Goal: Book appointment/travel/reservation

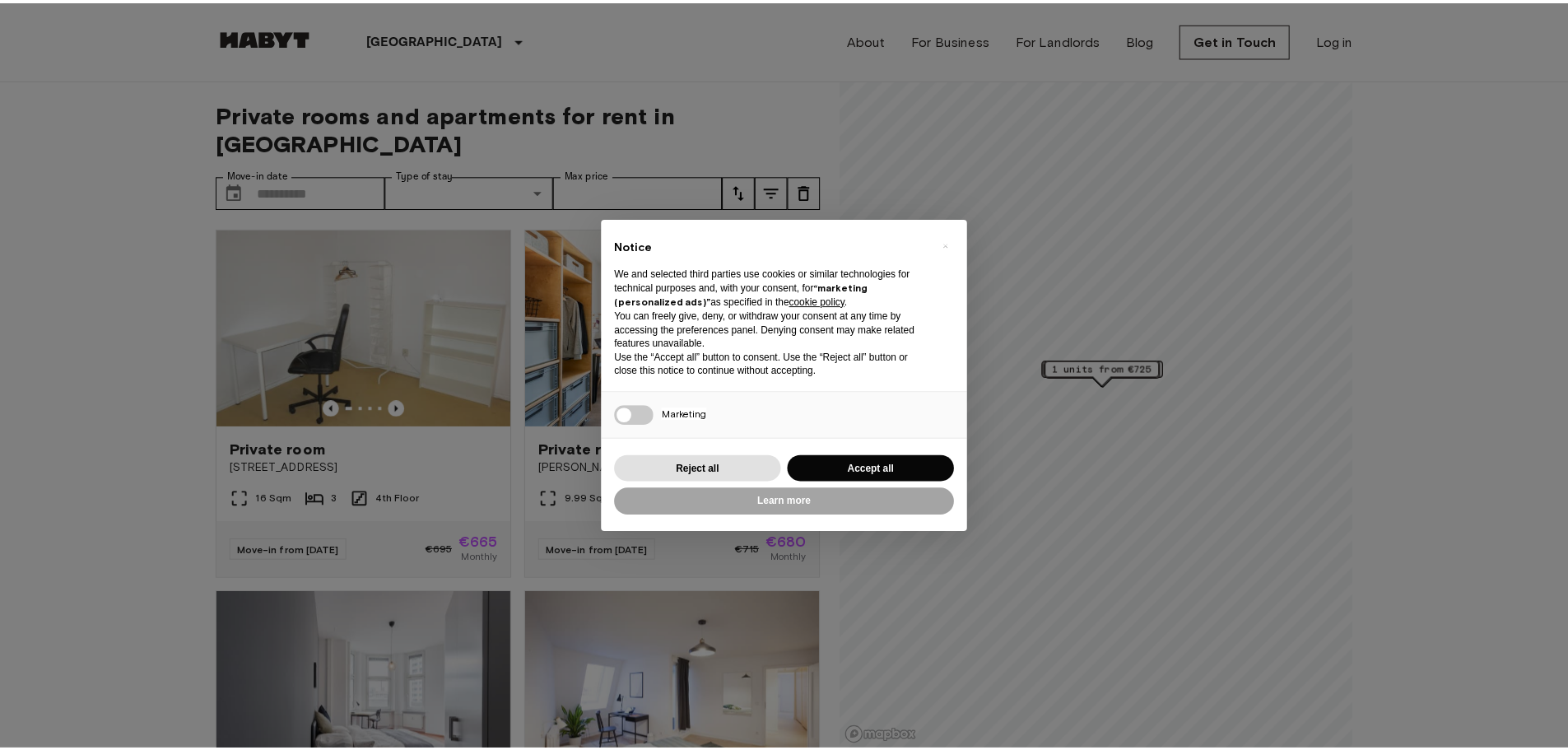
scroll to position [247, 0]
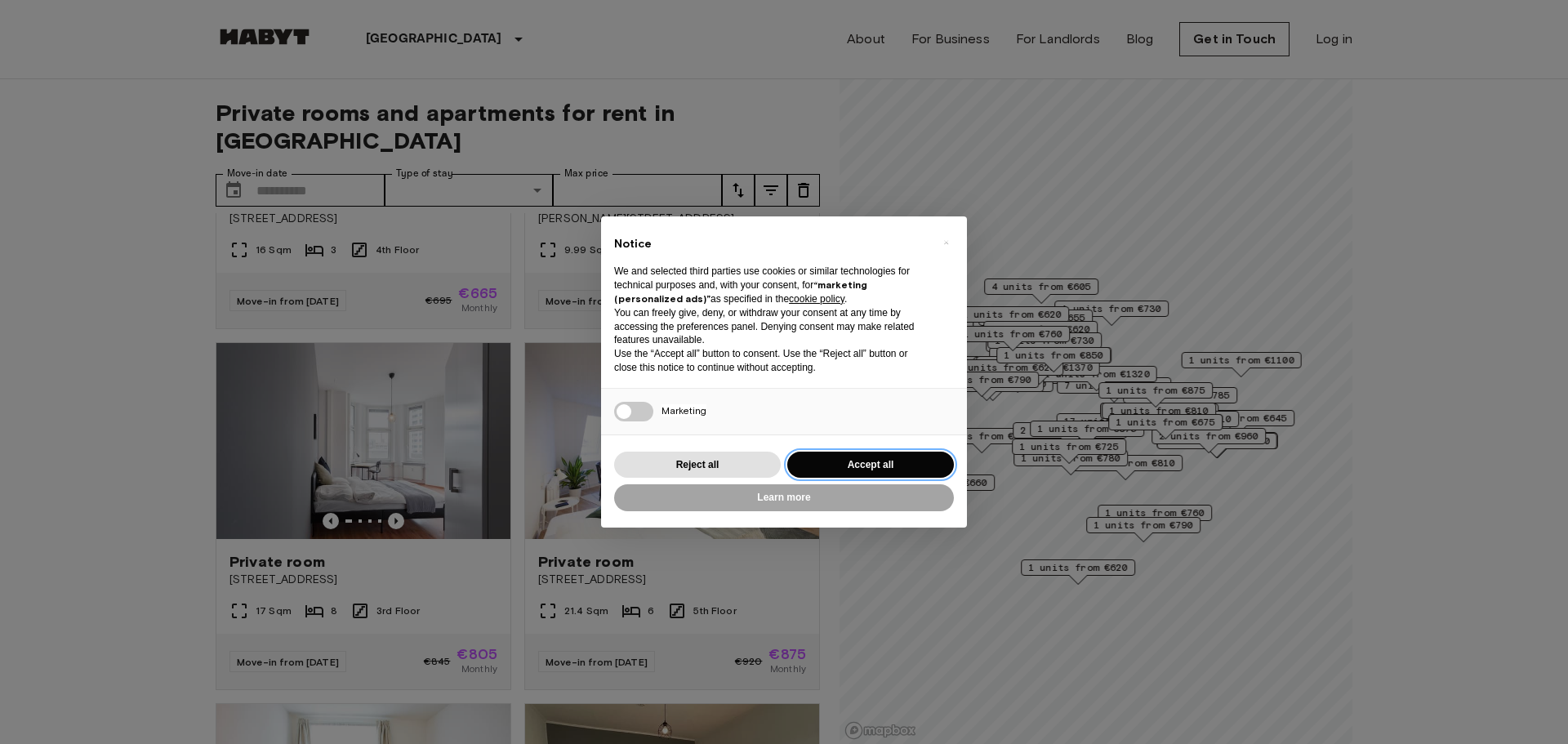
click at [886, 465] on button "Accept all" at bounding box center [870, 465] width 167 height 27
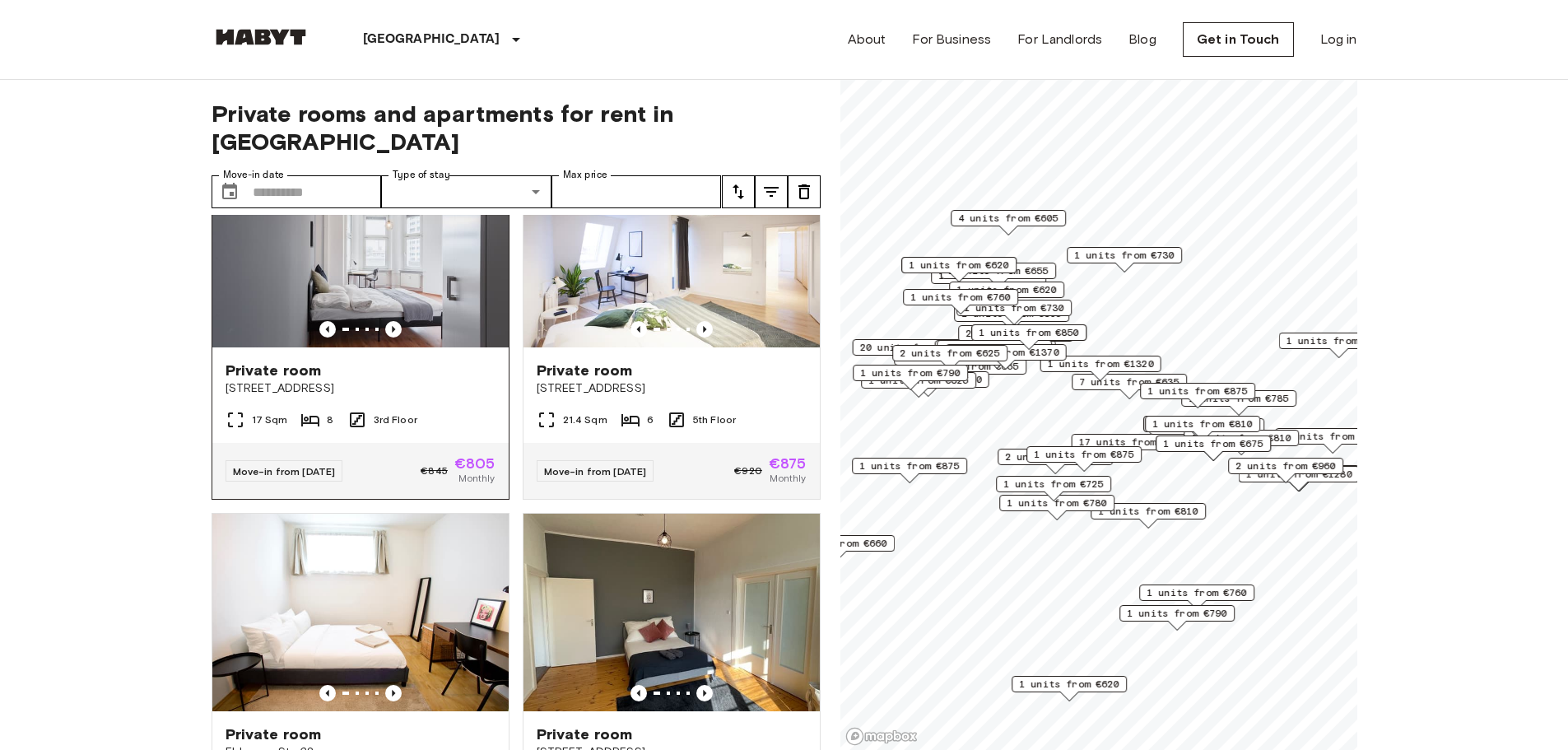
scroll to position [659, 0]
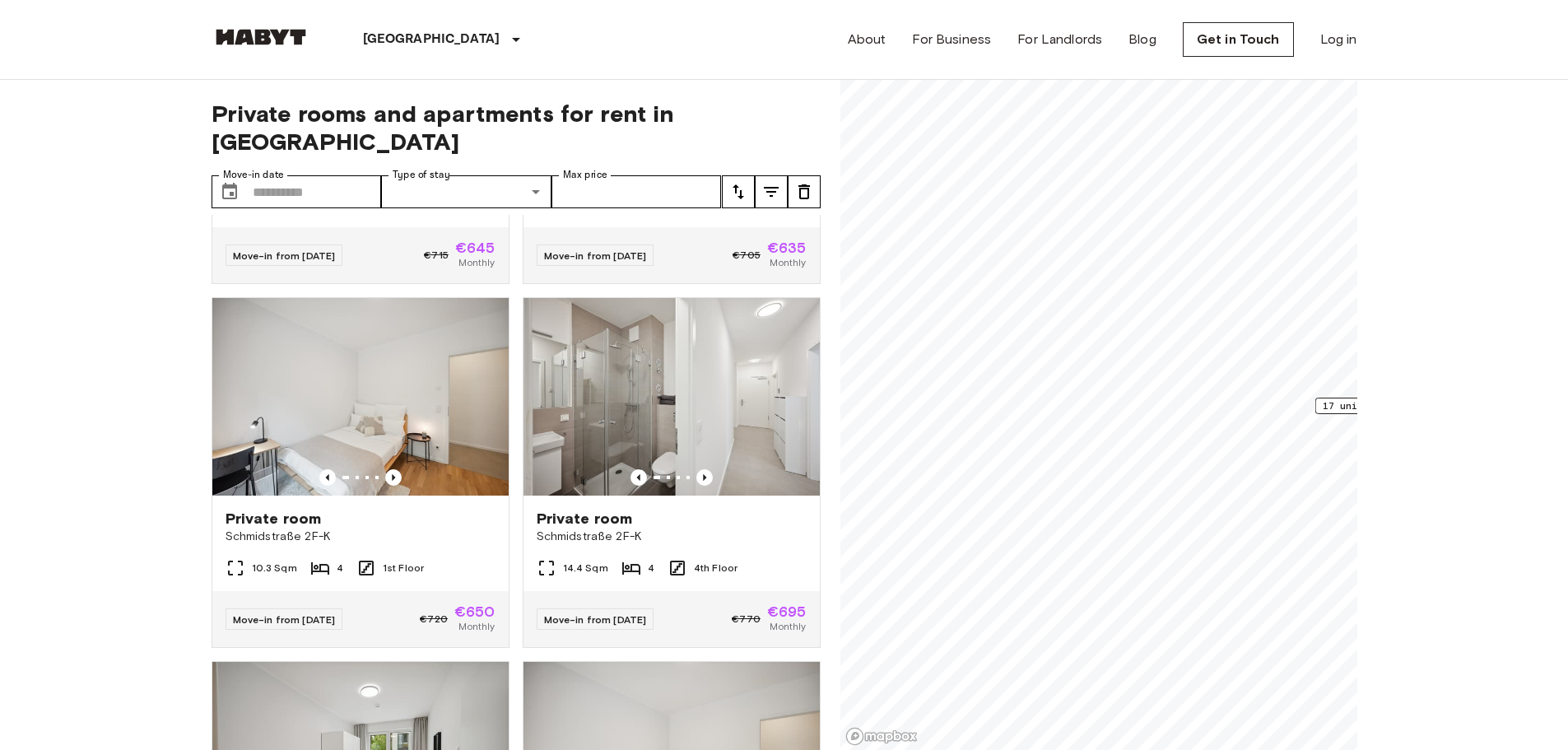
scroll to position [226, 0]
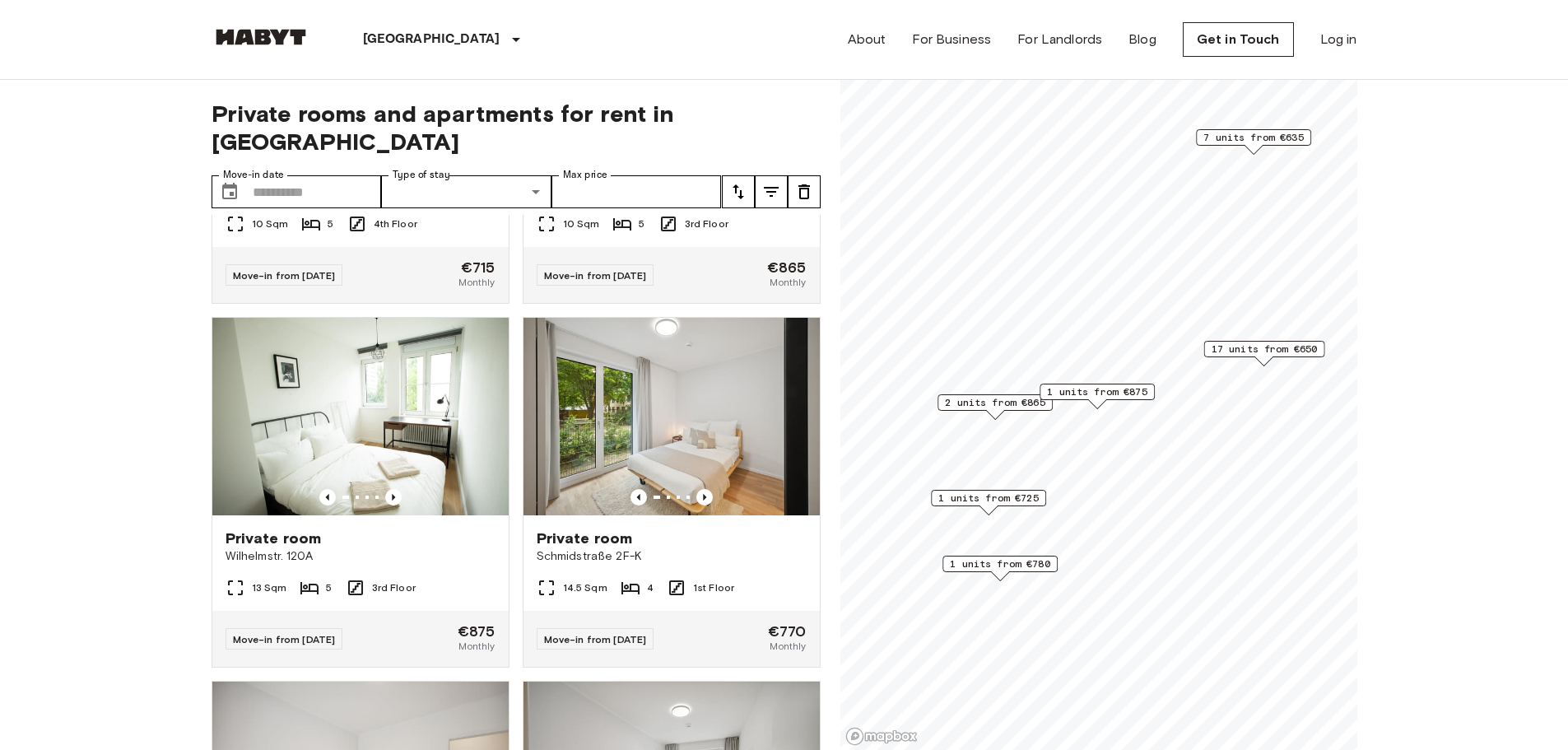
scroll to position [2831, 0]
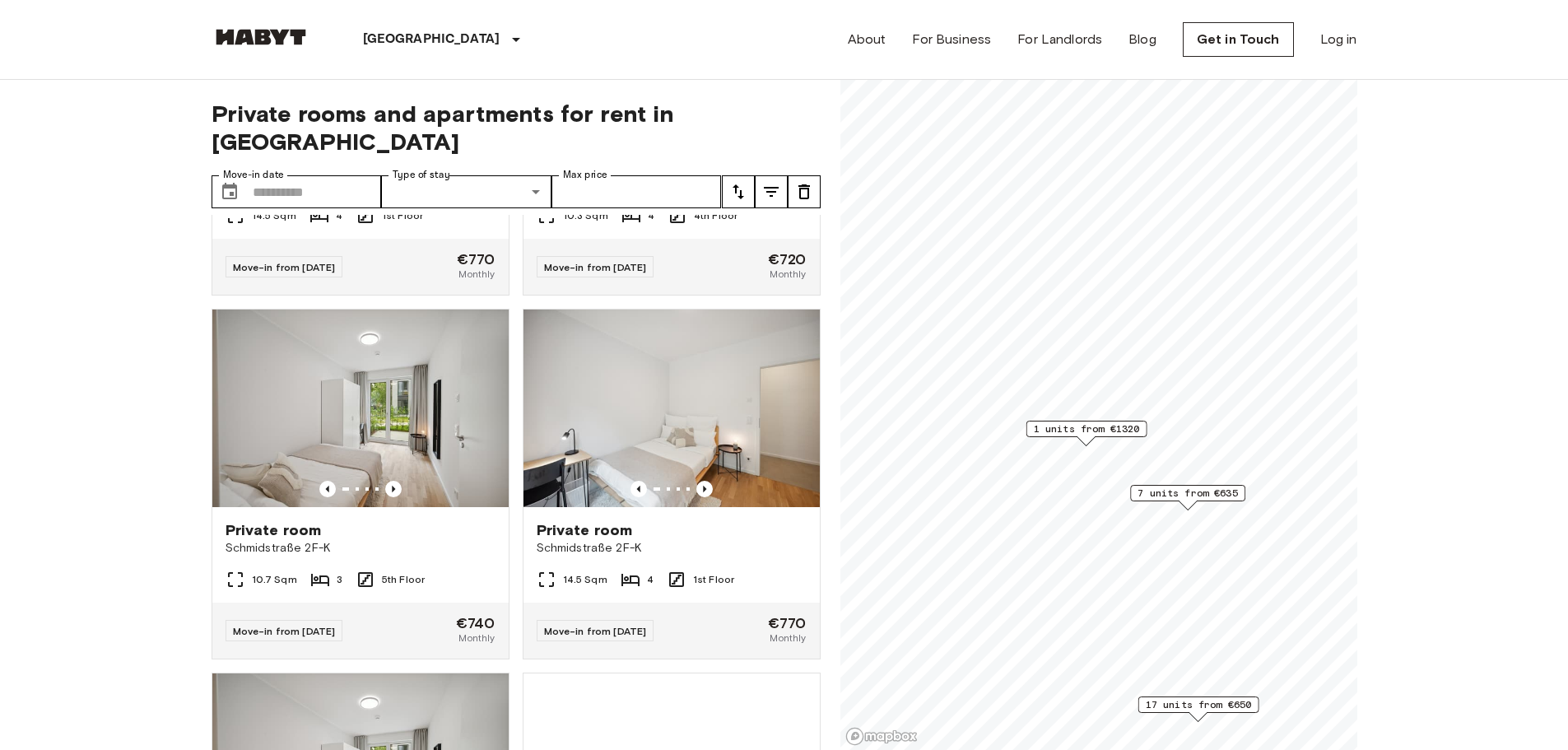
scroll to position [2087, 0]
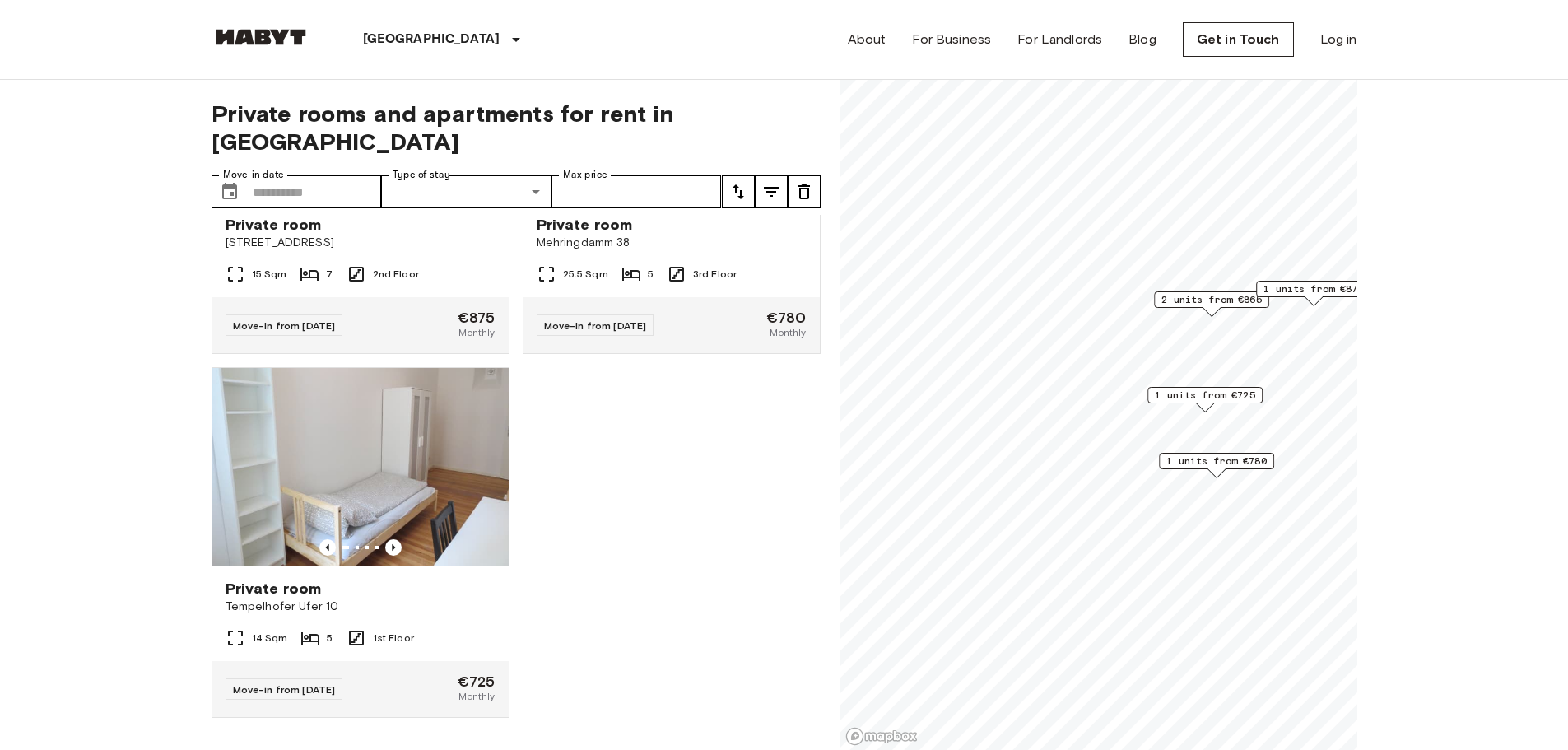
scroll to position [598, 0]
click at [1218, 298] on span "2 units from €865" at bounding box center [1211, 300] width 101 height 15
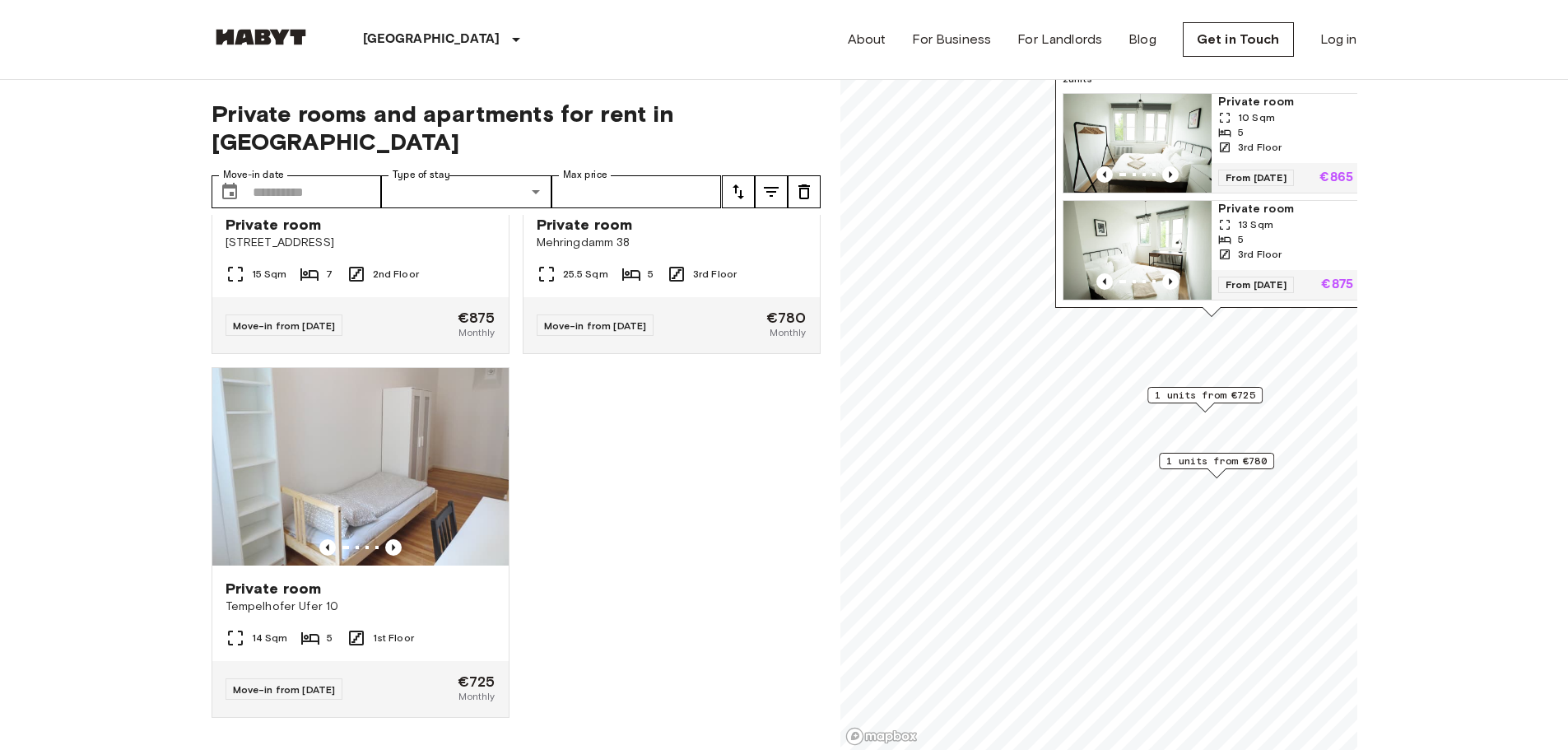
click at [685, 561] on div "Private room Wilhelmstr. 120A 10 Sqm 5 3rd Floor Move-in from [DATE] €865 Month…" at bounding box center [510, 483] width 622 height 536
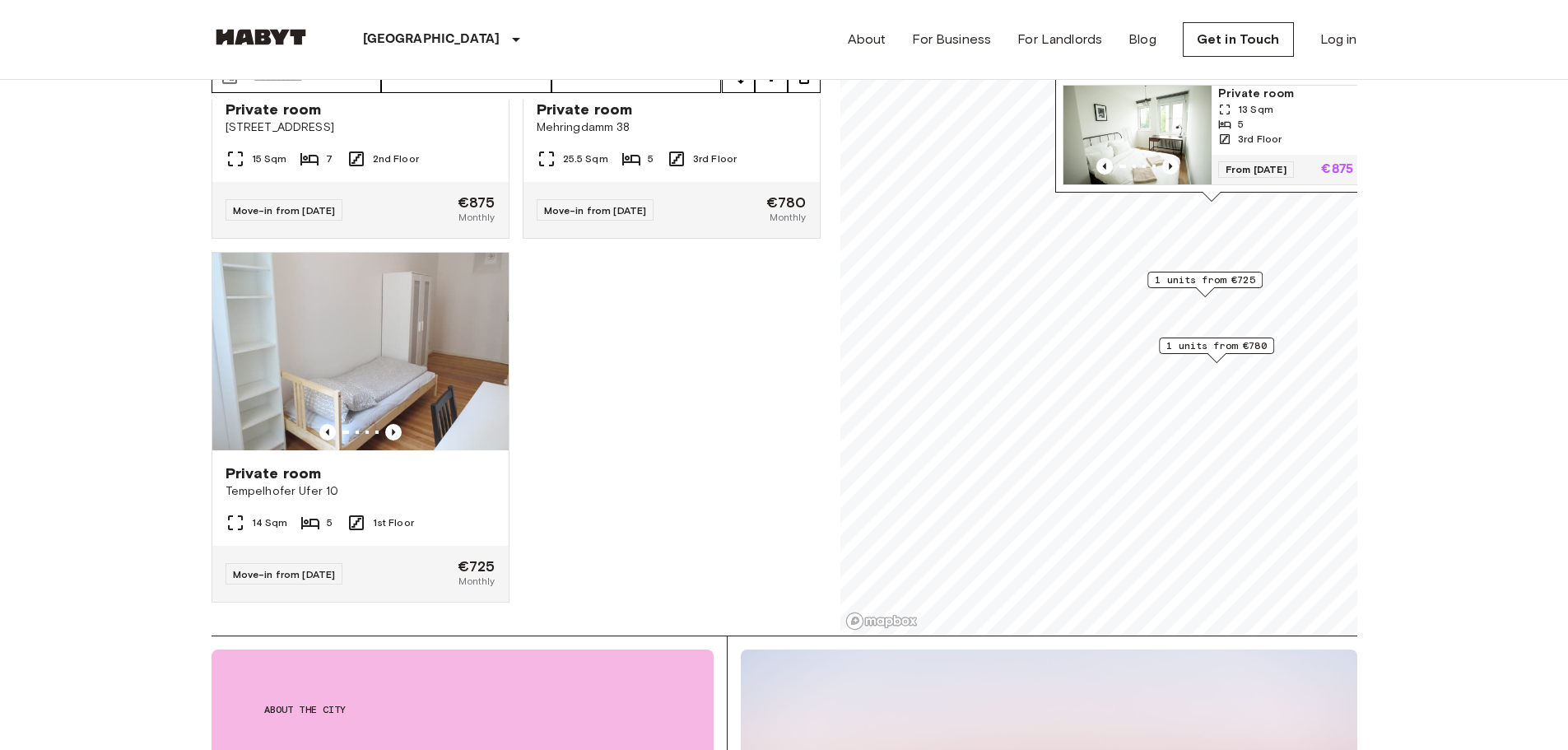
scroll to position [0, 0]
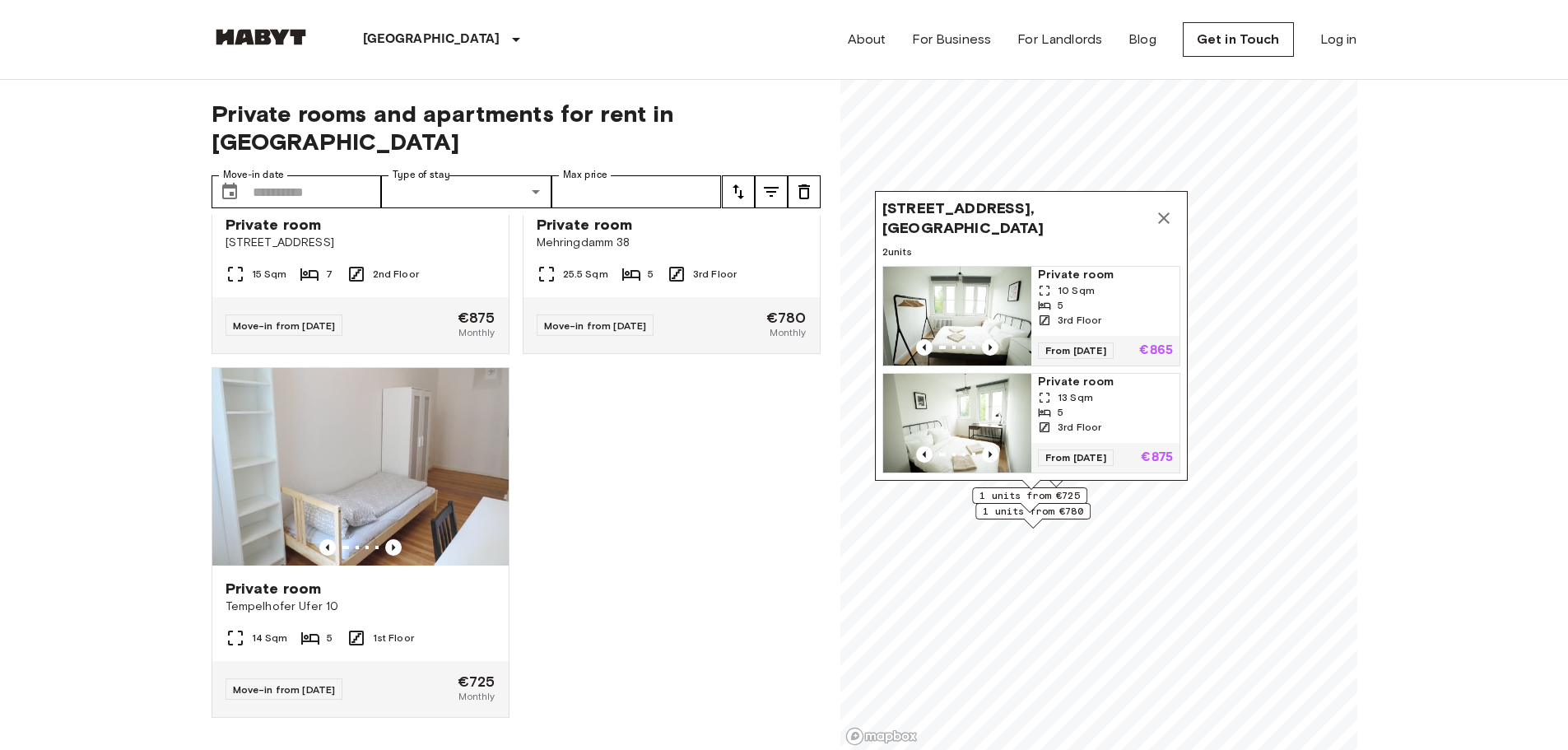
click at [1163, 212] on icon "Map marker" at bounding box center [1164, 218] width 12 height 12
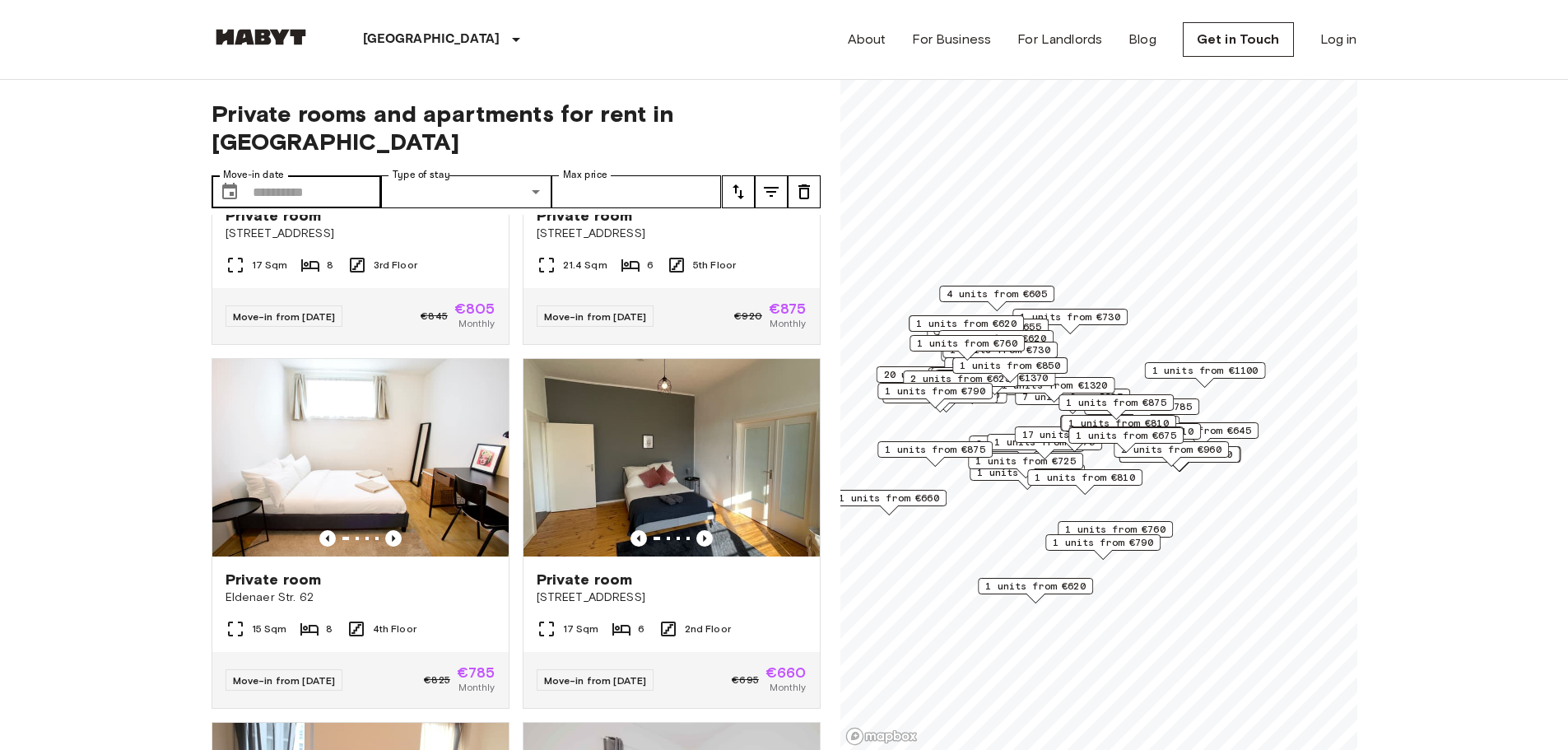
scroll to position [10646, 0]
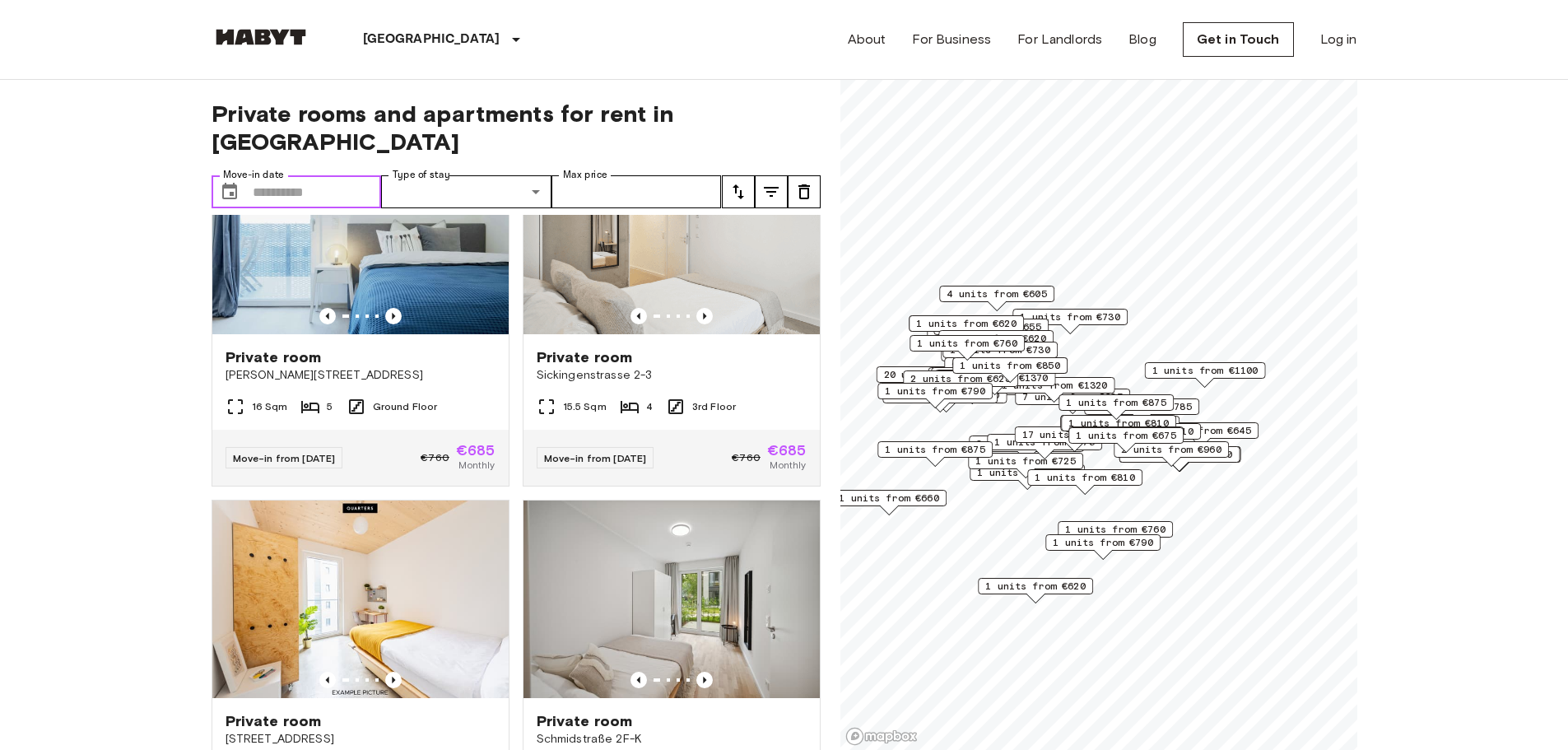
click at [335, 175] on input "Move-in date" at bounding box center [317, 191] width 129 height 33
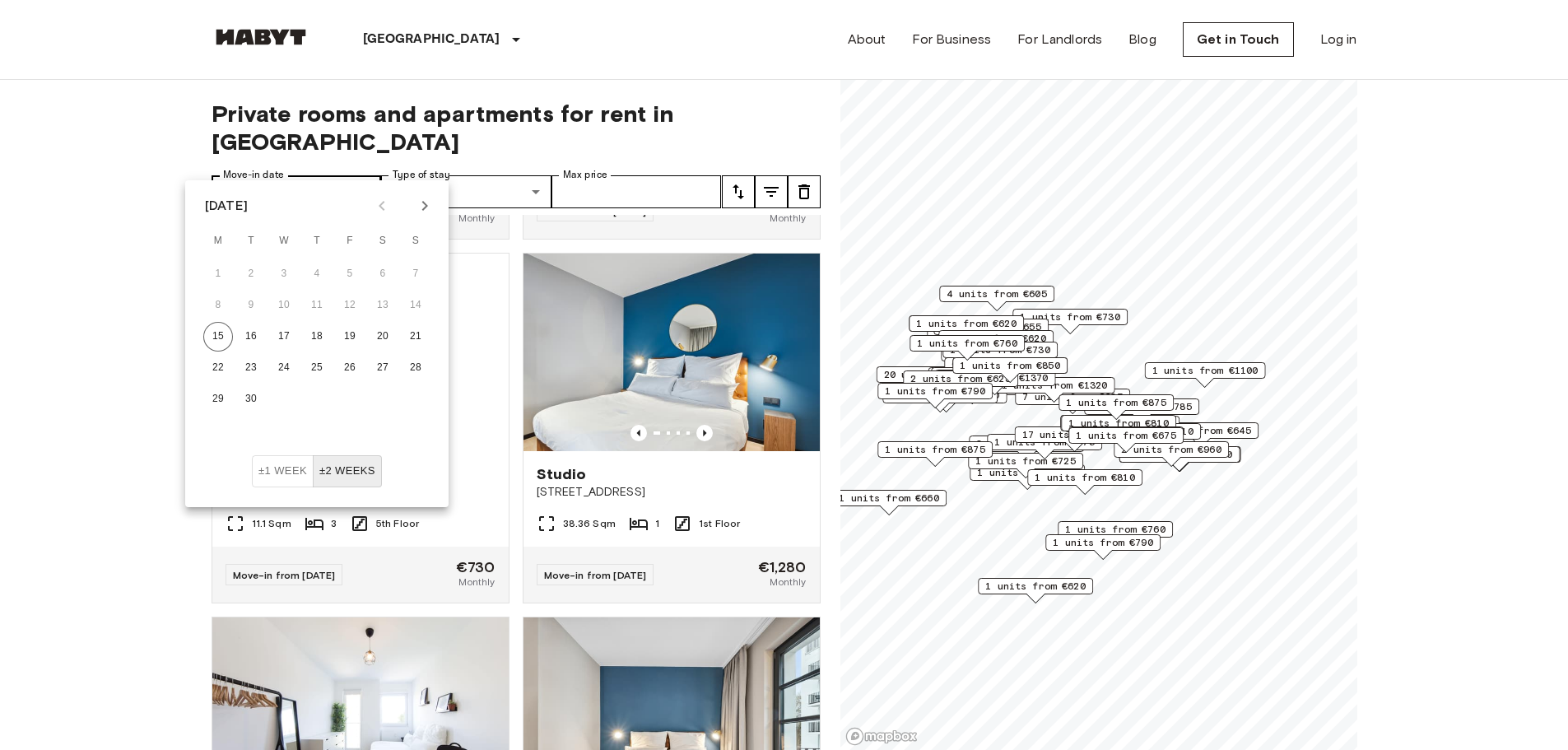
scroll to position [28137, 0]
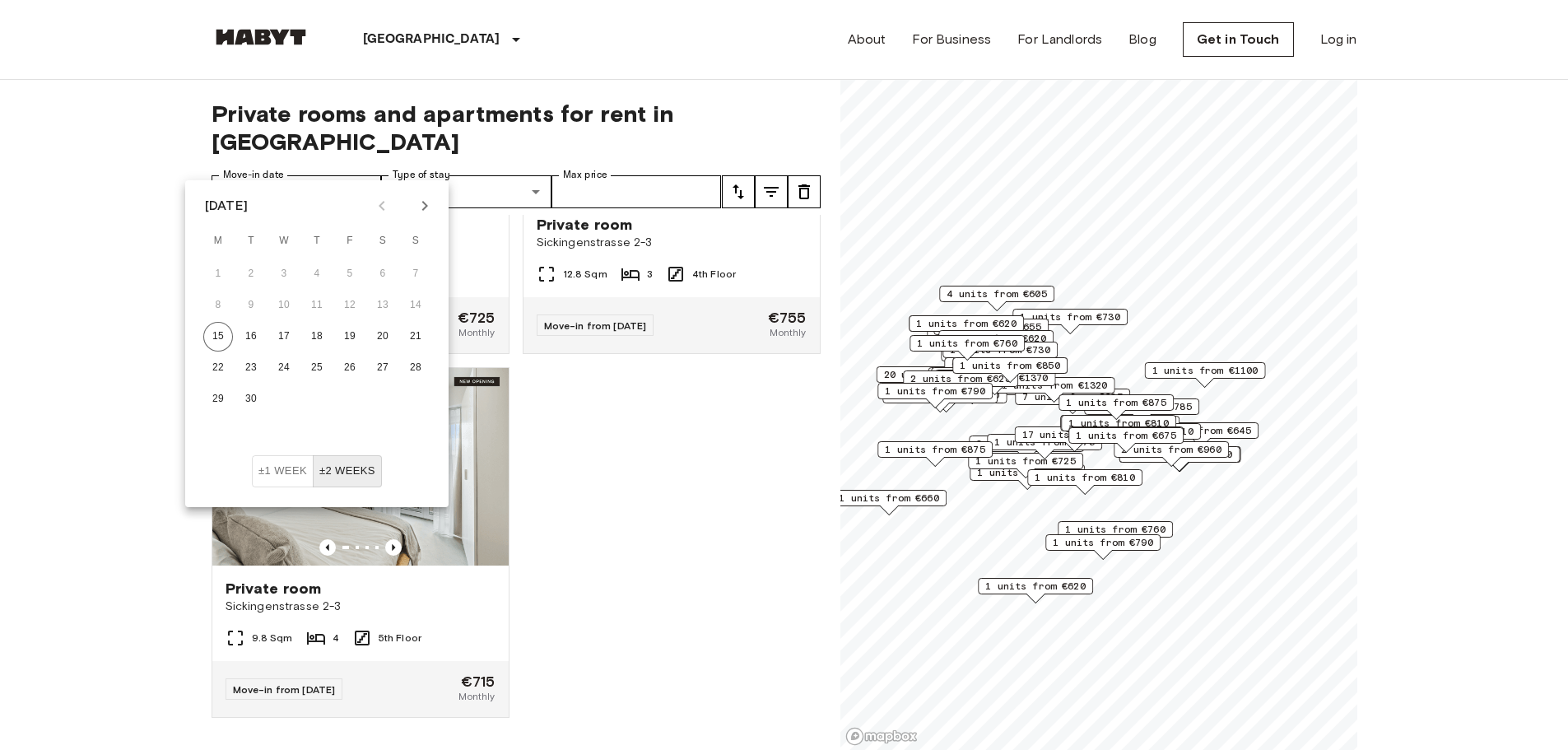
click at [427, 201] on icon "Next month" at bounding box center [424, 205] width 19 height 19
click at [286, 274] on button "1" at bounding box center [283, 274] width 30 height 30
type input "**********"
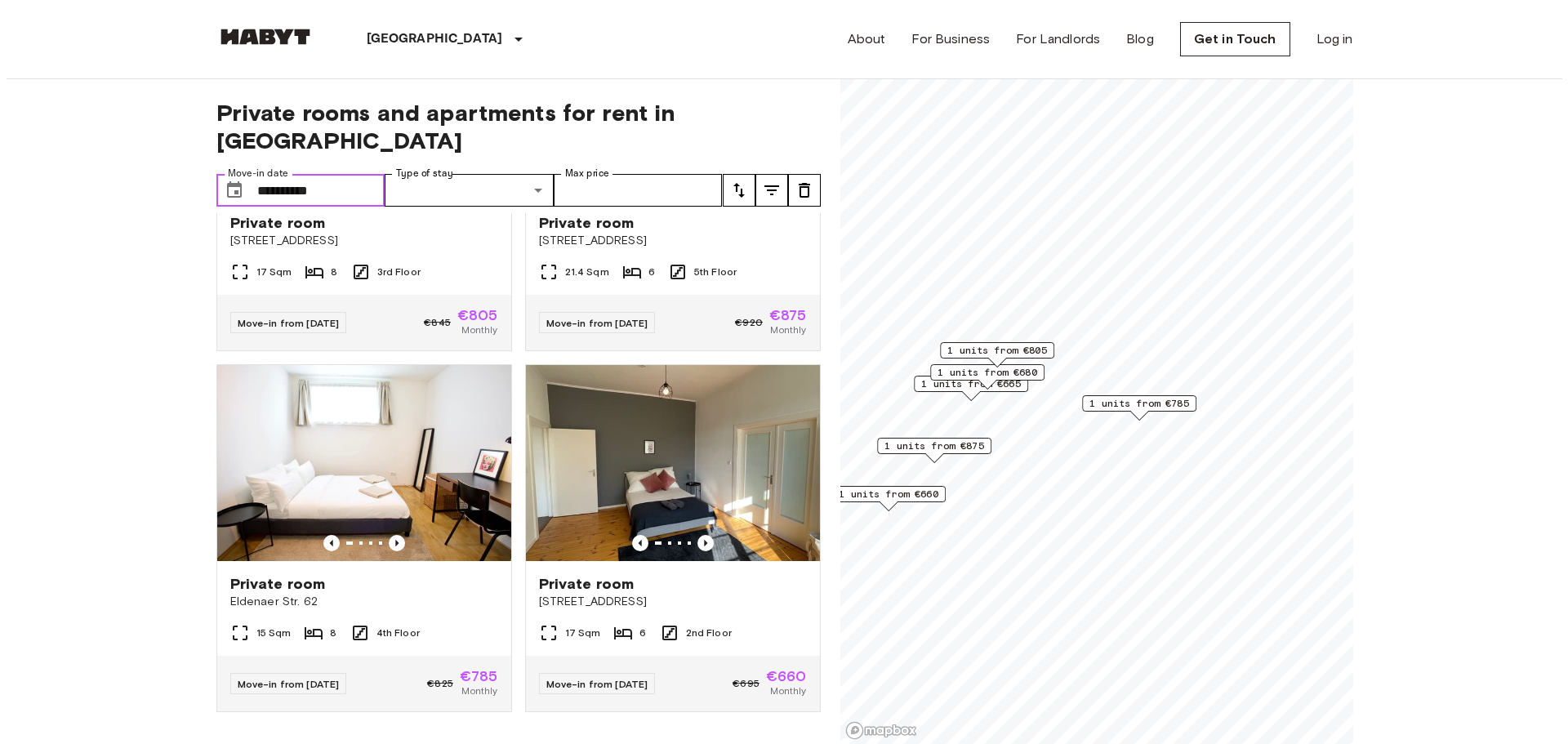
scroll to position [593, 0]
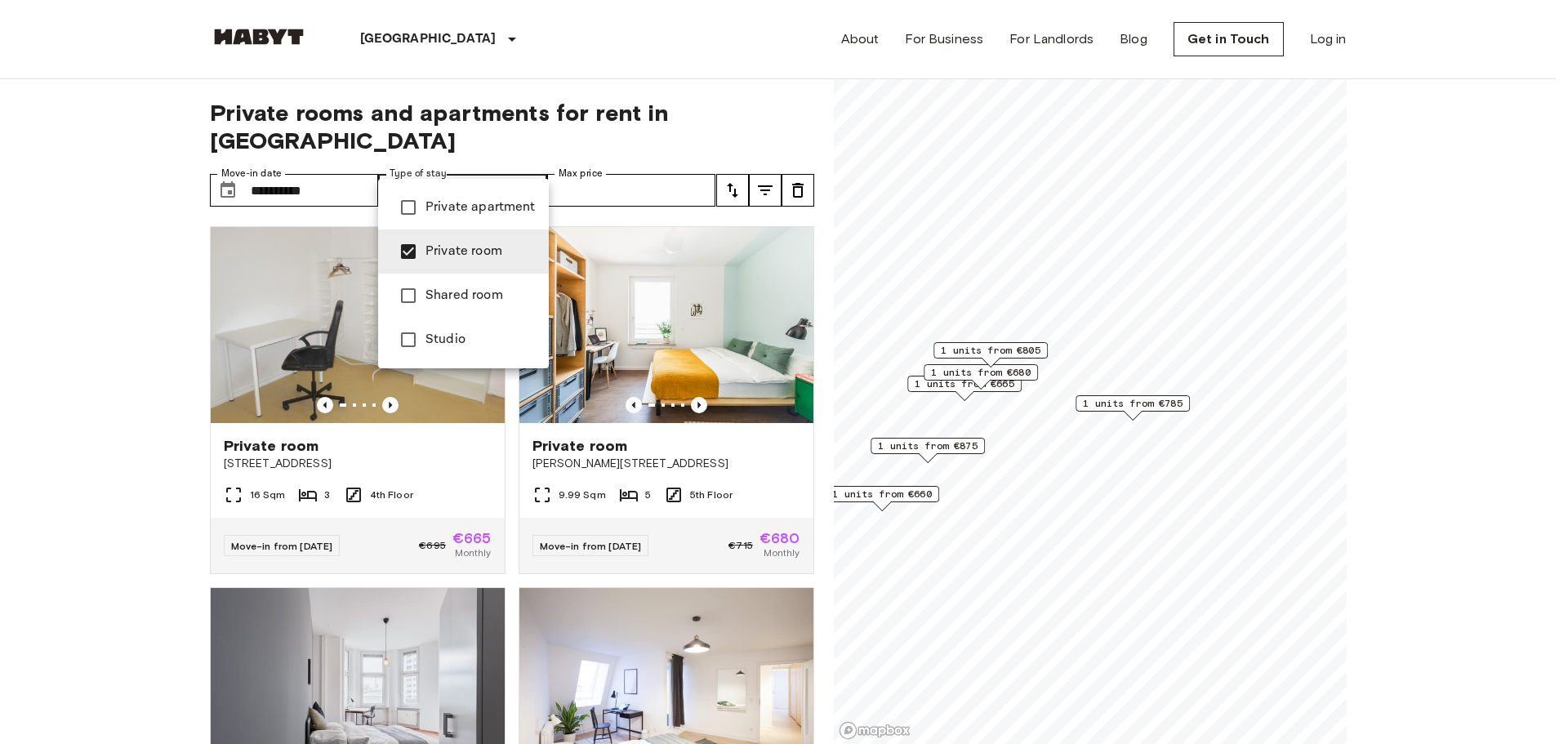
type input "**********"
click at [650, 162] on div at bounding box center [784, 372] width 1568 height 744
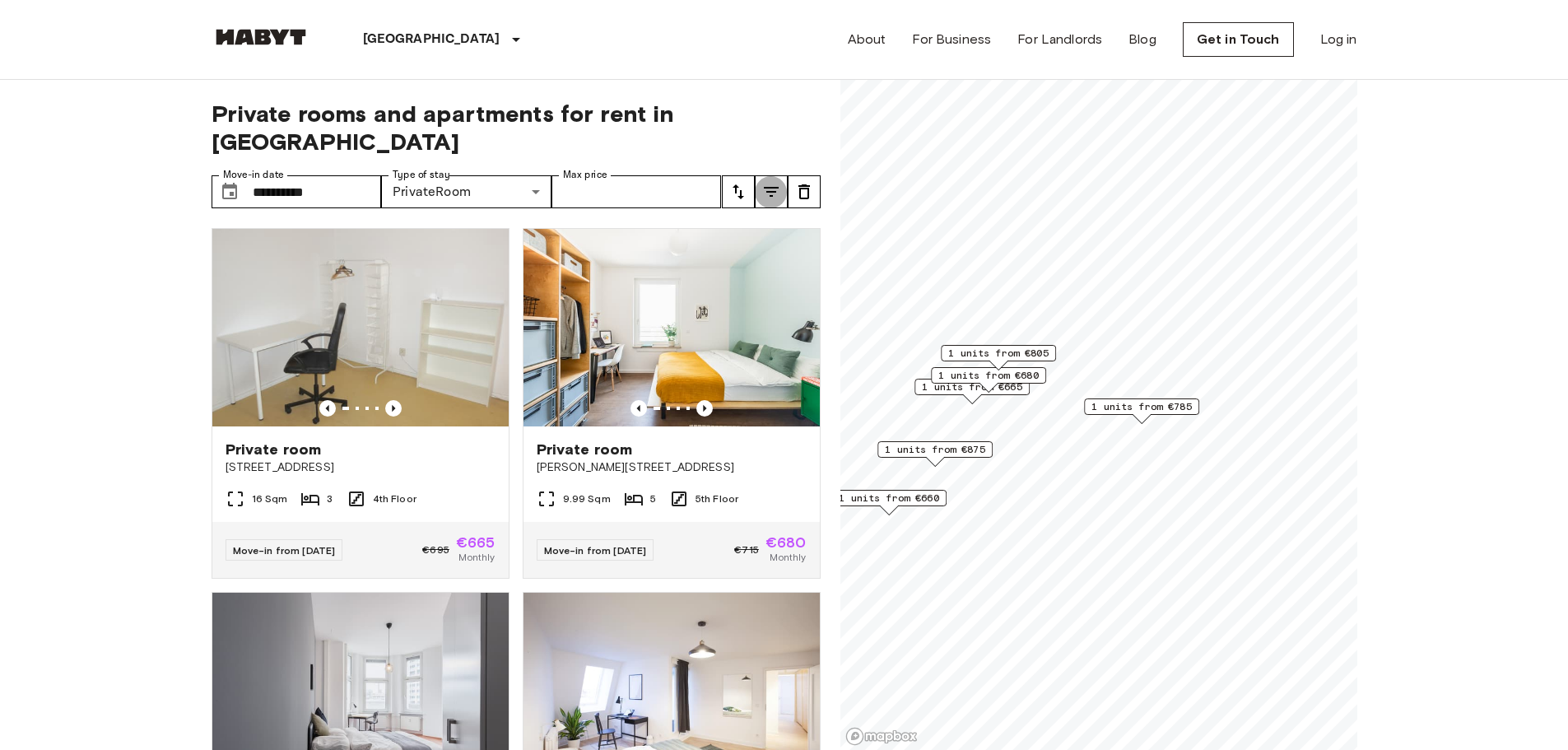
click at [772, 187] on icon "tune" at bounding box center [772, 192] width 15 height 10
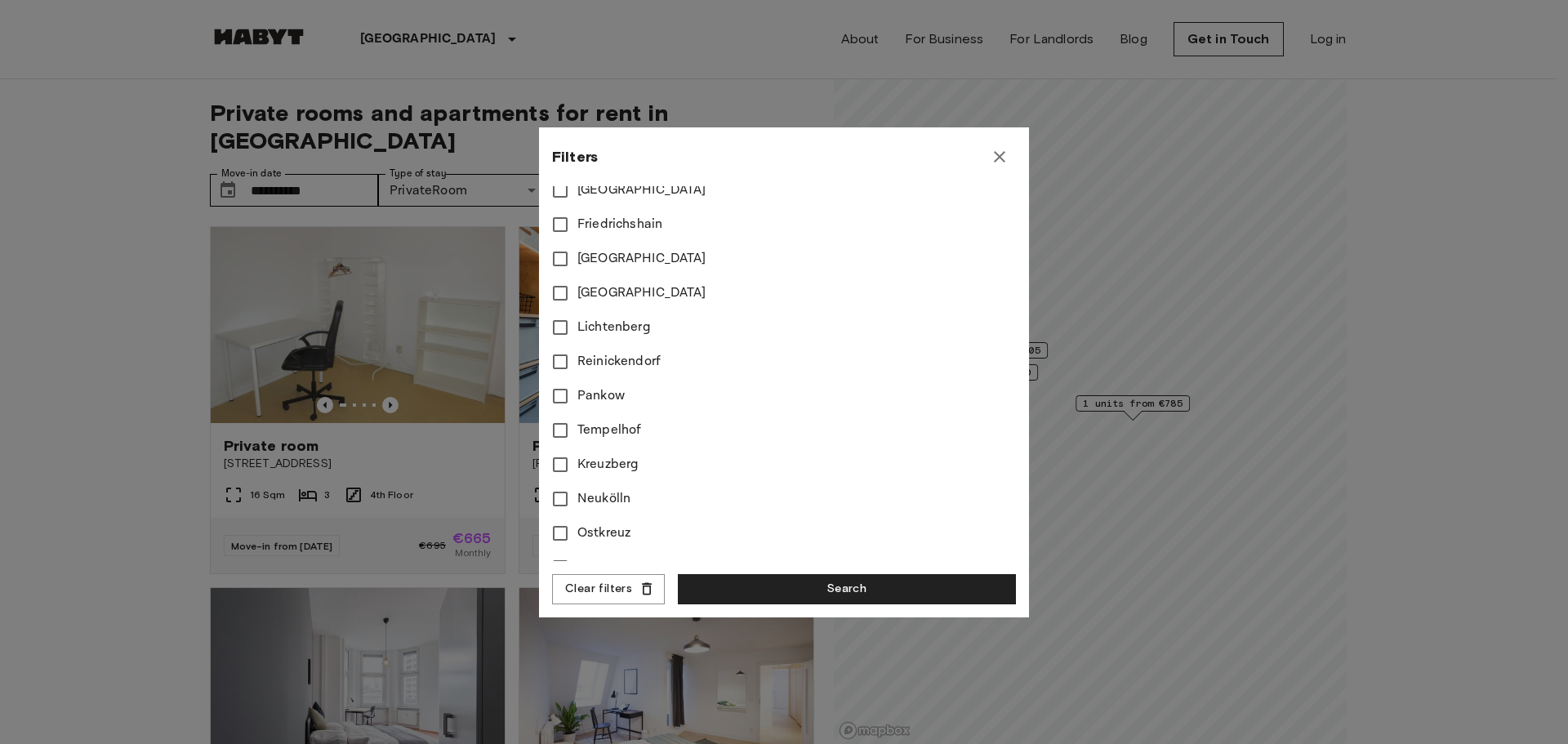
scroll to position [648, 0]
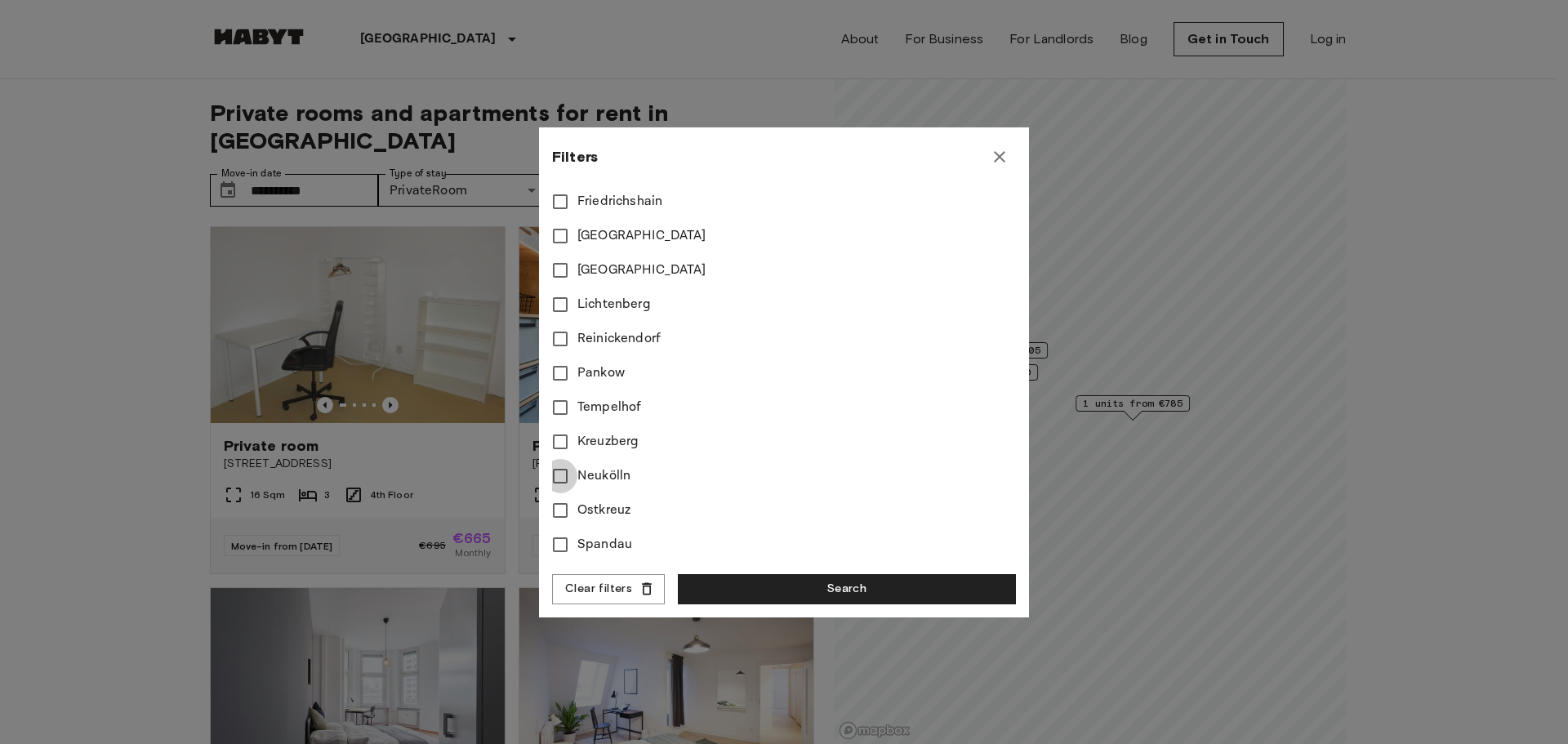
type input "****"
type input "**"
type input "****"
type input "**"
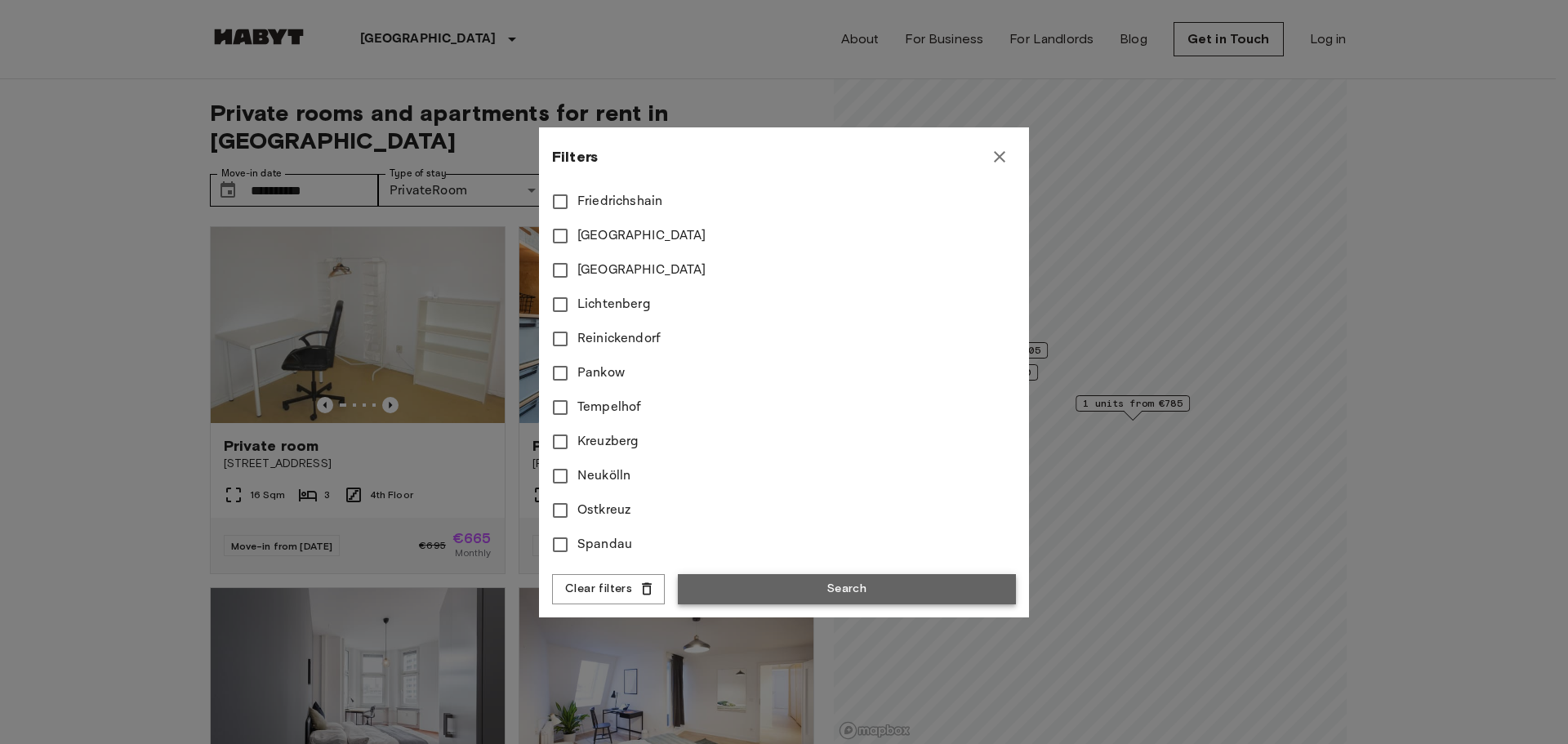
click at [831, 581] on button "Search" at bounding box center [846, 590] width 338 height 30
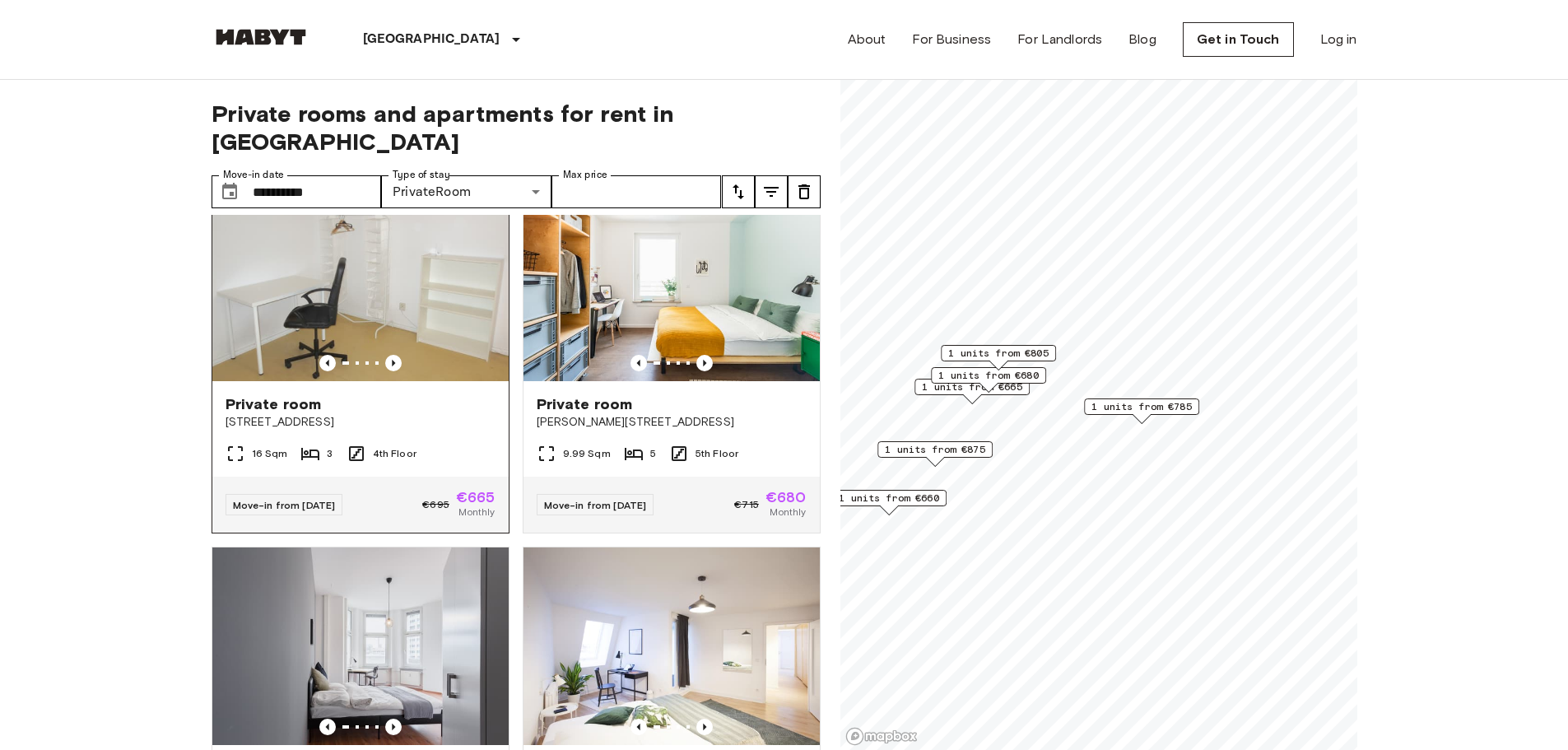
scroll to position [82, 0]
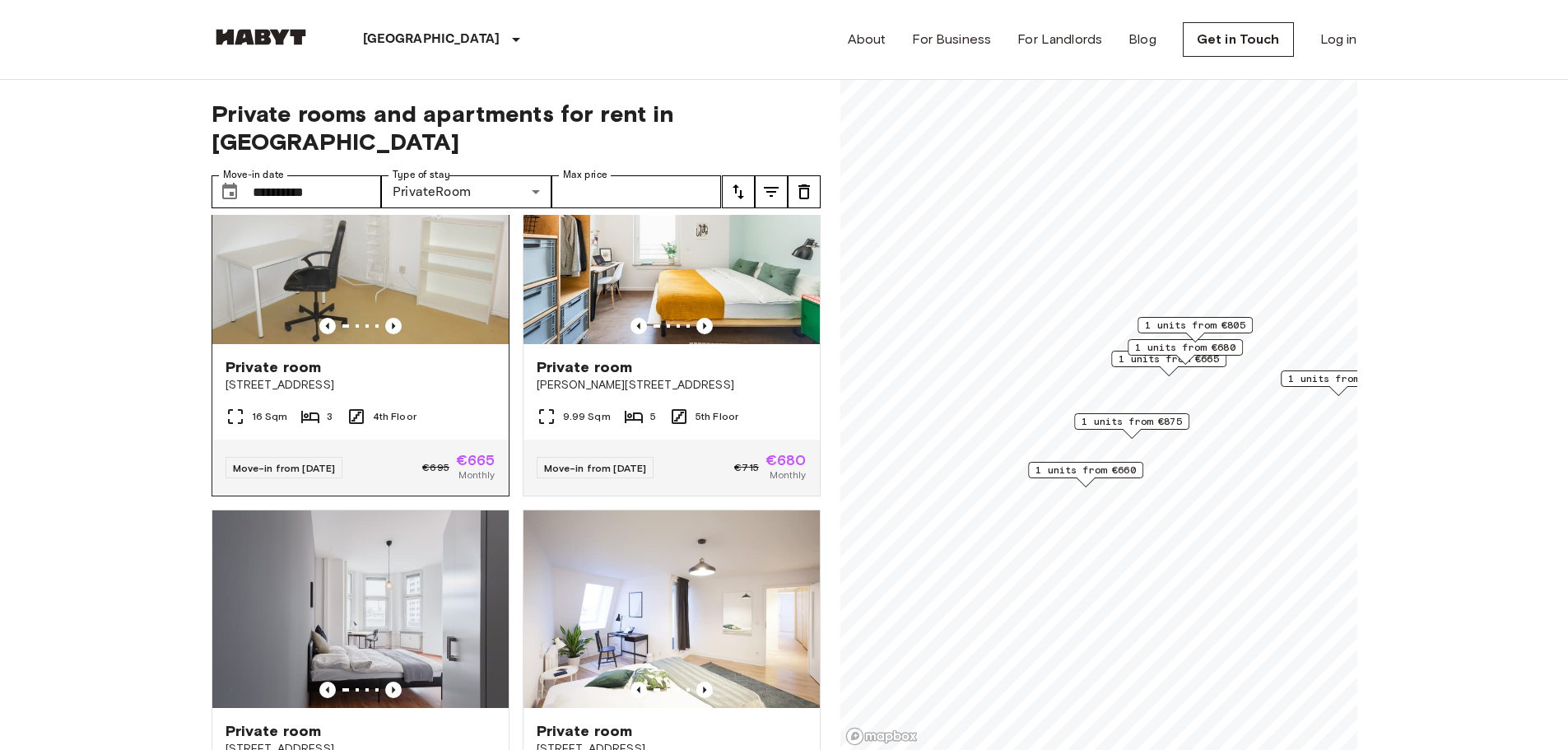
click at [385, 285] on img at bounding box center [360, 245] width 297 height 198
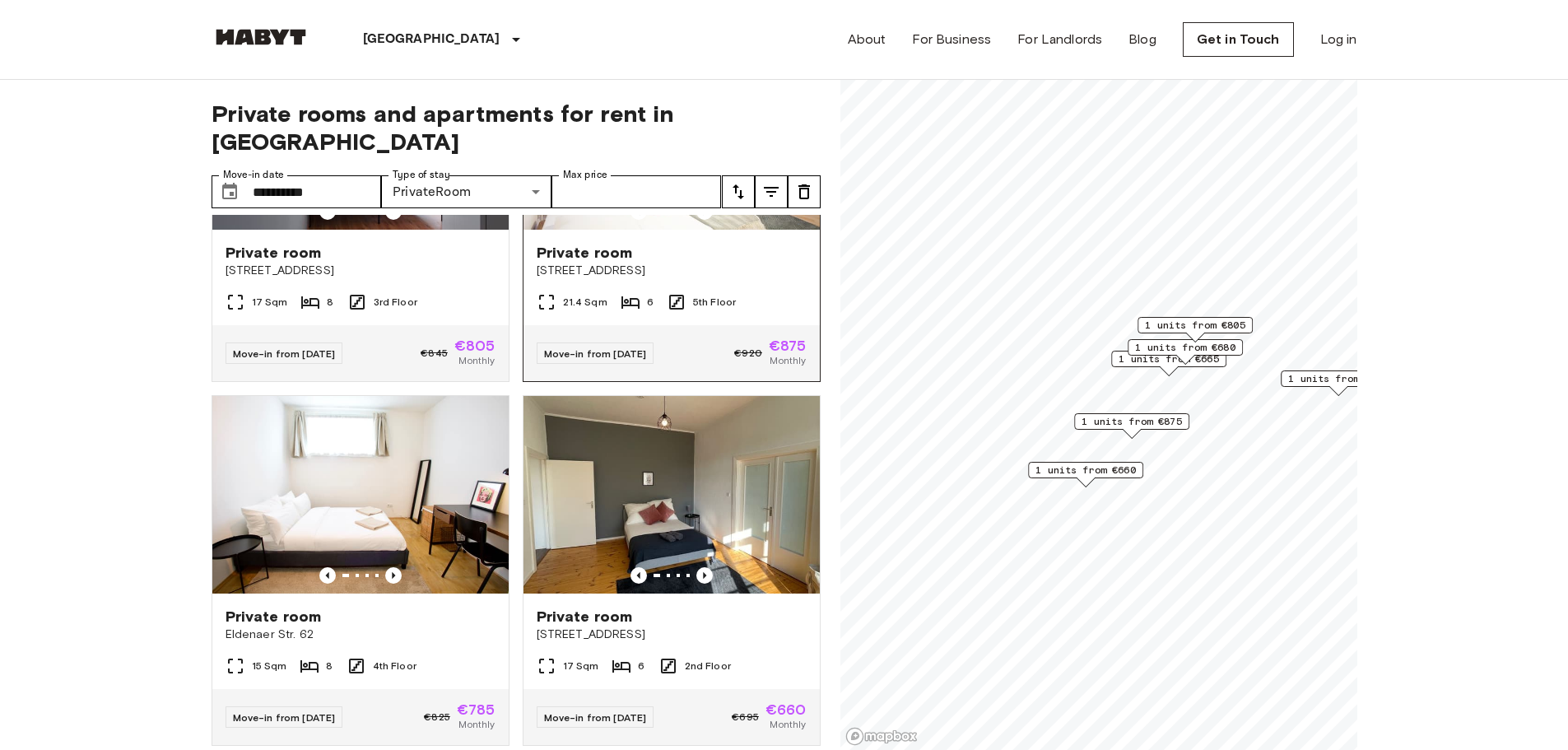
scroll to position [577, 0]
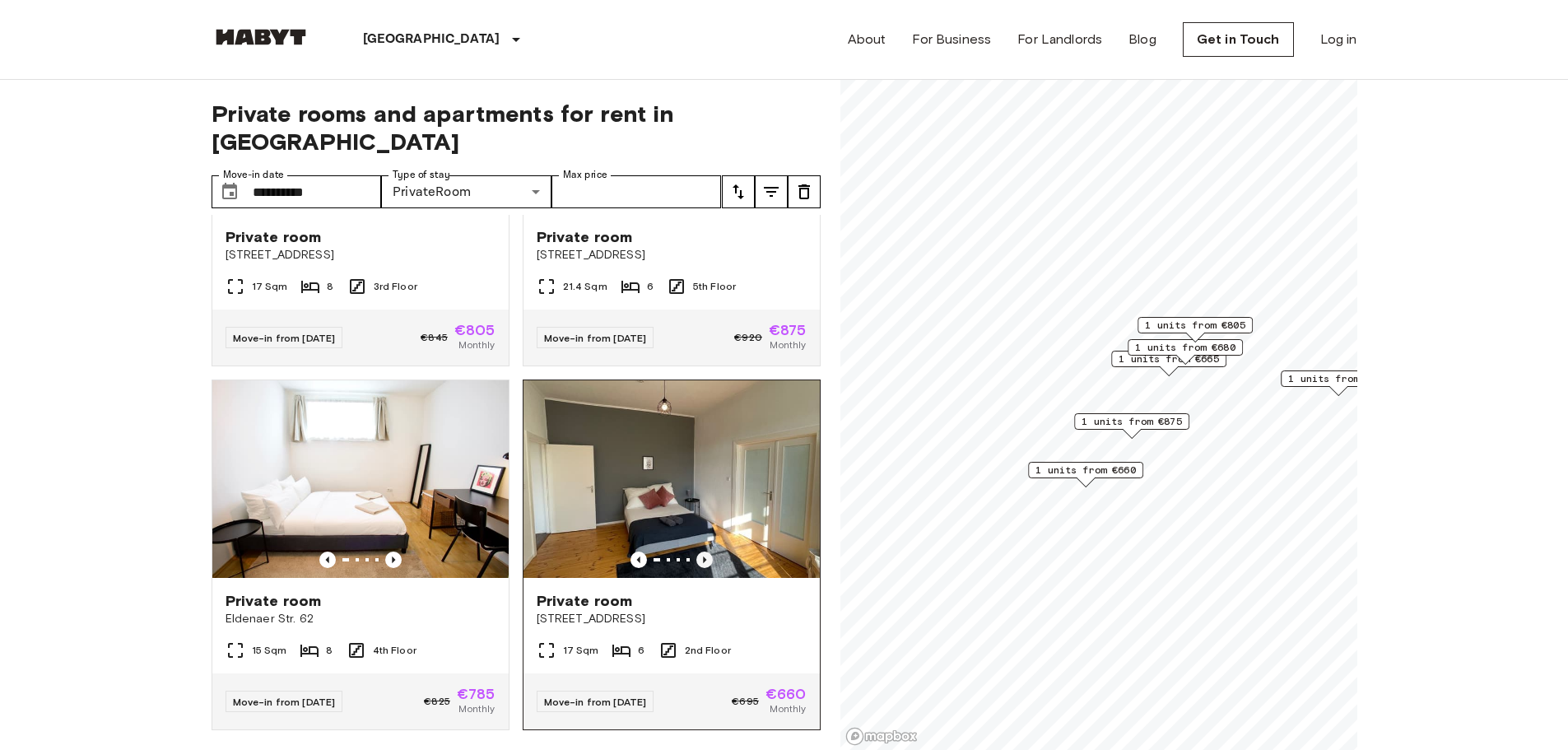
click at [697, 551] on icon "Previous image" at bounding box center [704, 559] width 16 height 16
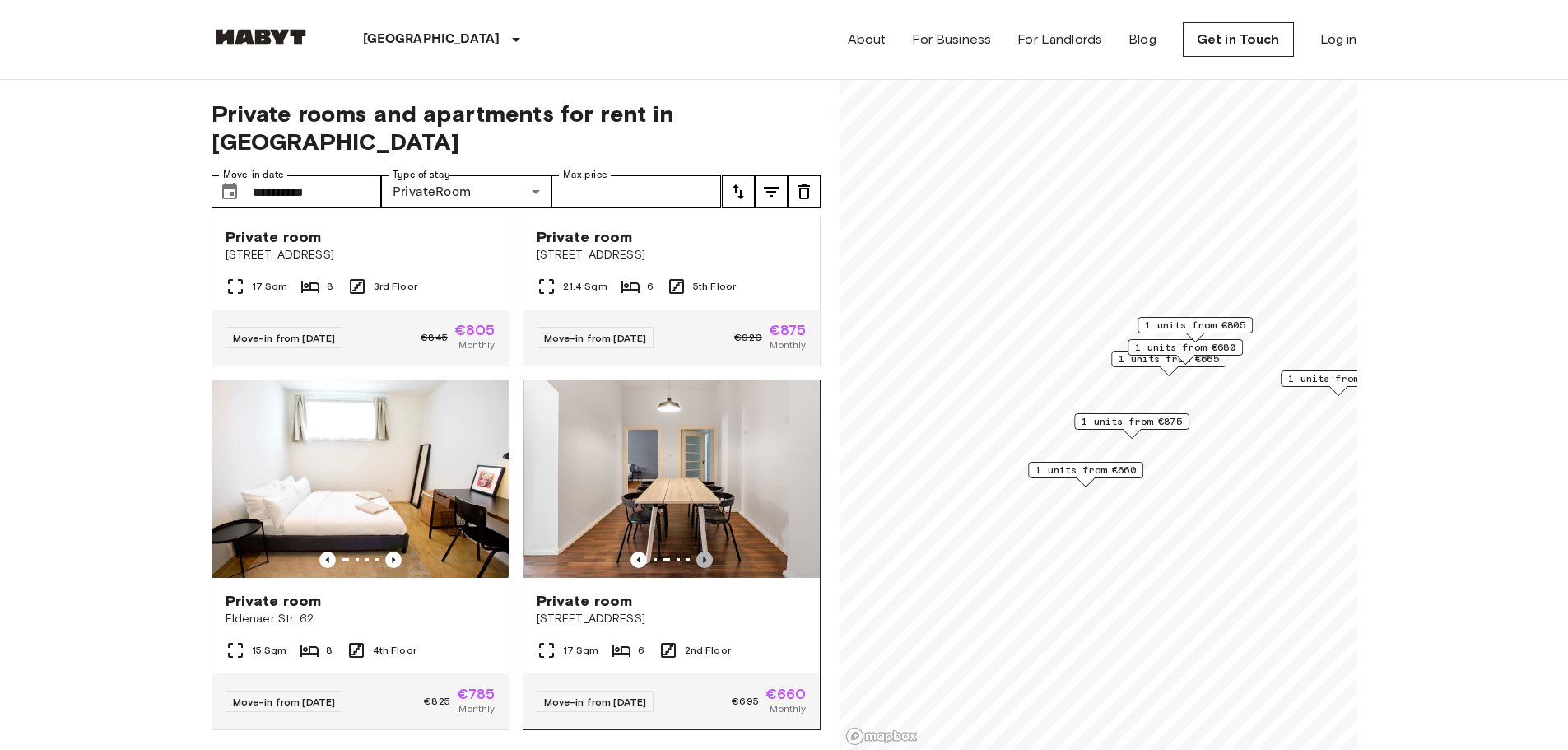
click at [697, 551] on icon "Previous image" at bounding box center [704, 559] width 16 height 16
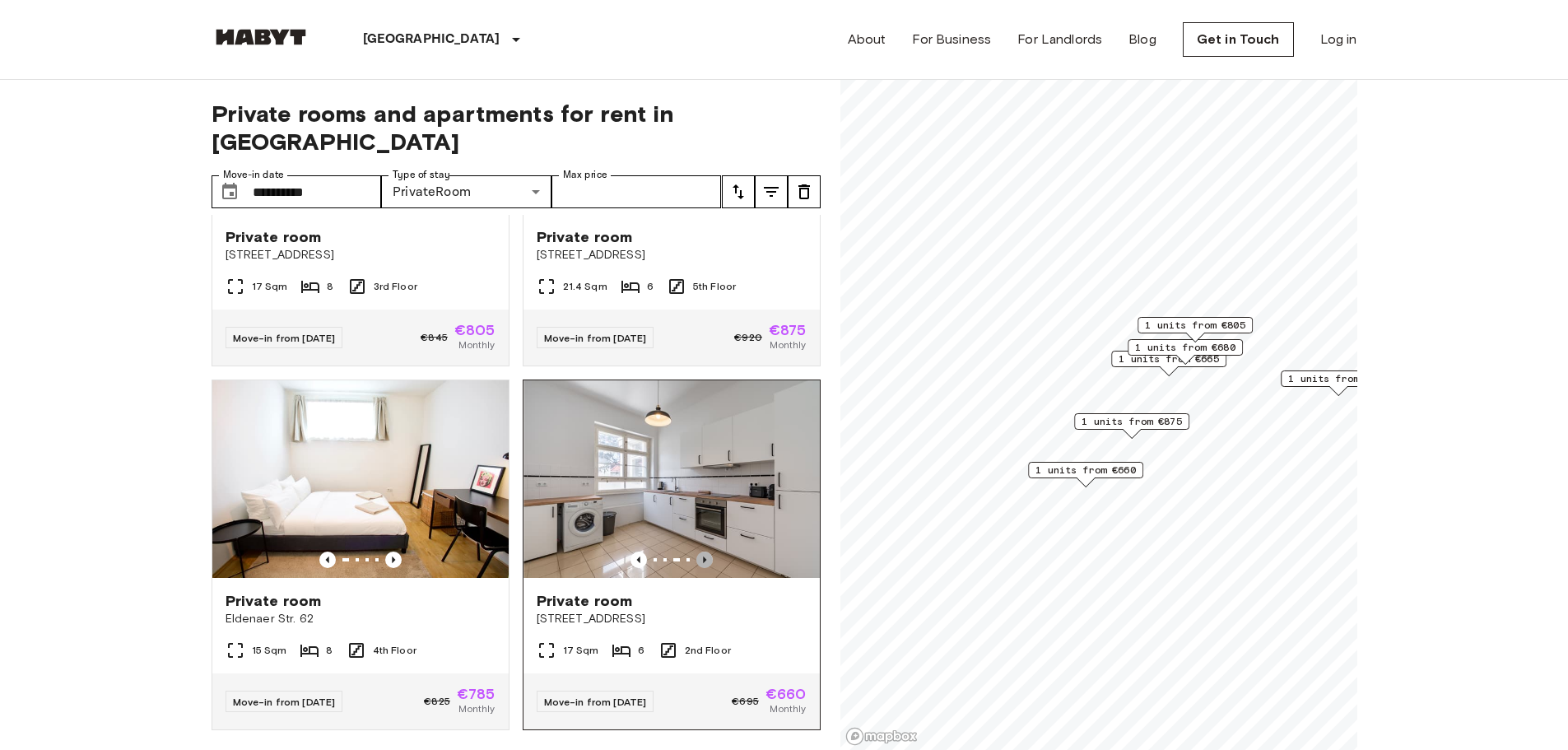
click at [697, 551] on icon "Previous image" at bounding box center [704, 559] width 16 height 16
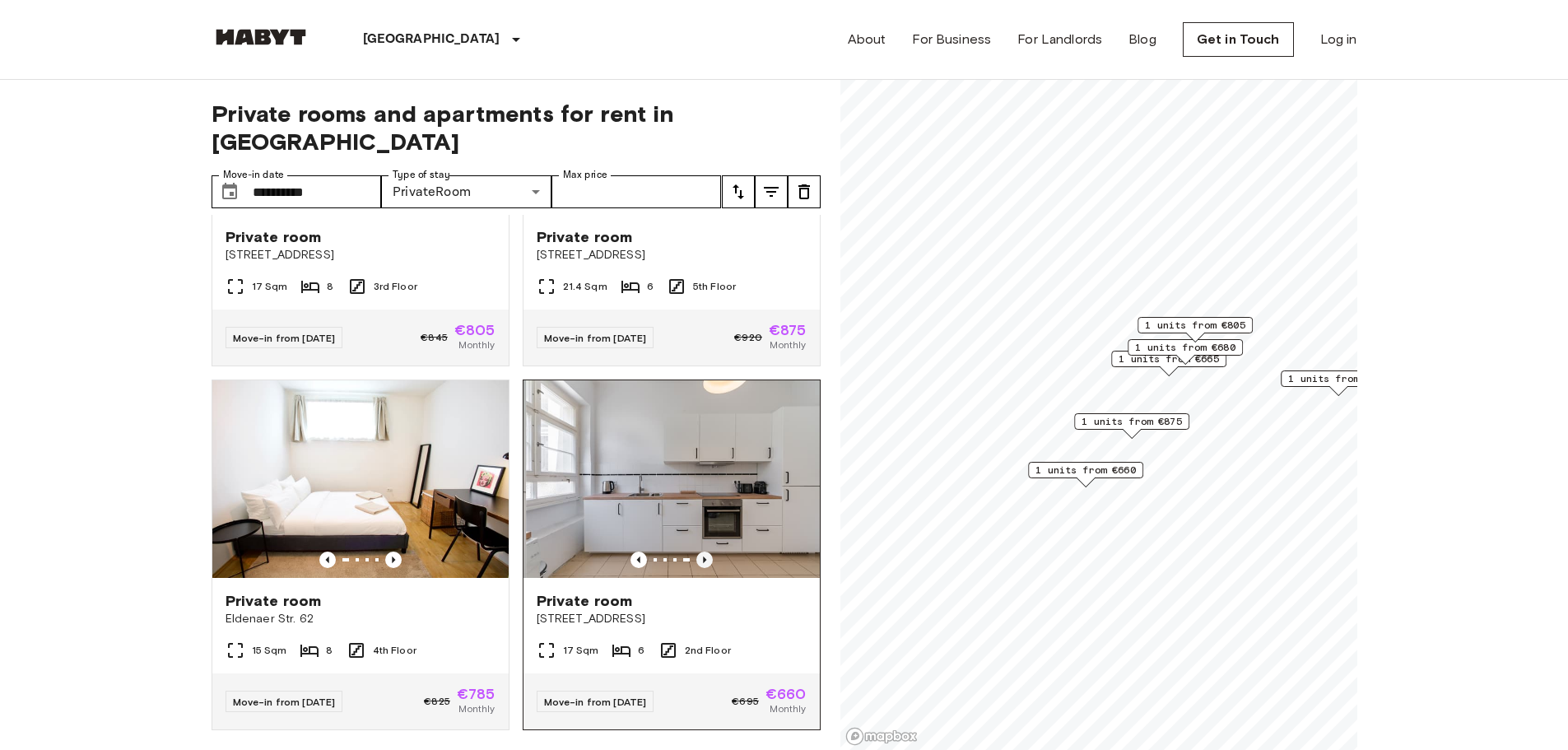
click at [697, 551] on icon "Previous image" at bounding box center [704, 559] width 16 height 16
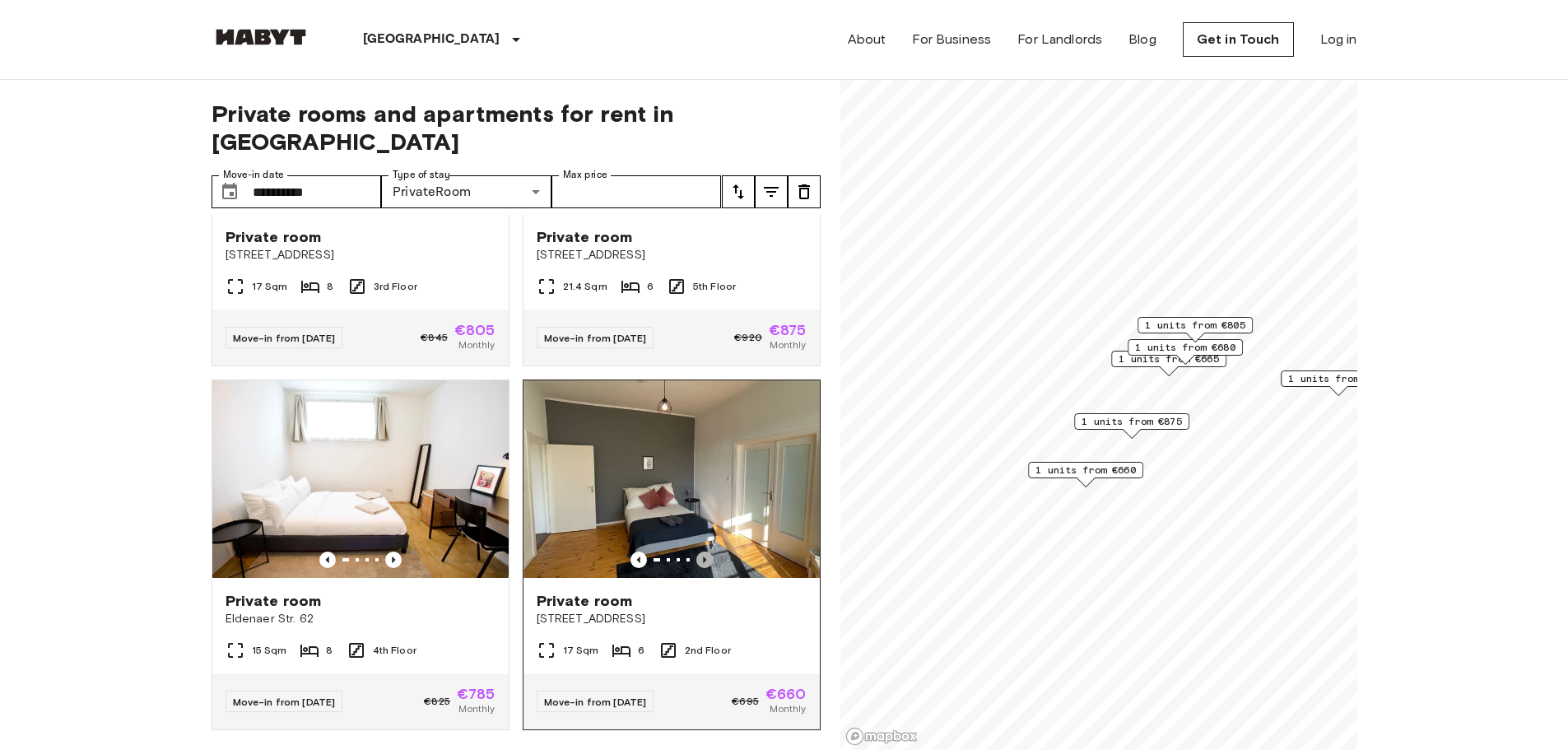
click at [697, 551] on icon "Previous image" at bounding box center [704, 559] width 16 height 16
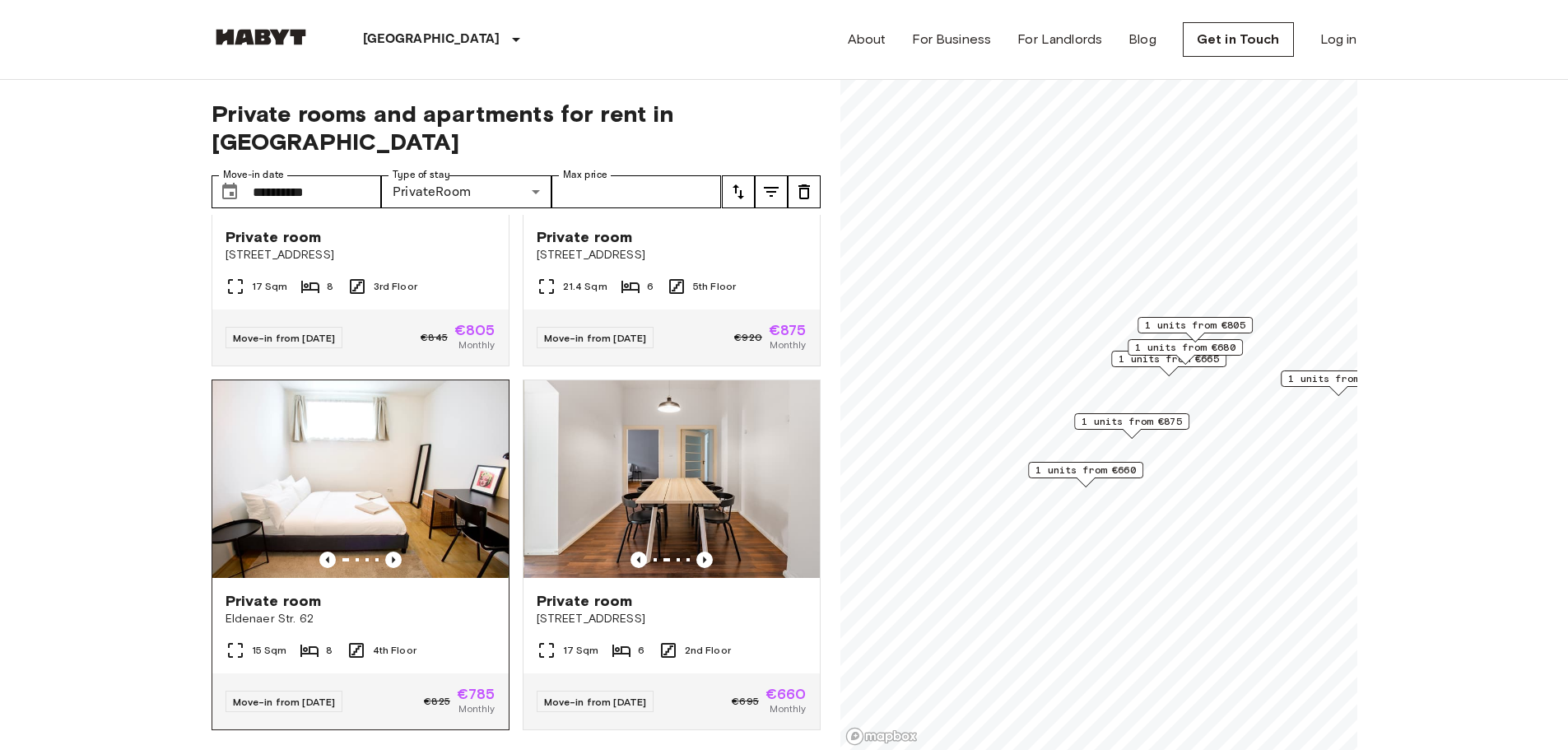
scroll to position [598, 0]
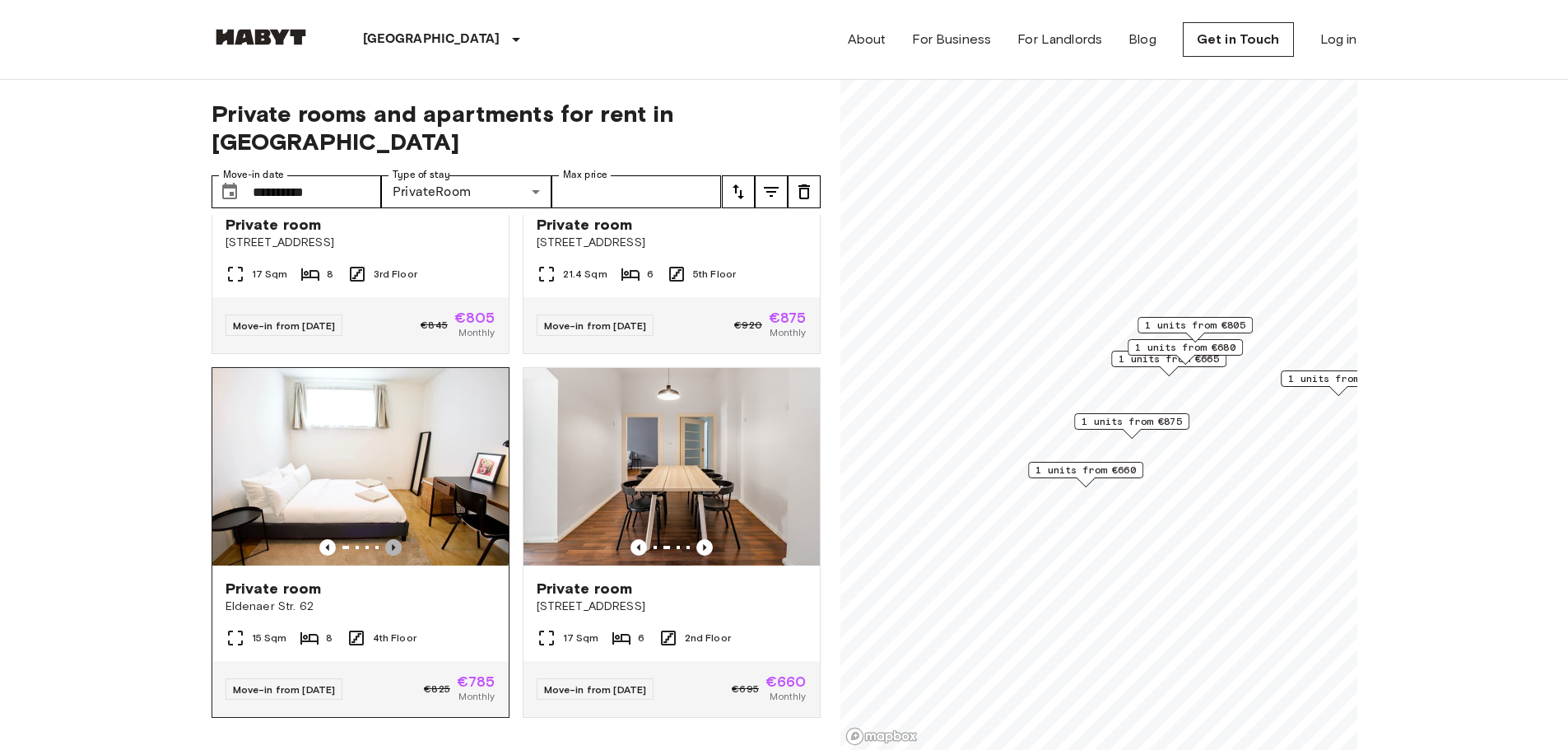
click at [393, 539] on icon "Previous image" at bounding box center [393, 547] width 16 height 16
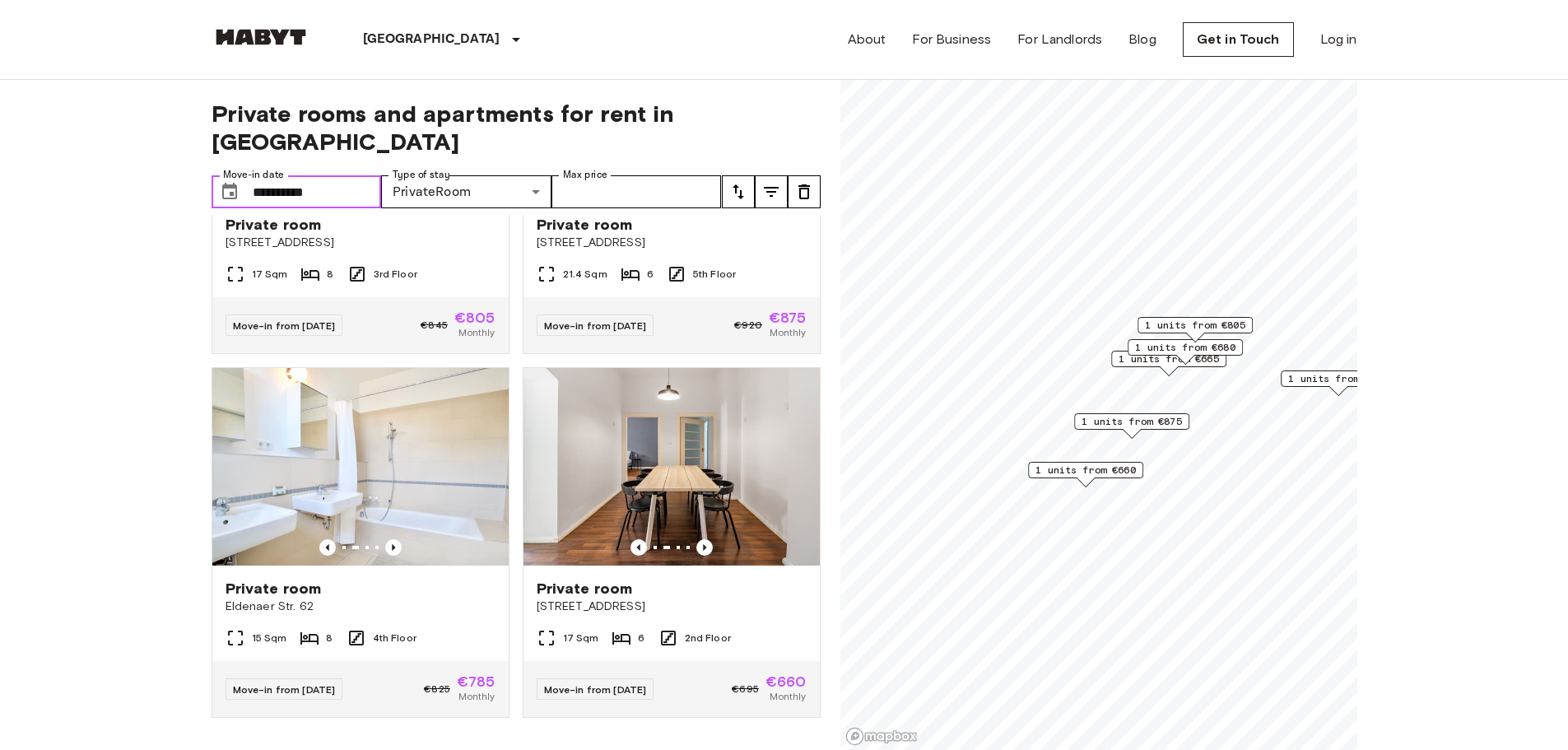
click at [346, 175] on input "**********" at bounding box center [317, 191] width 129 height 33
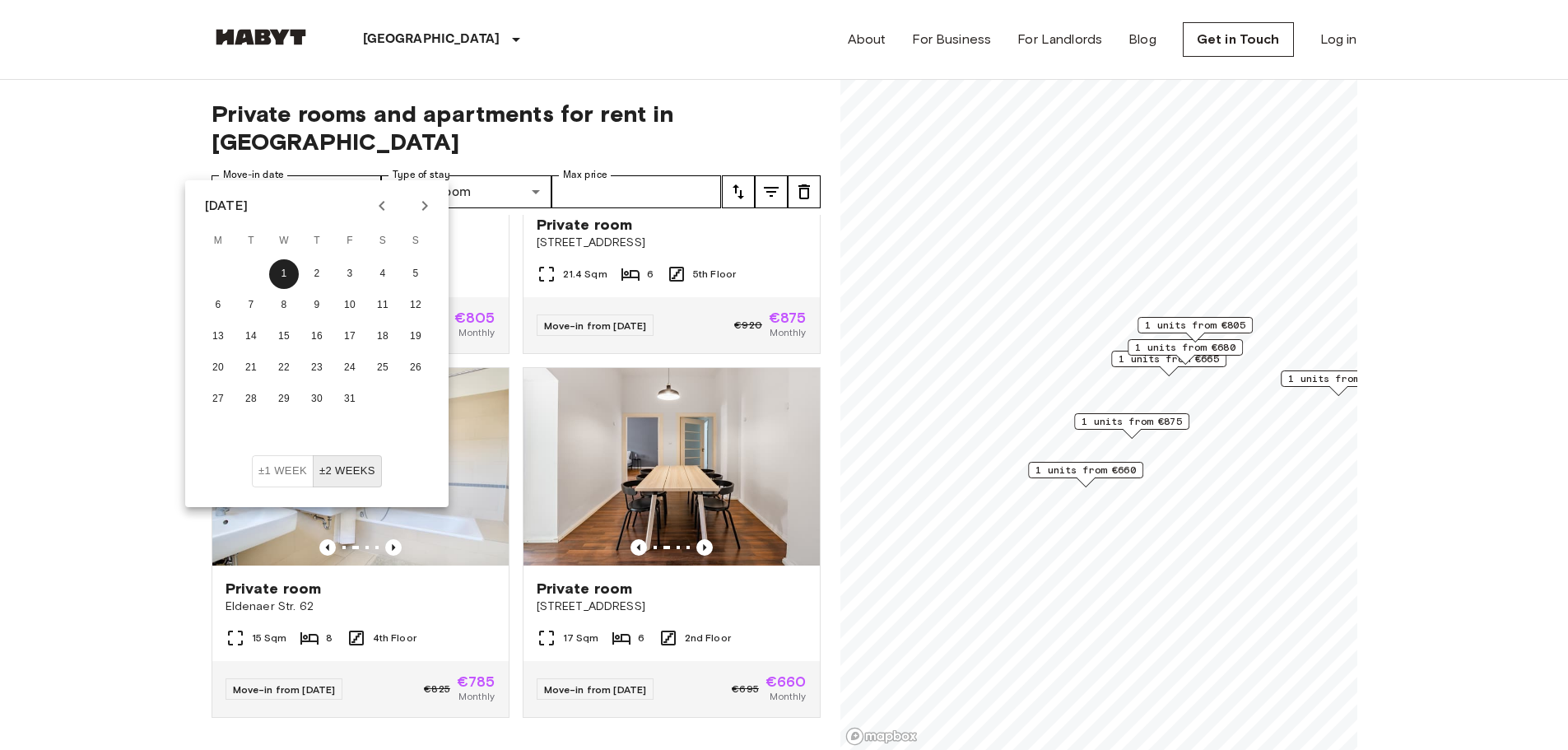
click at [423, 204] on icon "Next month" at bounding box center [425, 206] width 6 height 10
click at [389, 266] on button "1" at bounding box center [382, 274] width 30 height 30
type input "**********"
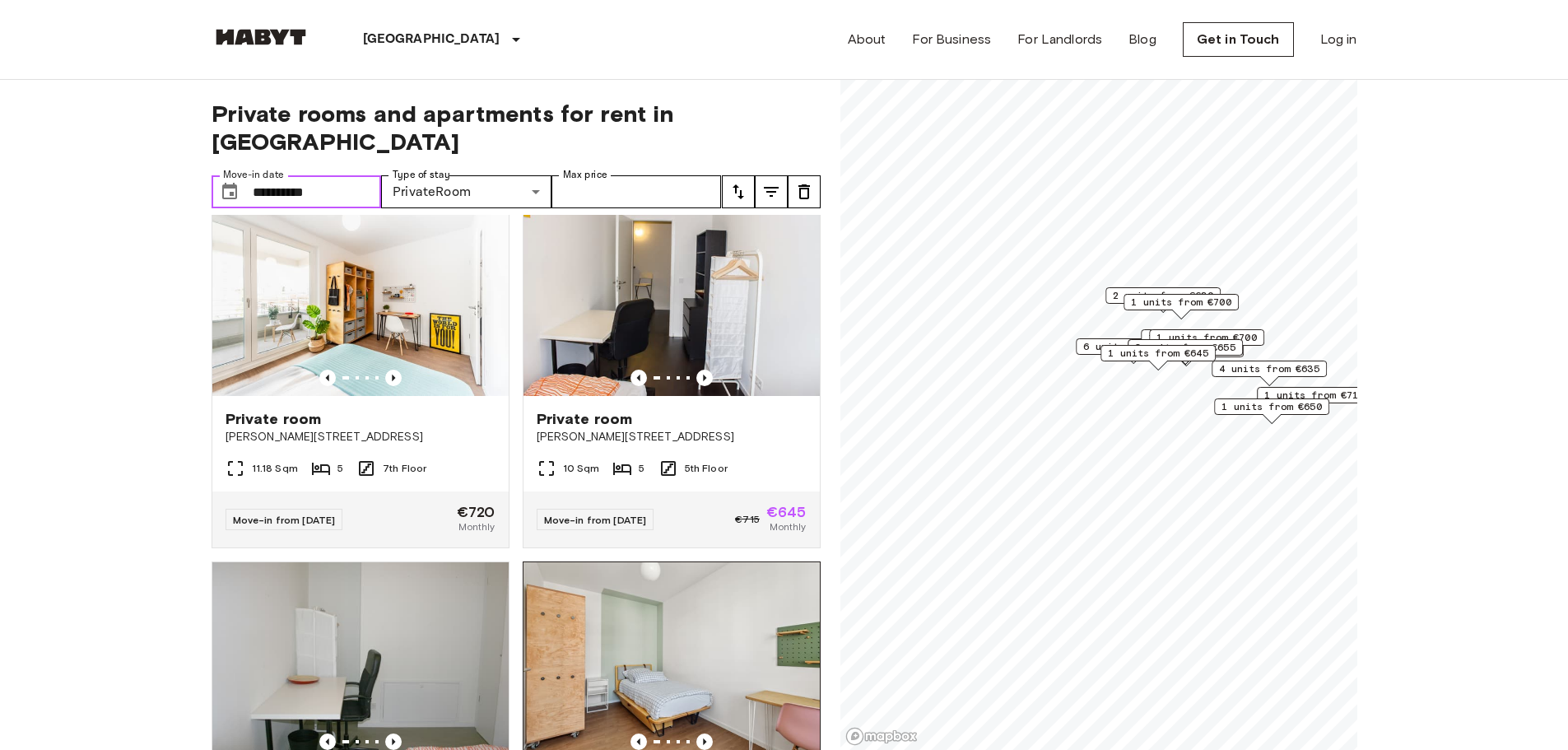
scroll to position [4694, 0]
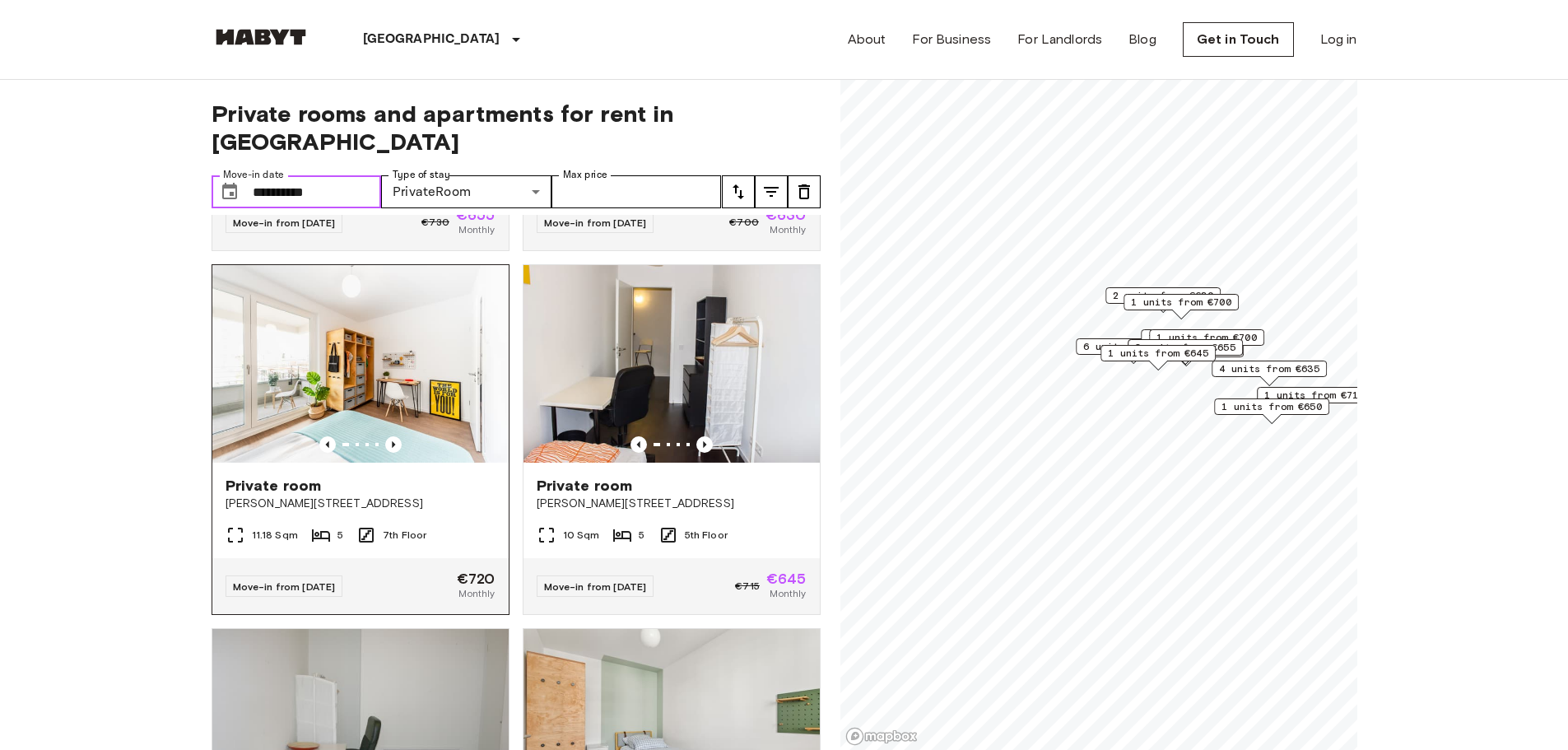
click at [407, 452] on img at bounding box center [360, 364] width 297 height 198
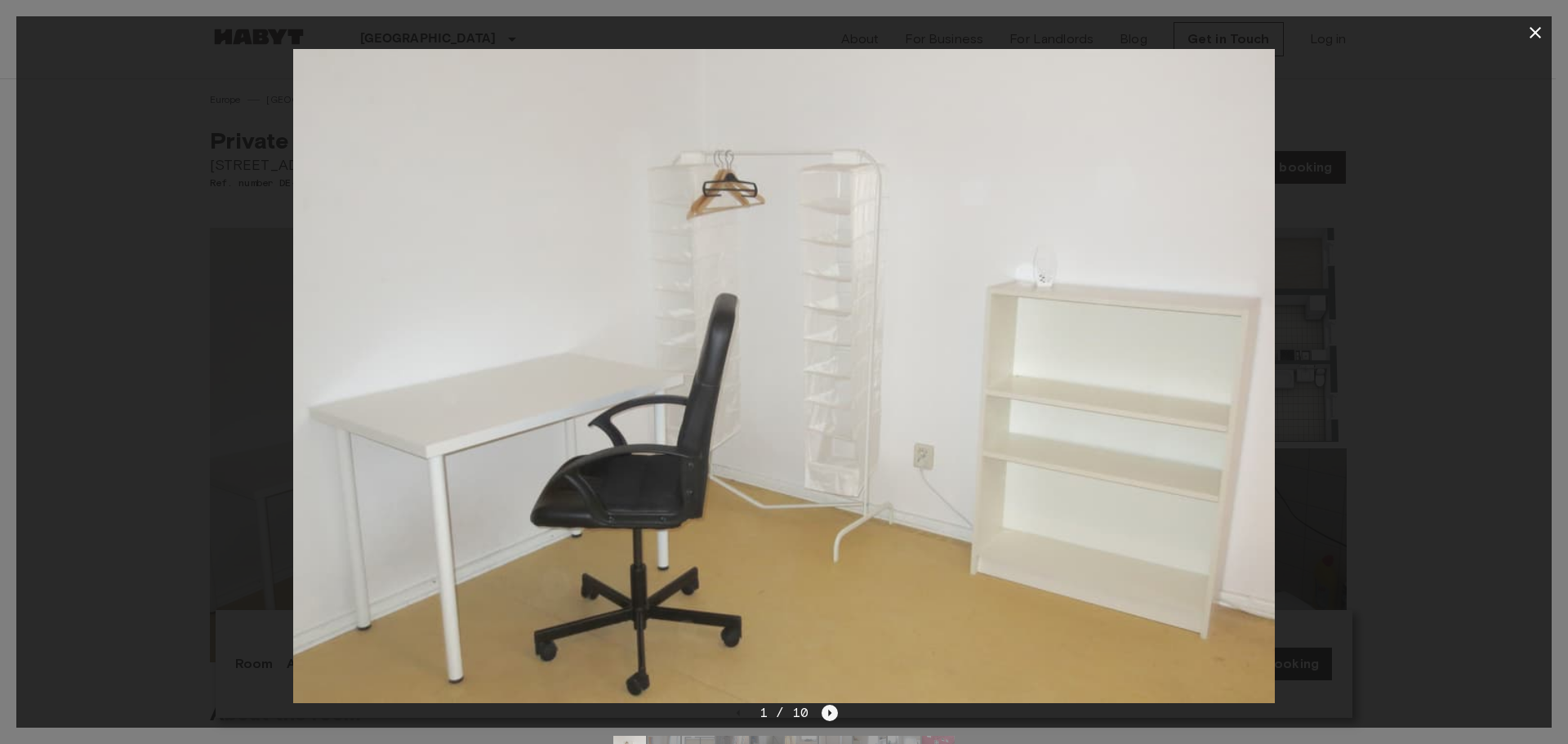
click at [831, 705] on icon "Next image" at bounding box center [829, 712] width 16 height 16
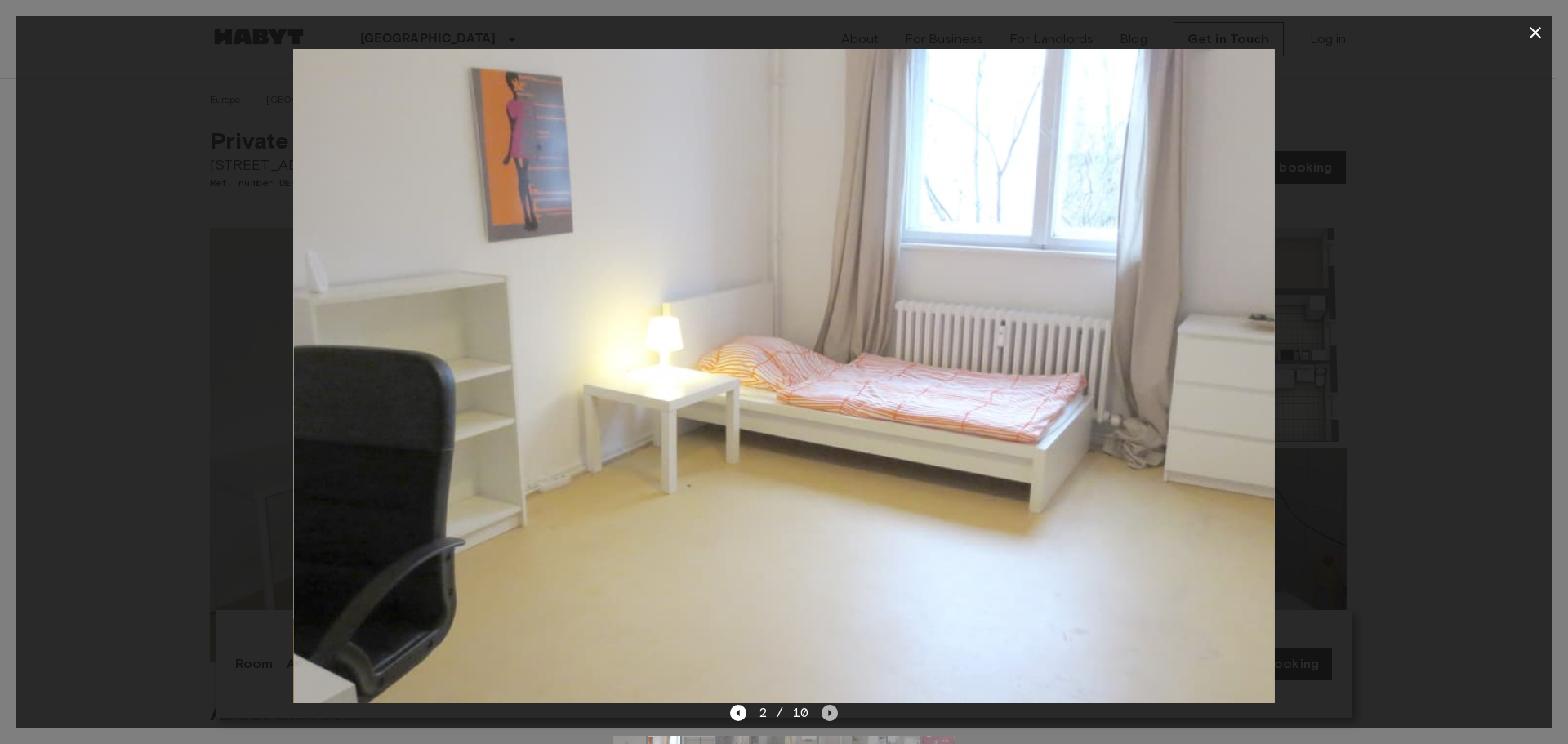
click at [831, 705] on icon "Next image" at bounding box center [829, 712] width 16 height 16
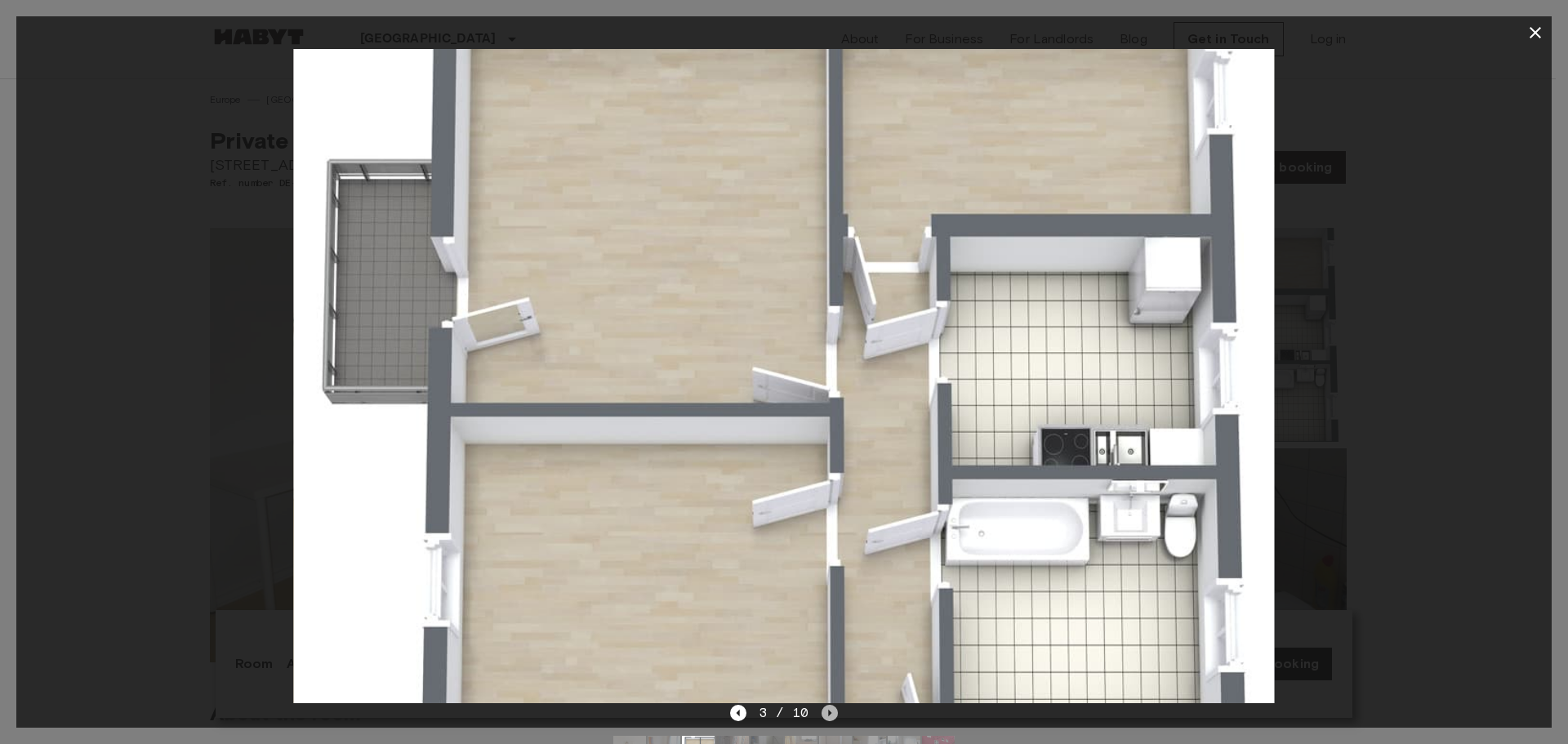
click at [831, 705] on icon "Next image" at bounding box center [829, 712] width 16 height 16
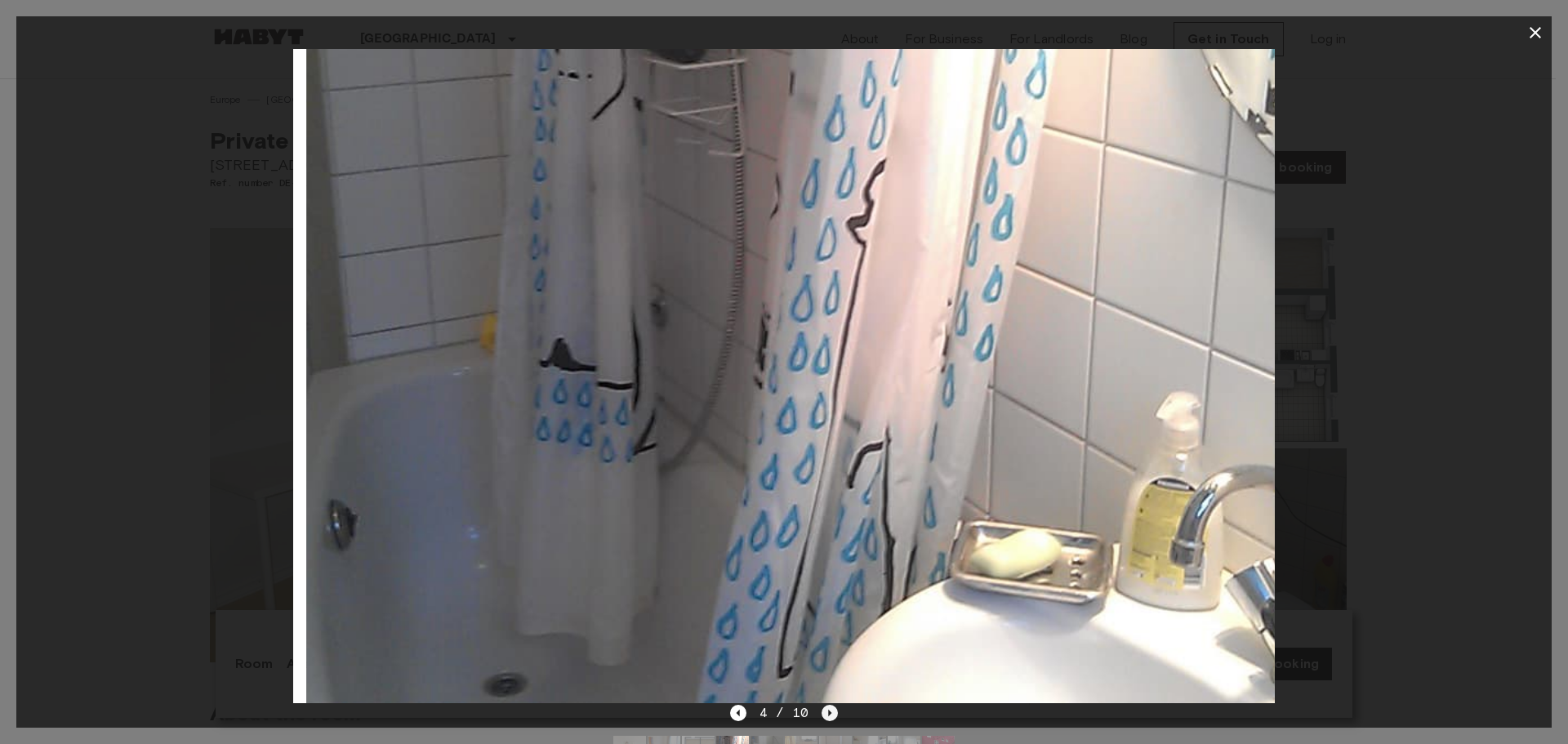
click at [831, 705] on icon "Next image" at bounding box center [829, 712] width 16 height 16
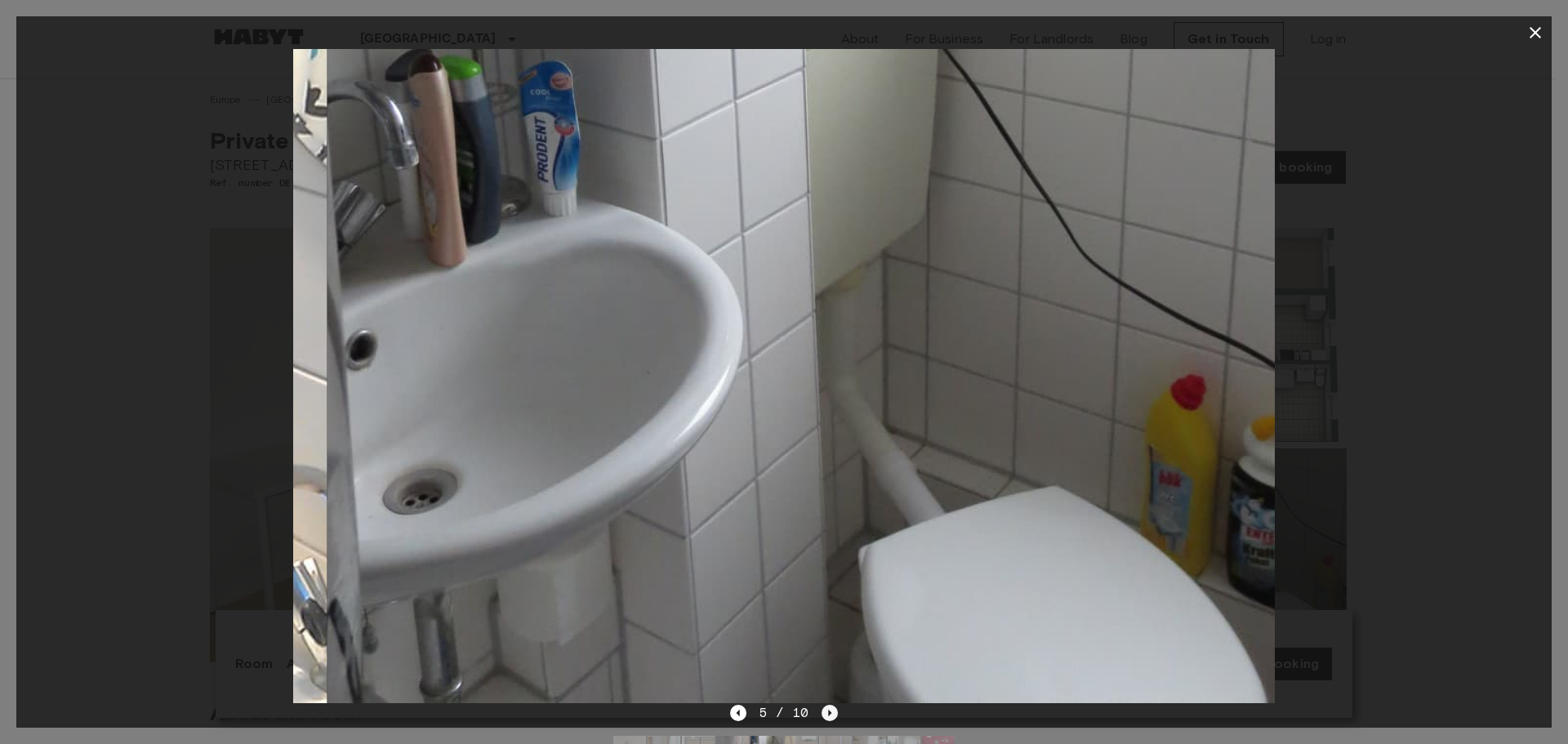
click at [831, 705] on icon "Next image" at bounding box center [829, 712] width 16 height 16
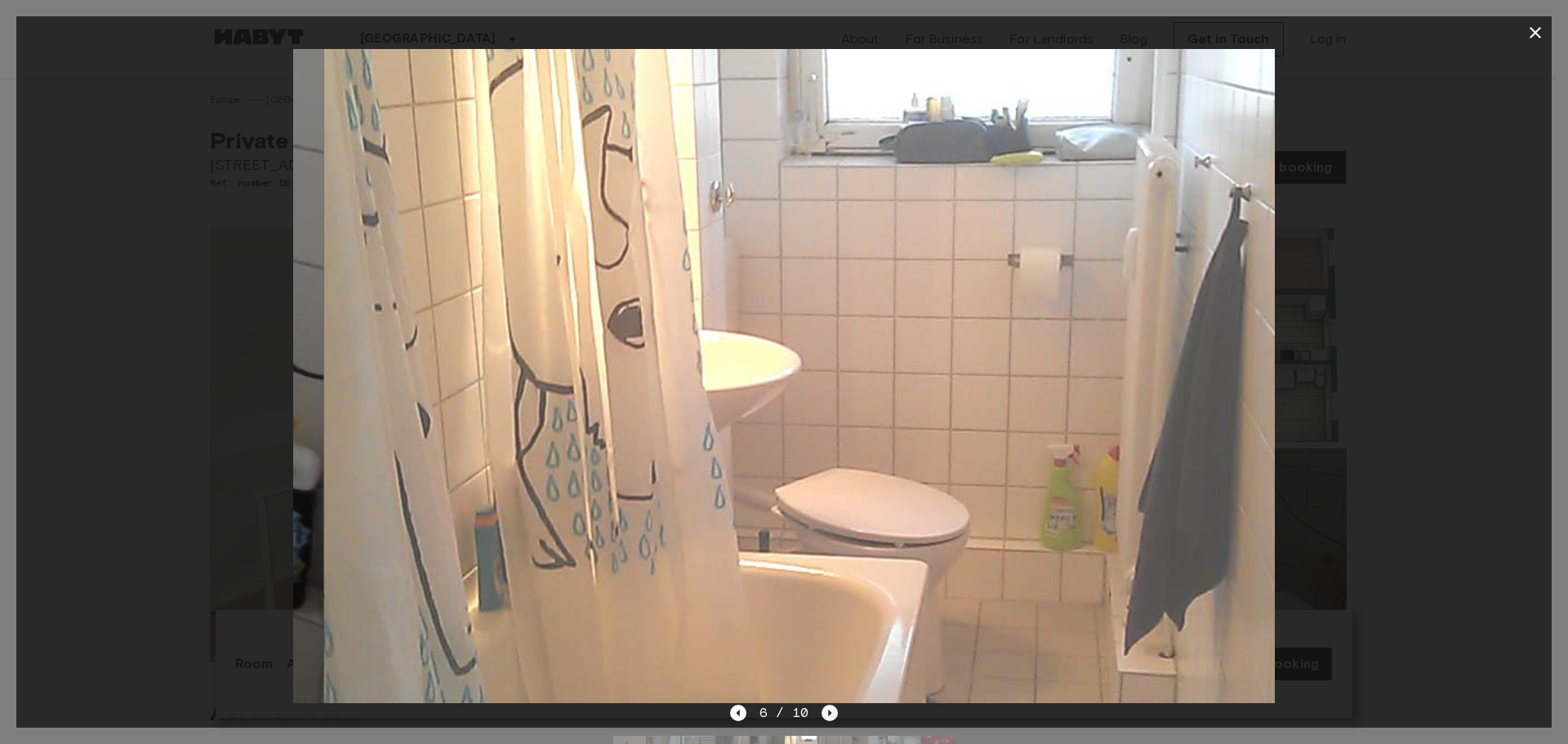
click at [831, 705] on icon "Next image" at bounding box center [829, 712] width 16 height 16
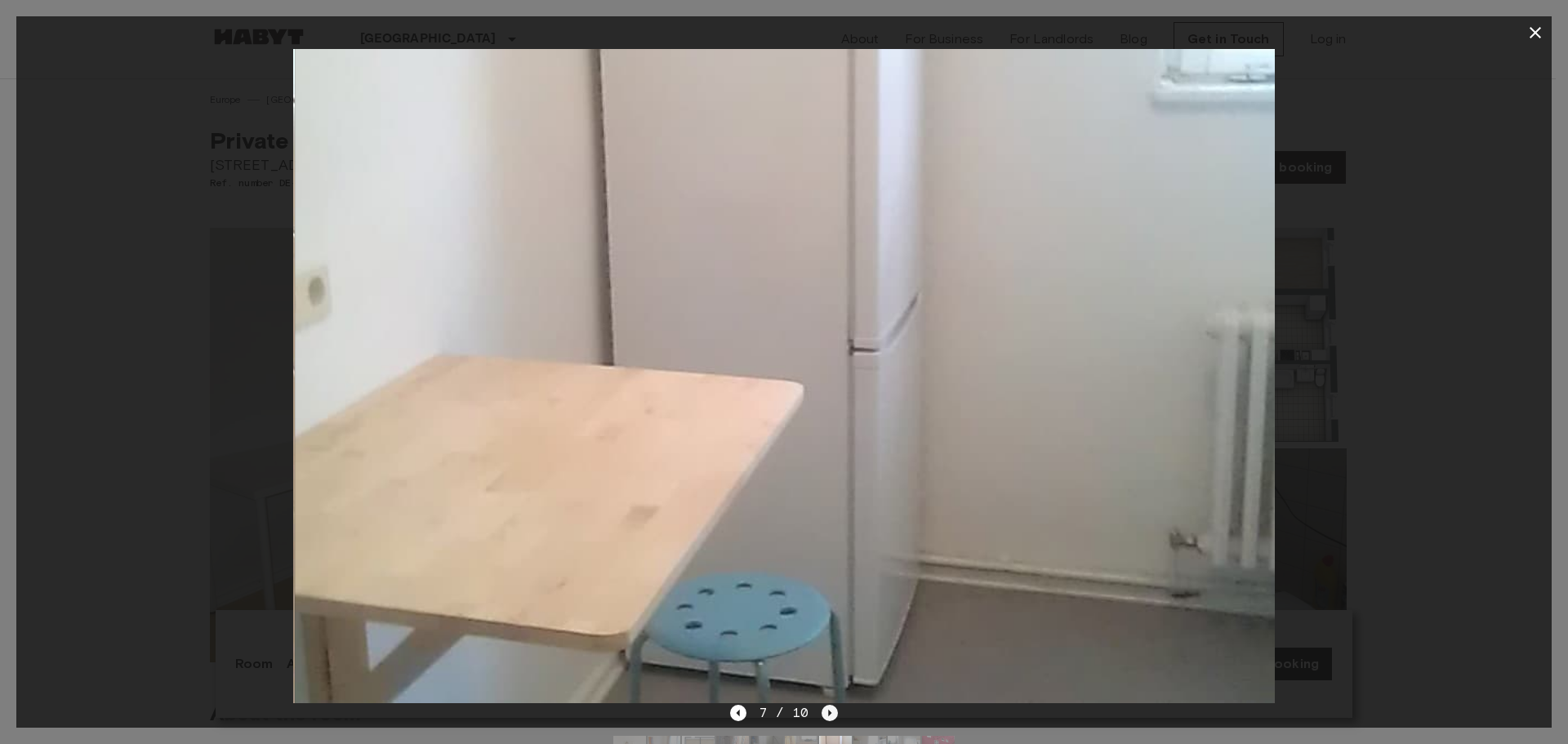
click at [831, 705] on icon "Next image" at bounding box center [829, 712] width 16 height 16
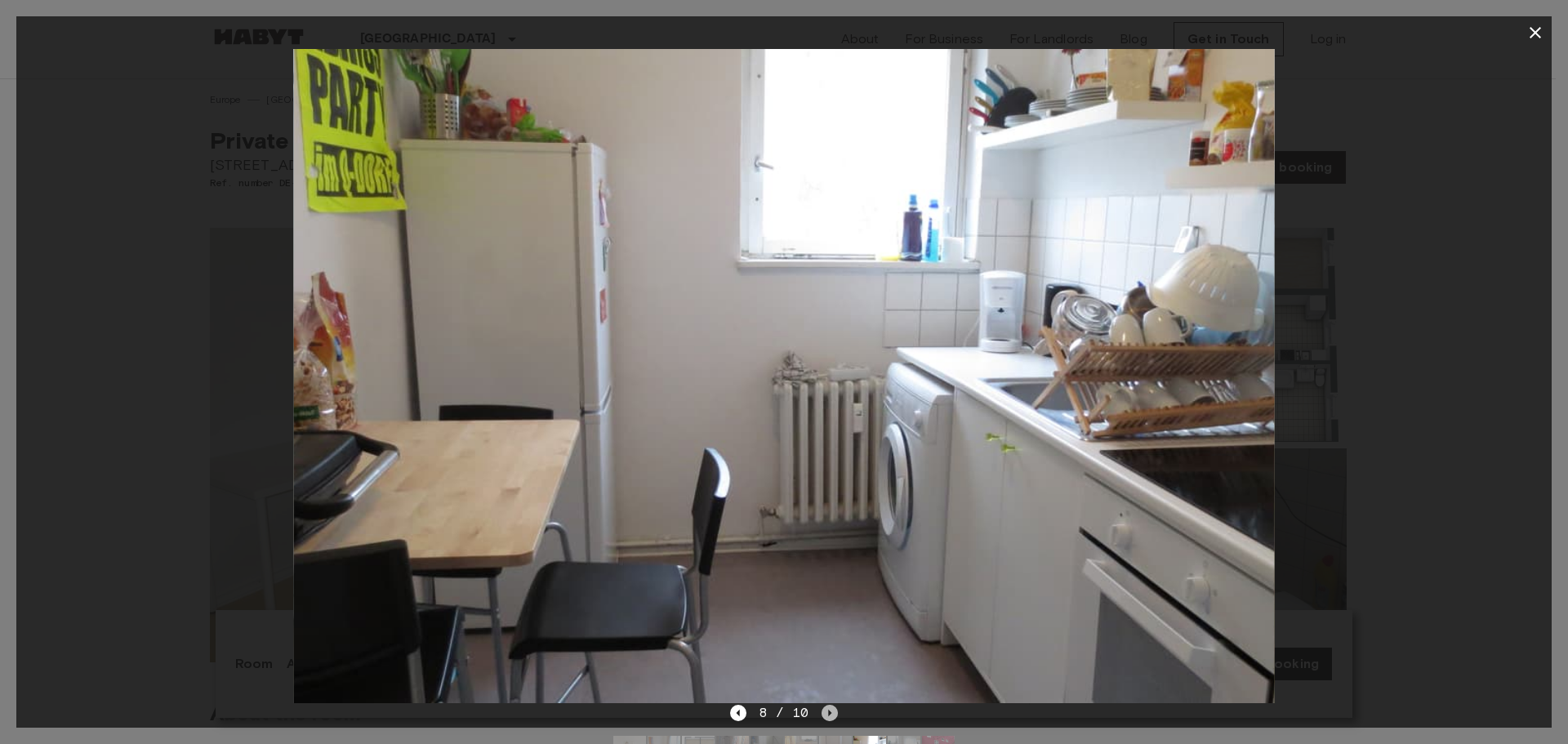
click at [831, 705] on icon "Next image" at bounding box center [829, 712] width 16 height 16
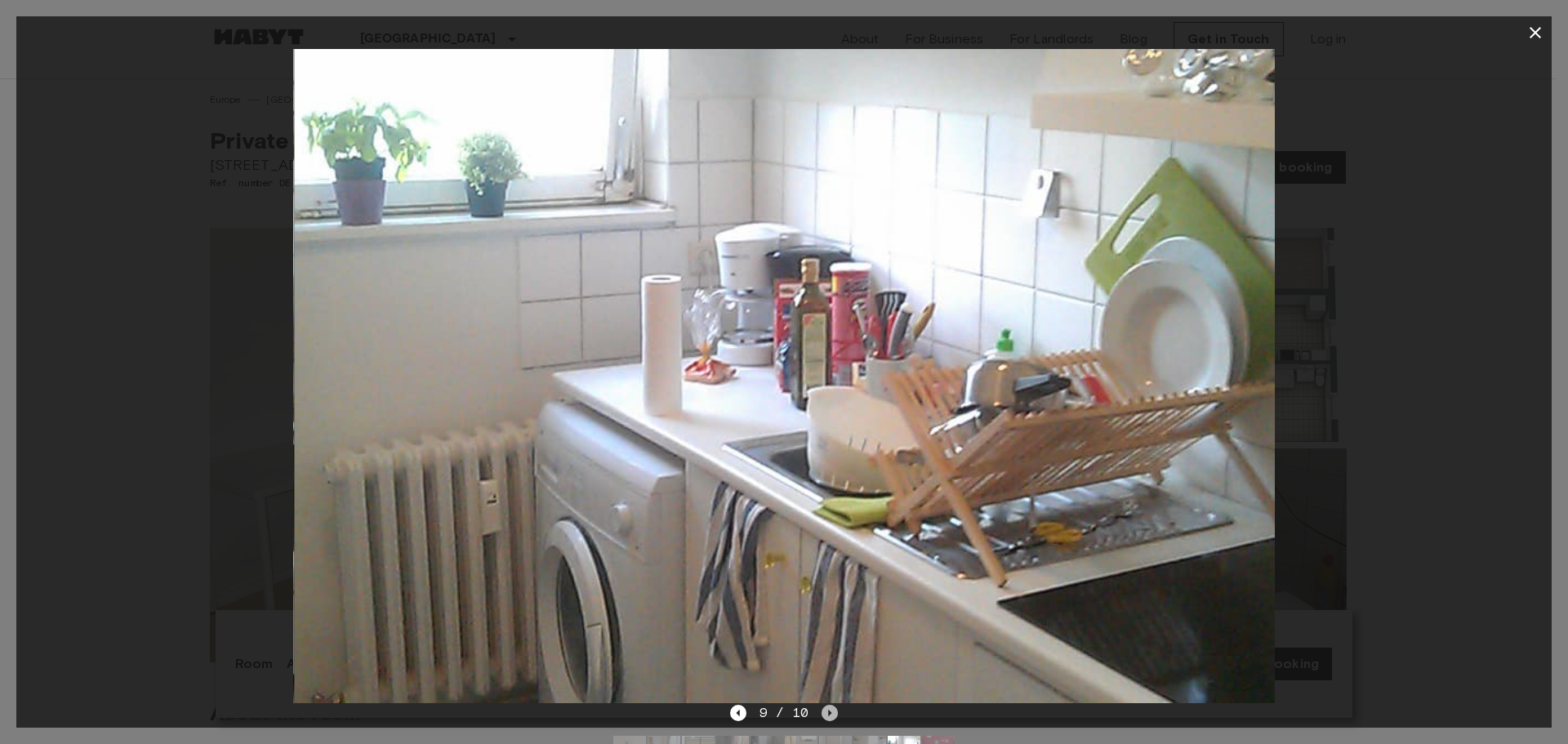
click at [831, 705] on icon "Next image" at bounding box center [829, 712] width 16 height 16
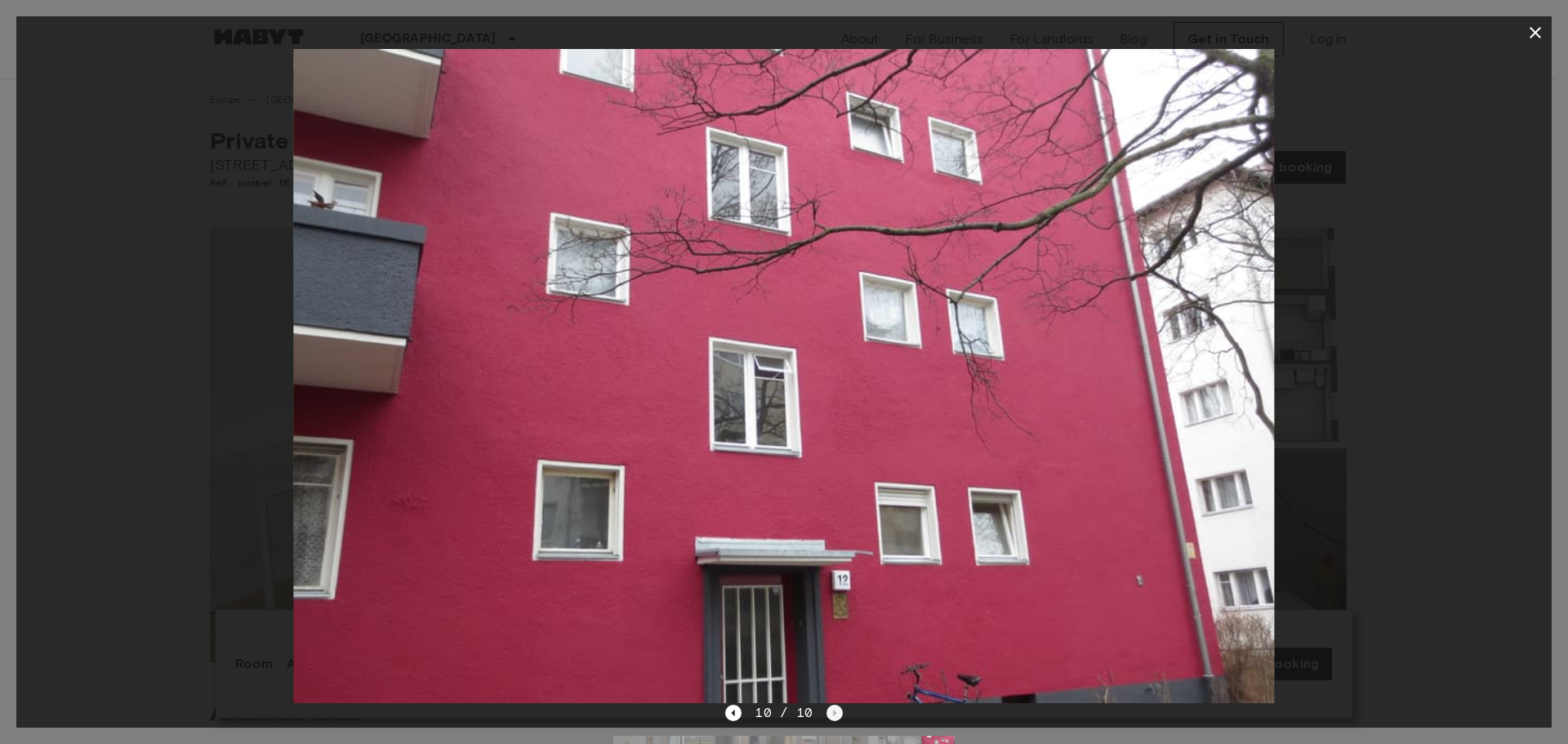
click at [831, 704] on div "10 / 10" at bounding box center [783, 712] width 117 height 19
click at [1529, 34] on icon "button" at bounding box center [1534, 32] width 19 height 19
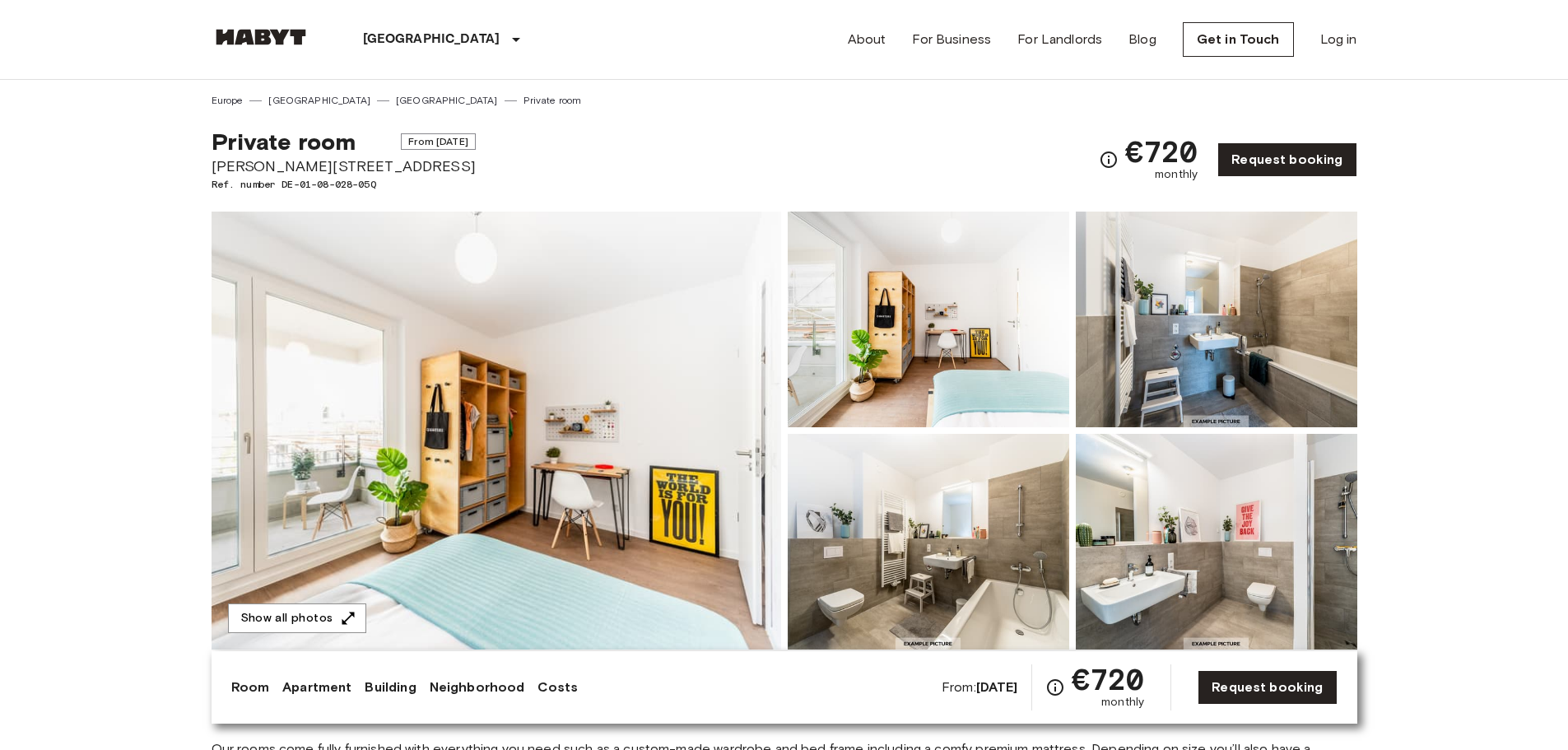
click at [358, 435] on img at bounding box center [496, 430] width 570 height 438
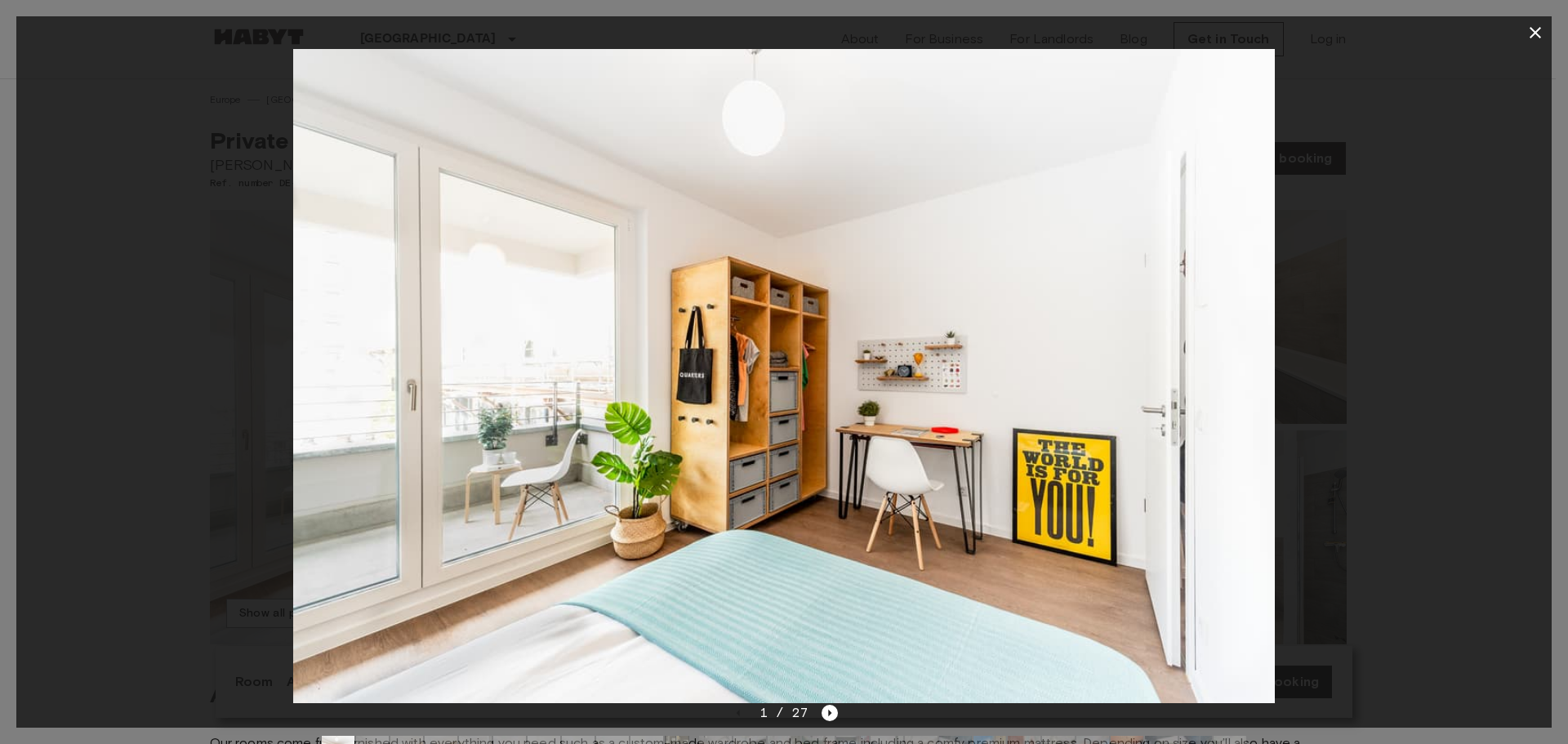
click at [1068, 434] on img at bounding box center [783, 376] width 980 height 654
click at [825, 715] on icon "Next image" at bounding box center [829, 712] width 16 height 16
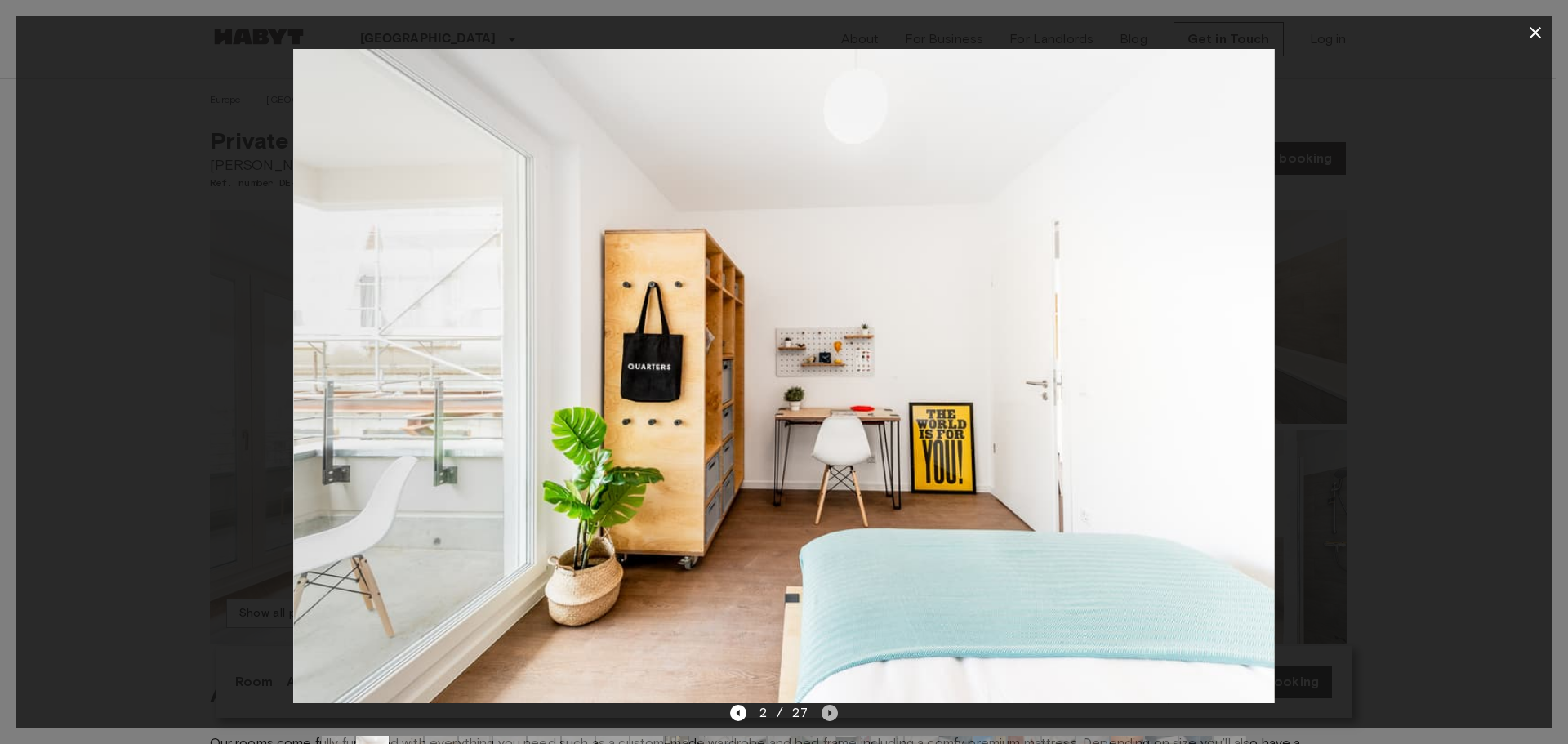
click at [825, 715] on icon "Next image" at bounding box center [829, 712] width 16 height 16
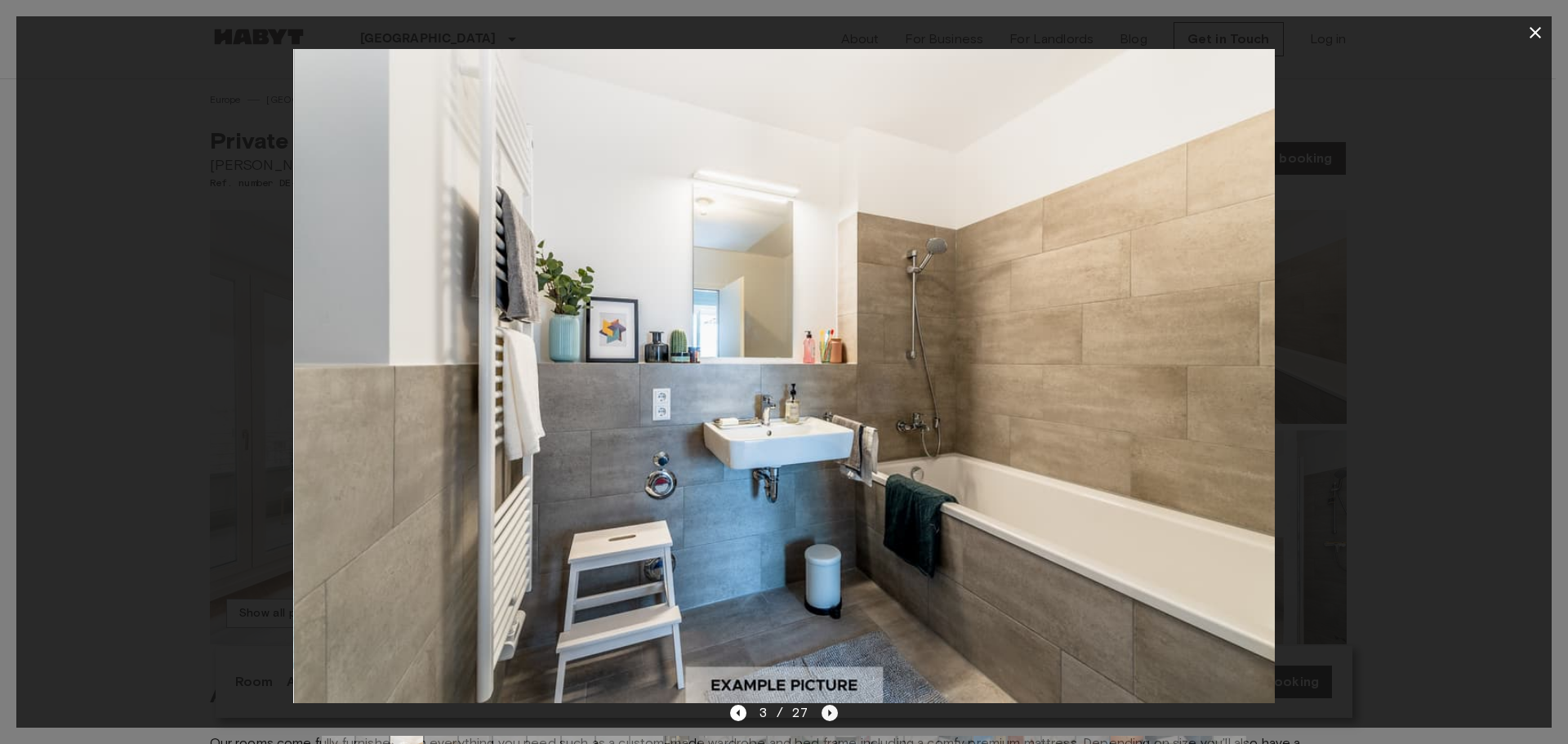
click at [825, 715] on icon "Next image" at bounding box center [829, 712] width 16 height 16
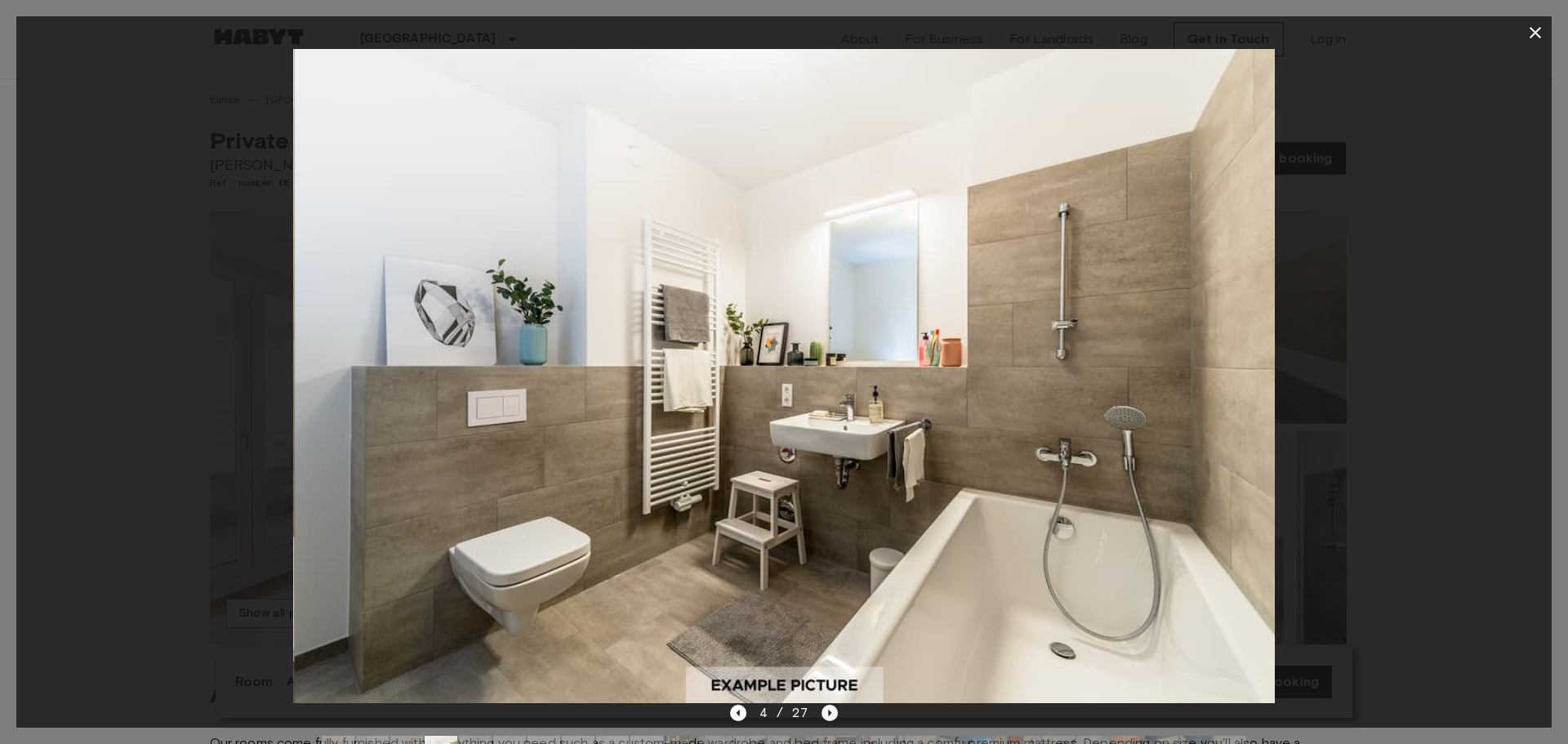
click at [825, 715] on icon "Next image" at bounding box center [829, 712] width 16 height 16
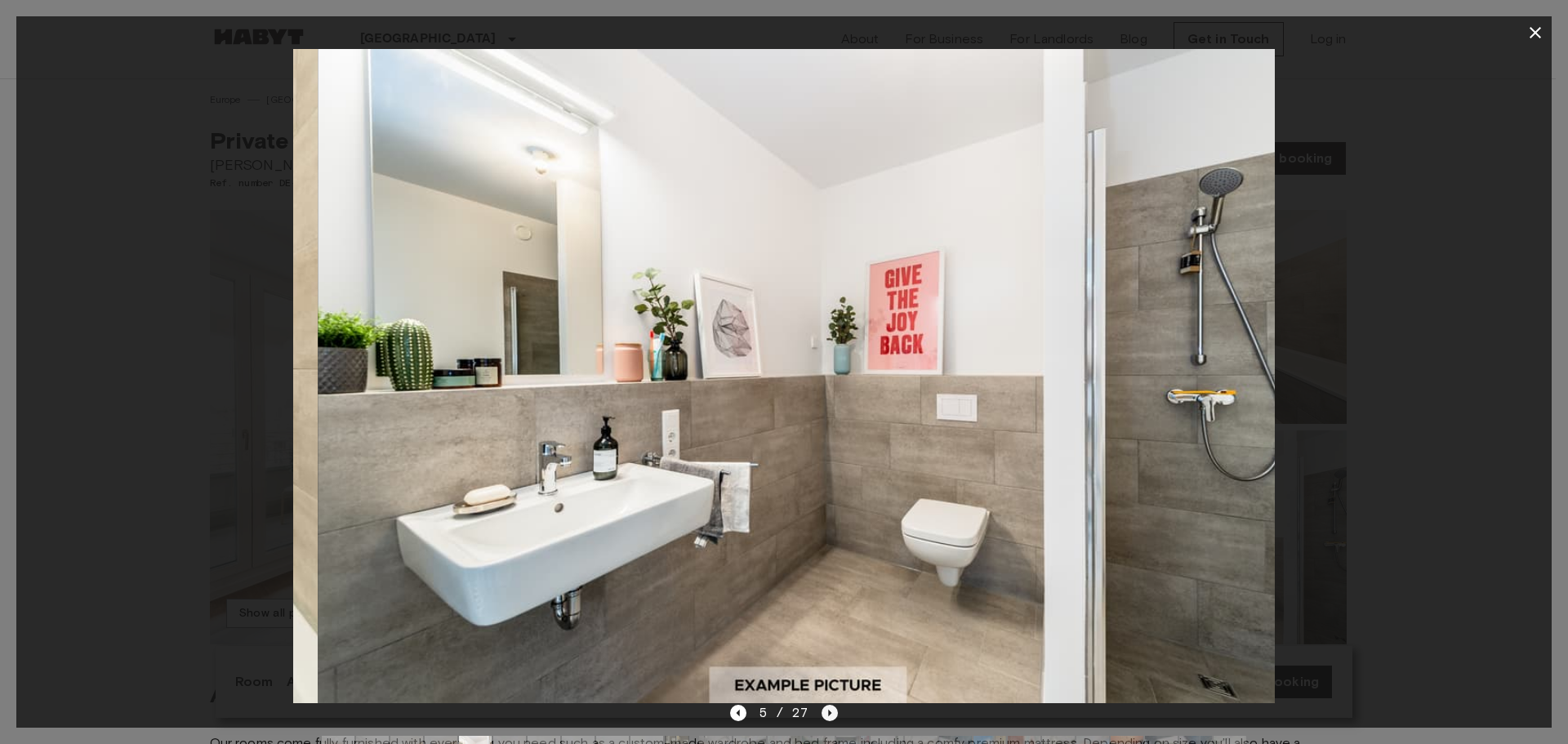
click at [825, 715] on icon "Next image" at bounding box center [829, 712] width 16 height 16
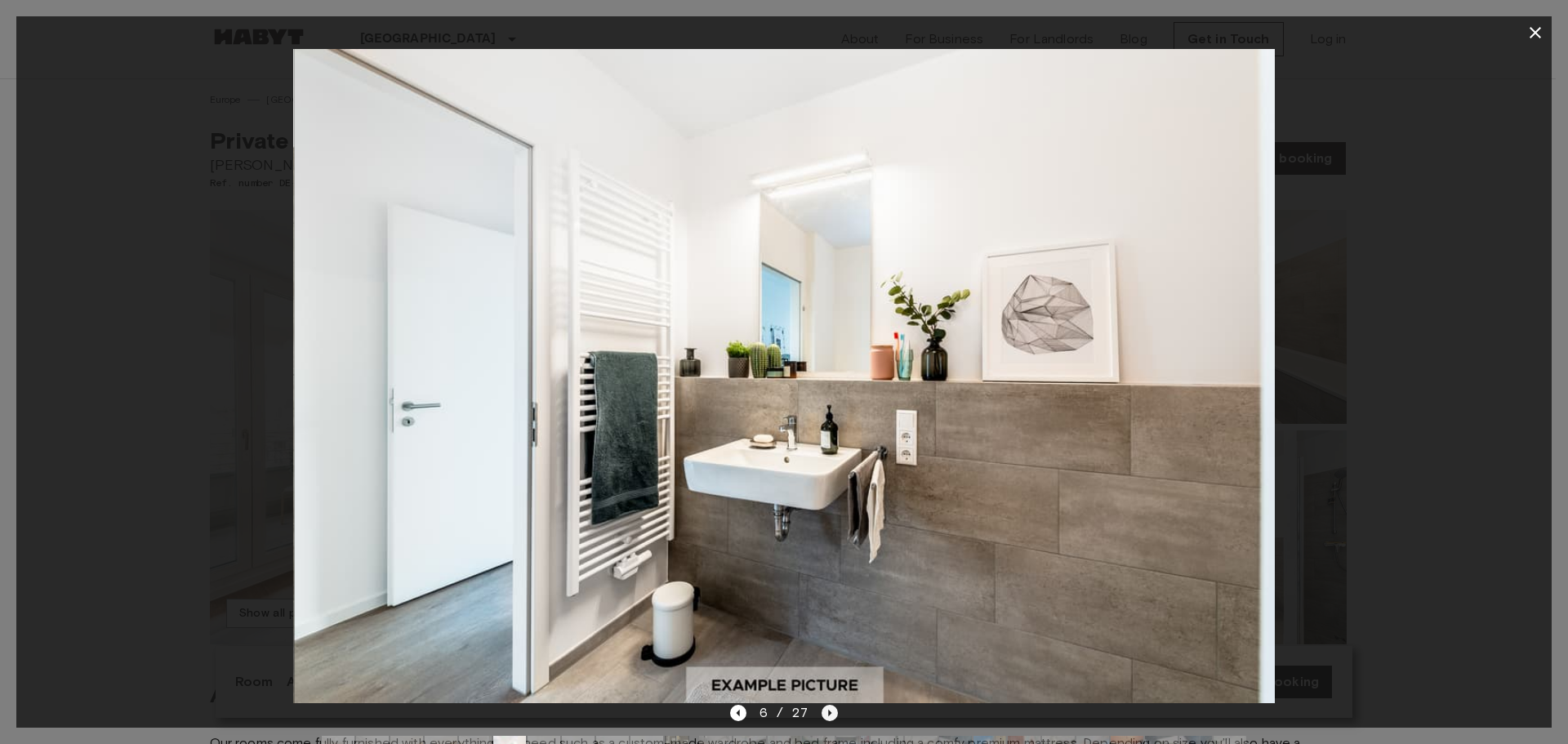
click at [825, 715] on icon "Next image" at bounding box center [829, 712] width 16 height 16
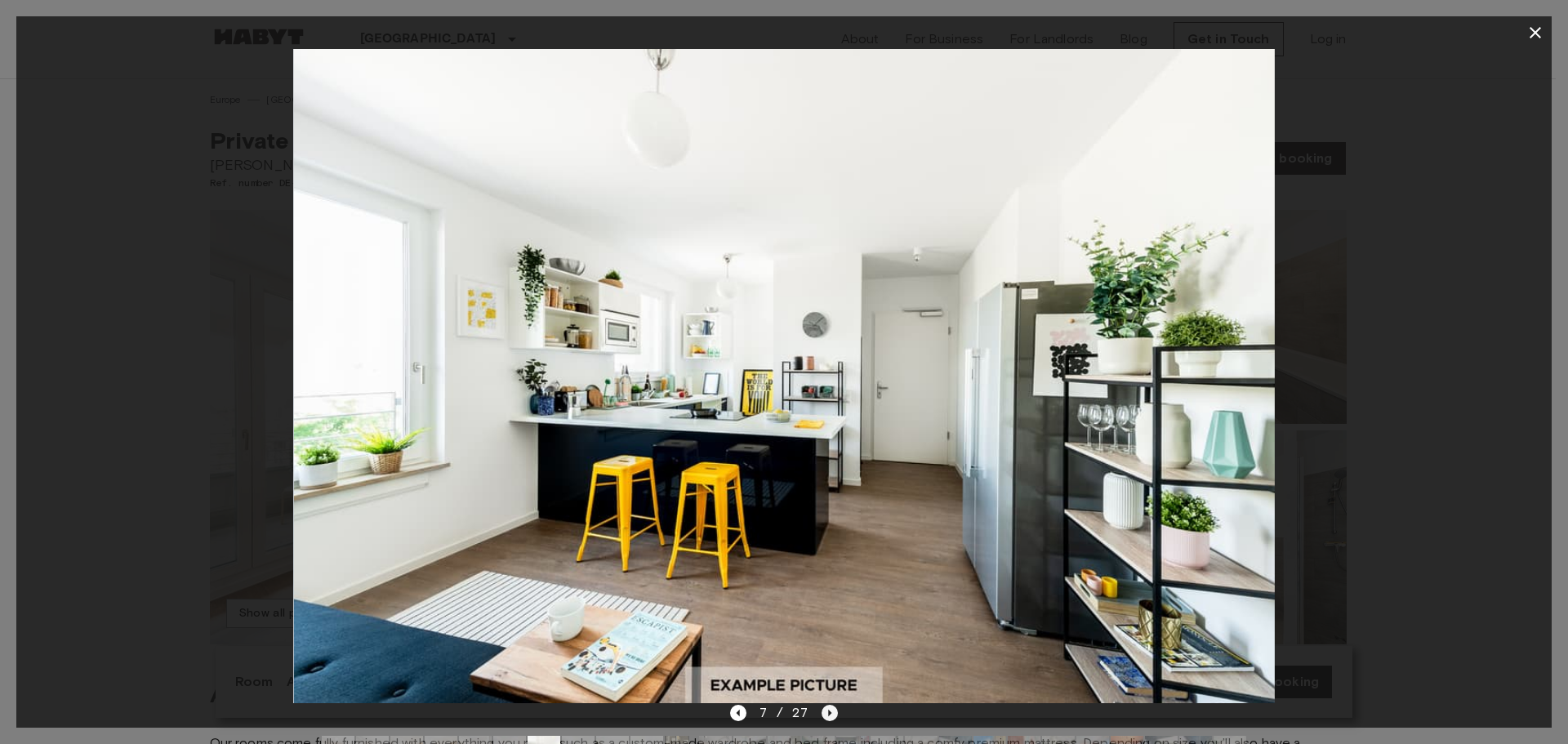
click at [825, 715] on icon "Next image" at bounding box center [829, 712] width 16 height 16
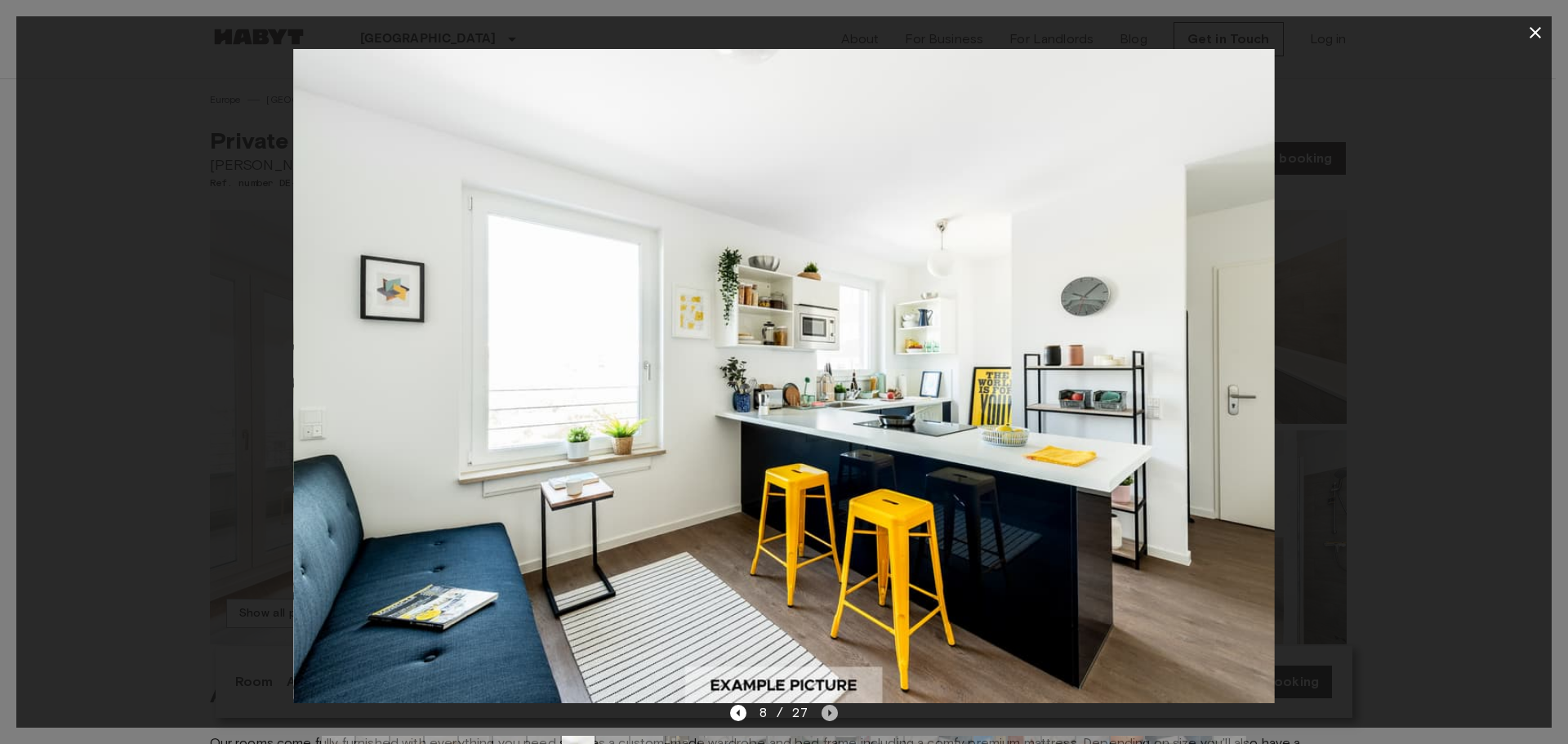
click at [825, 715] on icon "Next image" at bounding box center [829, 712] width 16 height 16
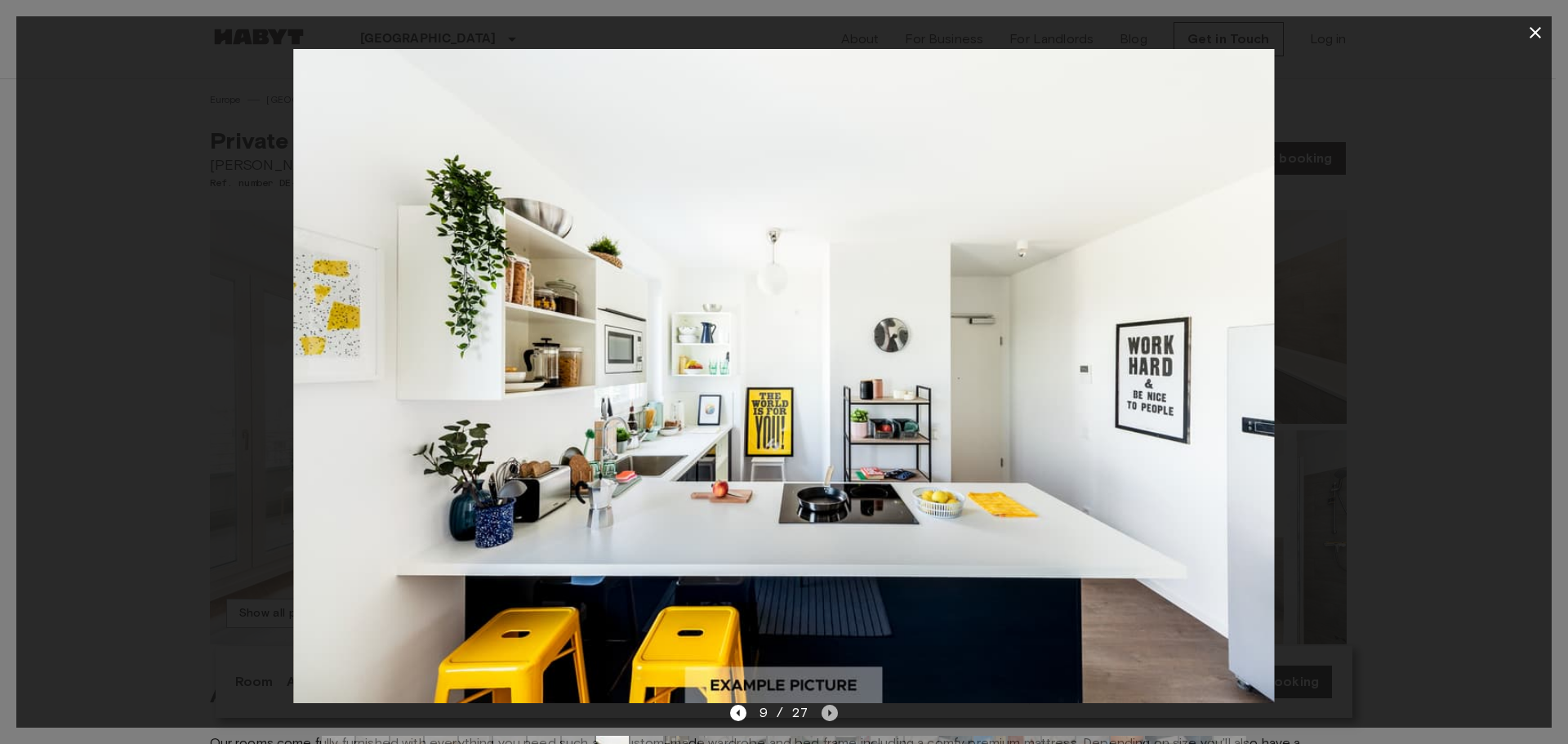
click at [825, 715] on icon "Next image" at bounding box center [829, 712] width 16 height 16
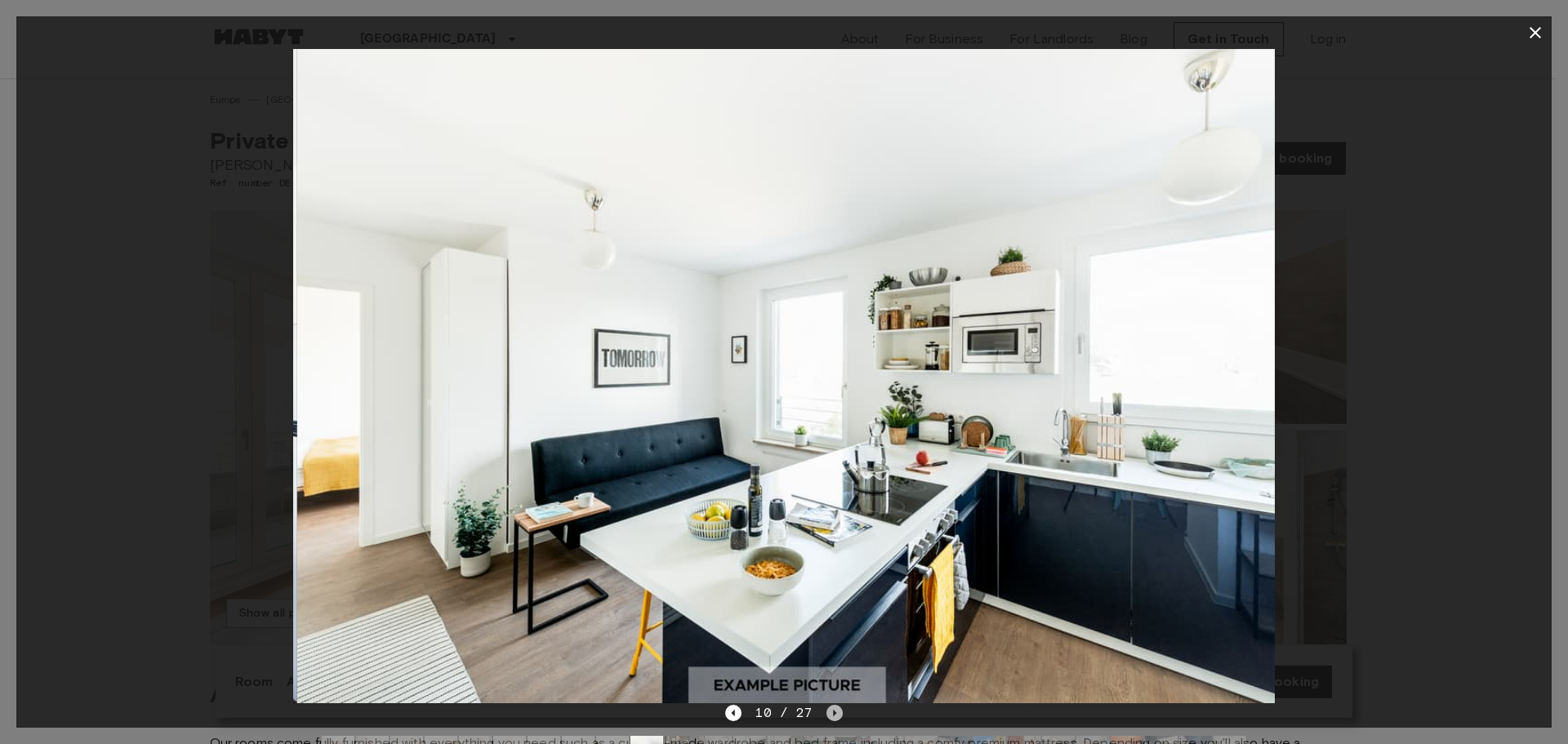
click at [826, 715] on icon "Next image" at bounding box center [833, 712] width 16 height 16
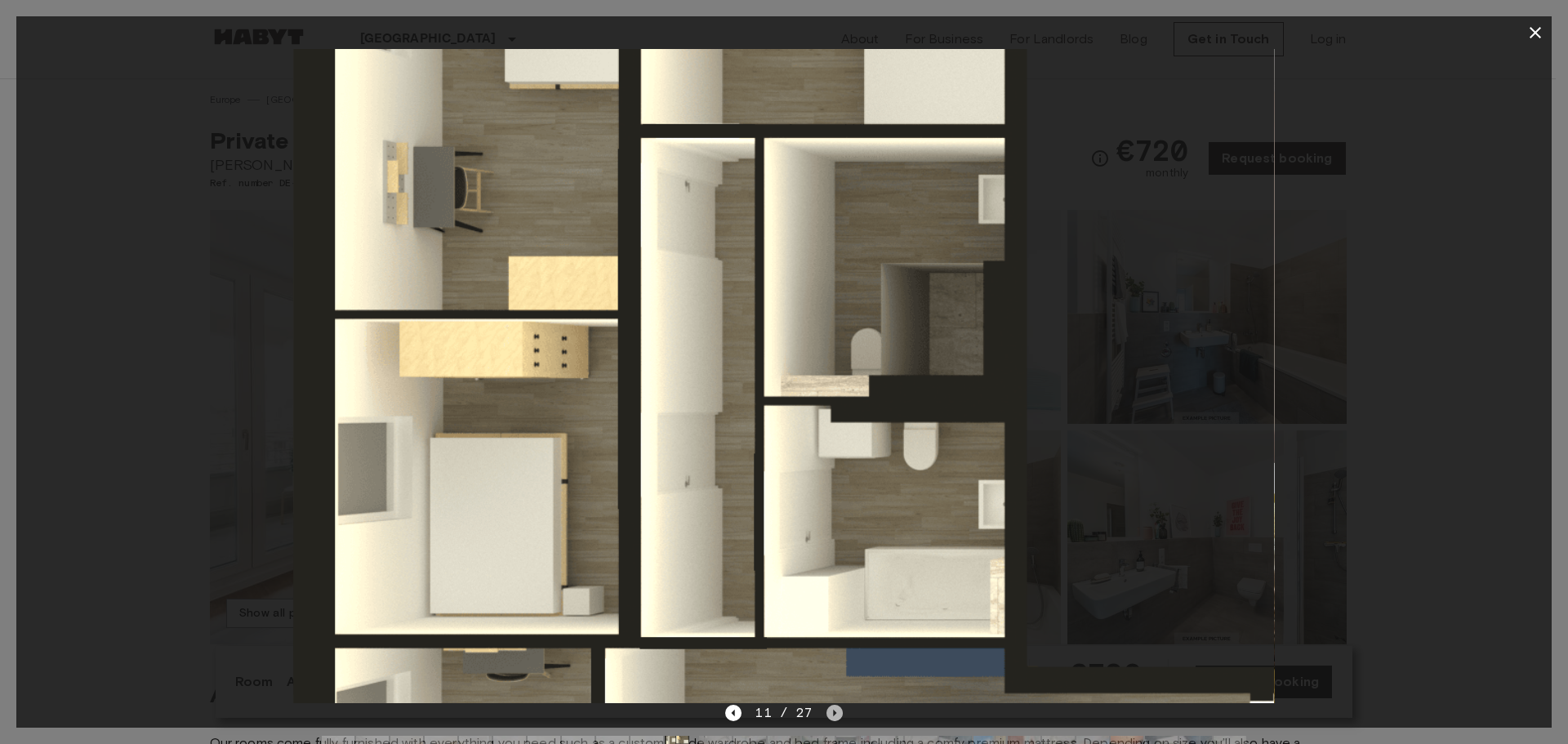
click at [826, 715] on icon "Next image" at bounding box center [833, 712] width 16 height 16
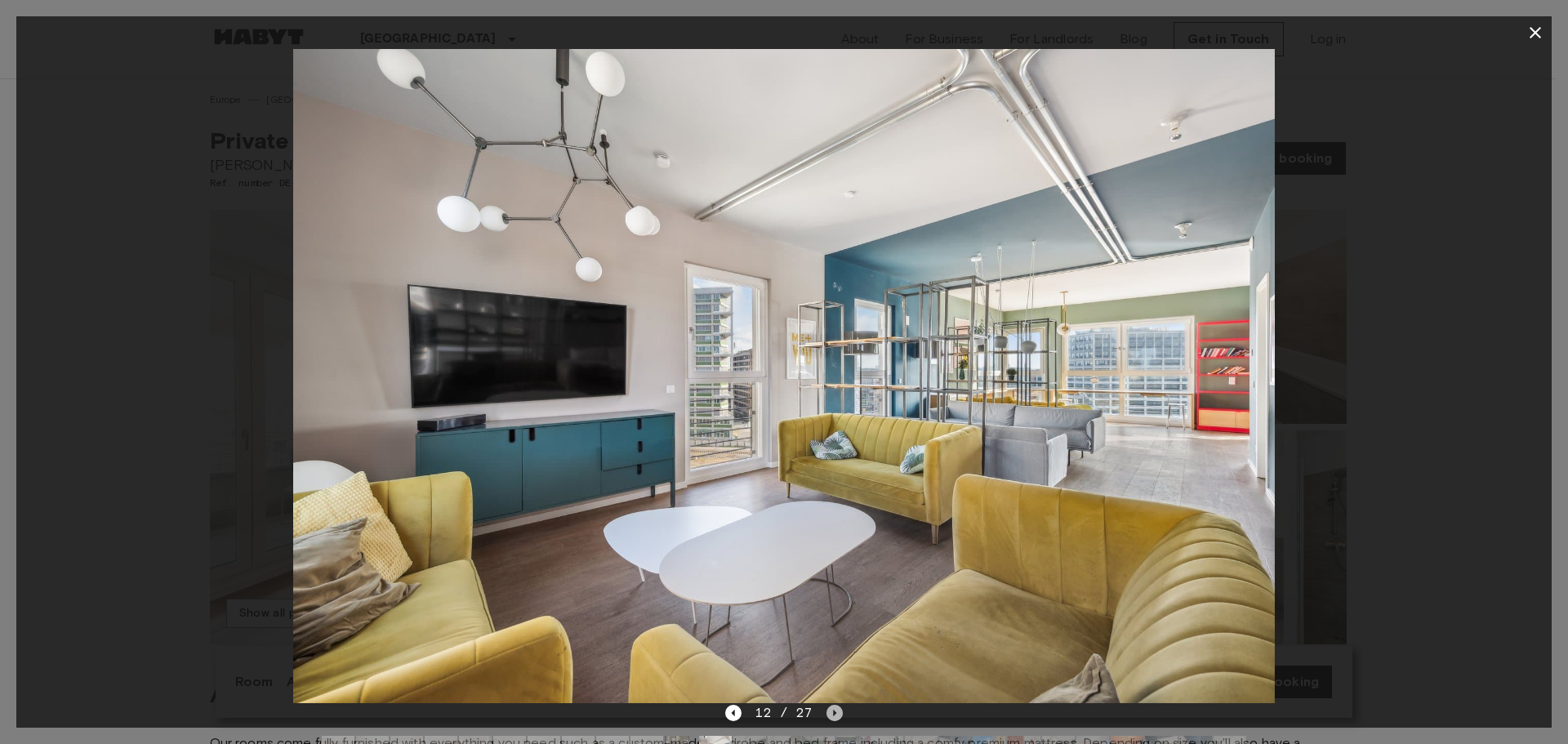
click at [826, 715] on icon "Next image" at bounding box center [833, 712] width 16 height 16
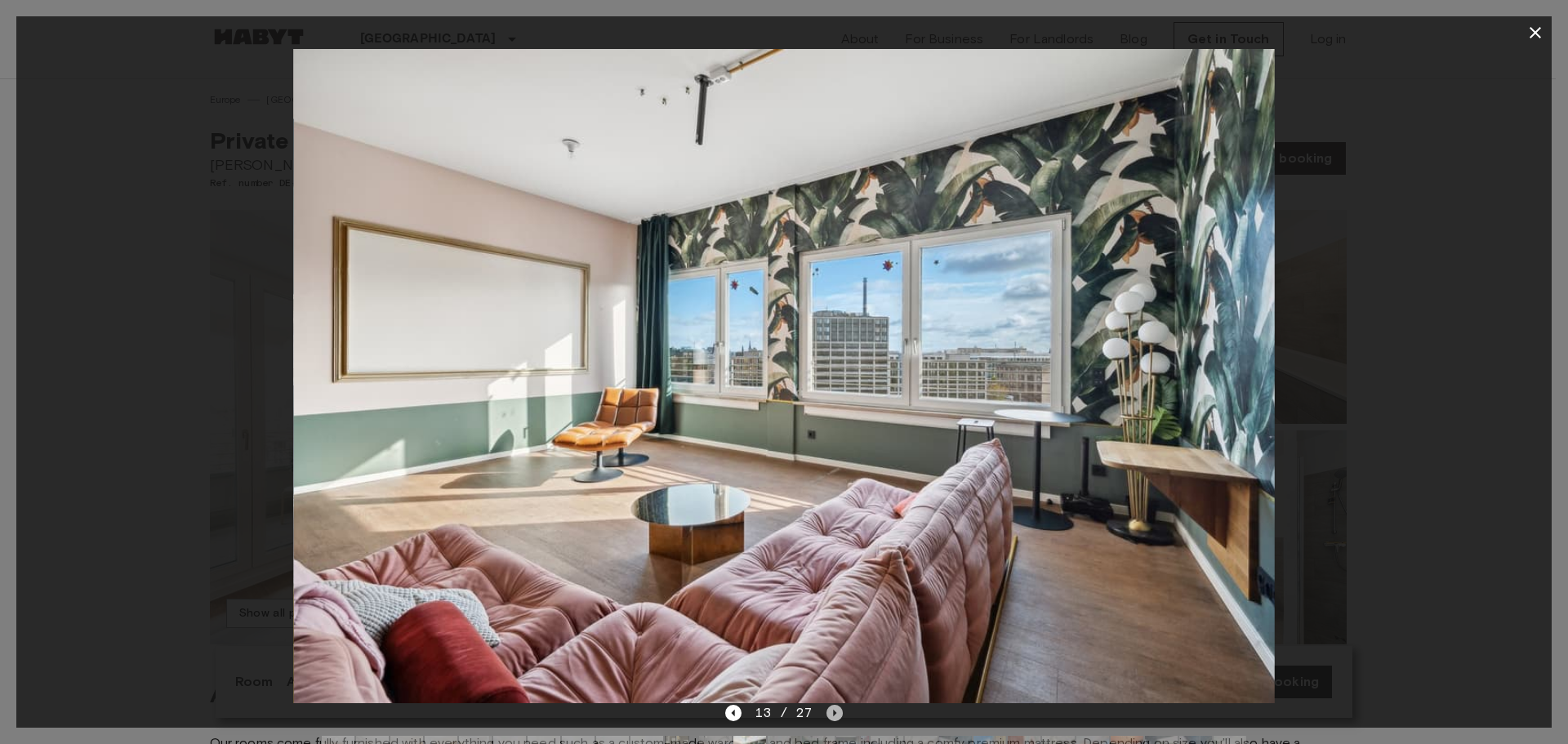
click at [826, 715] on icon "Next image" at bounding box center [833, 712] width 16 height 16
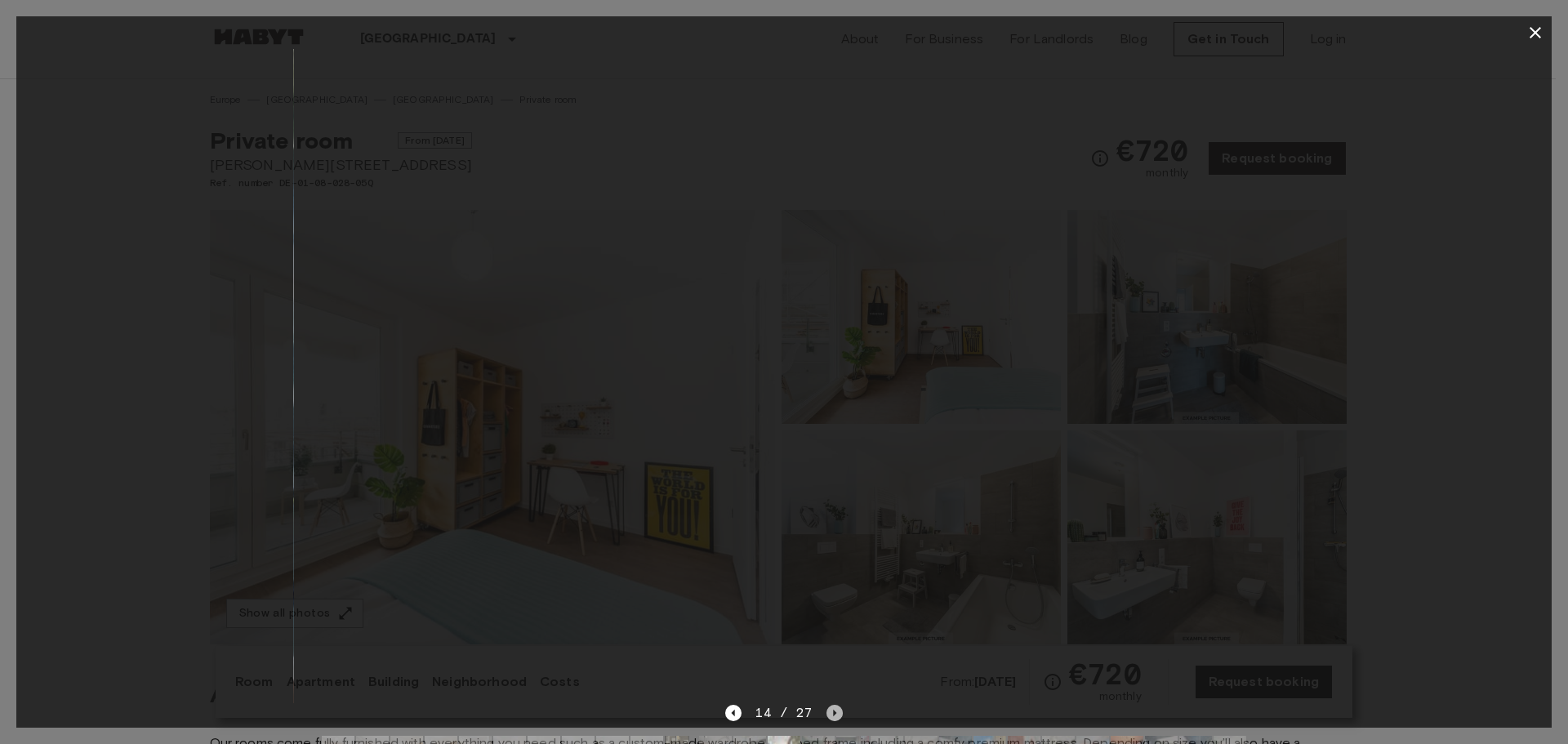
click at [826, 715] on icon "Next image" at bounding box center [833, 712] width 16 height 16
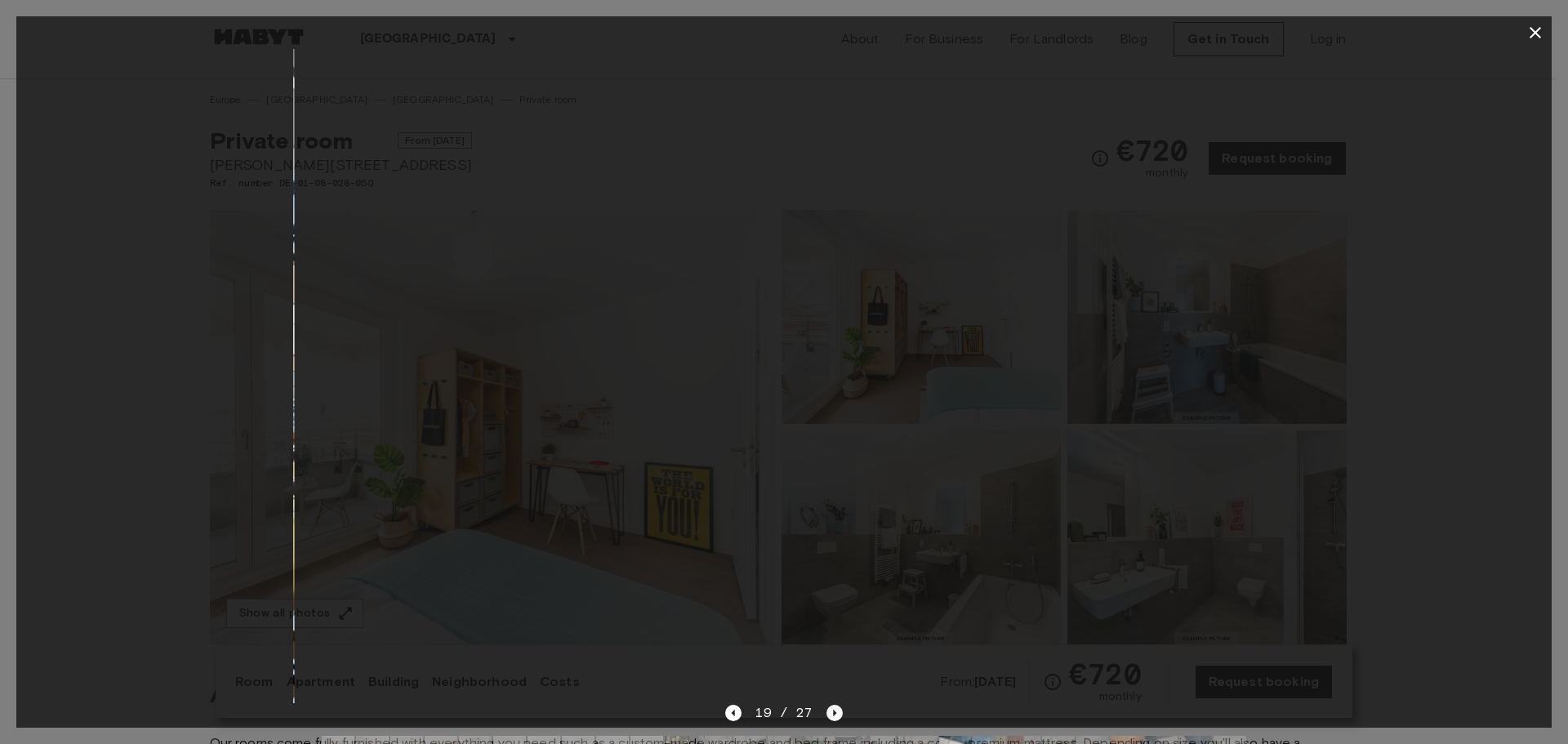
click at [826, 715] on icon "Next image" at bounding box center [833, 712] width 16 height 16
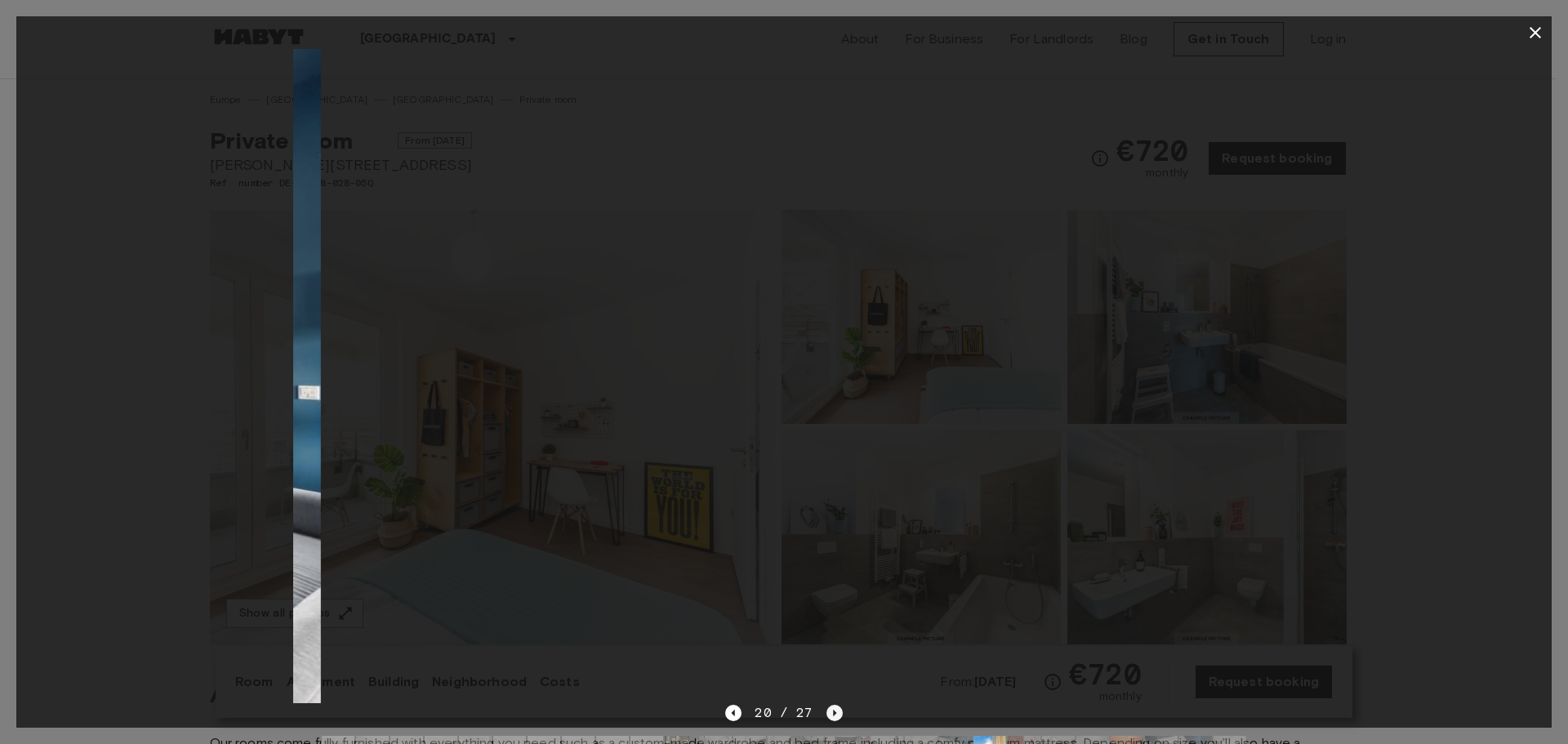
click at [826, 715] on icon "Next image" at bounding box center [833, 712] width 16 height 16
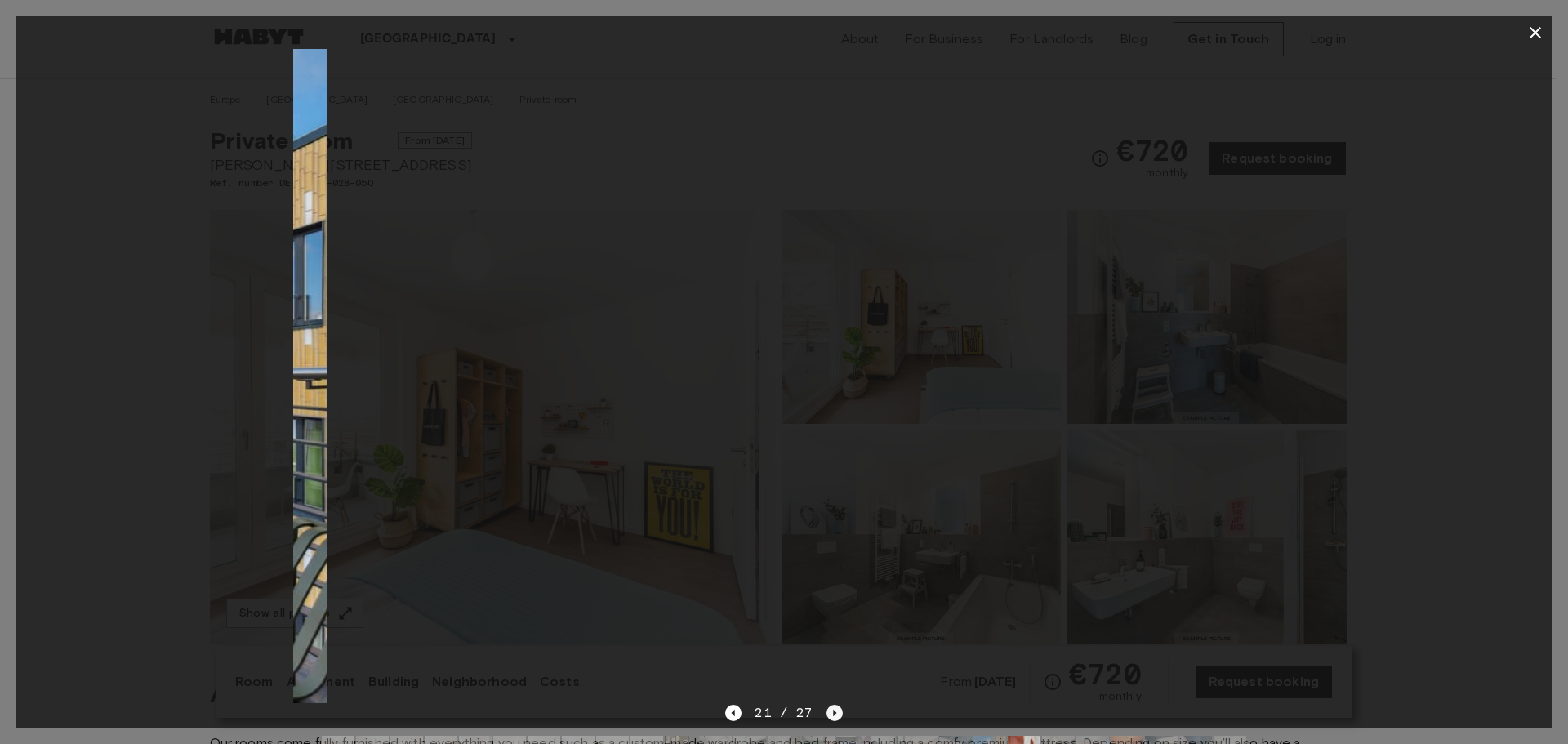
click at [826, 715] on icon "Next image" at bounding box center [833, 712] width 16 height 16
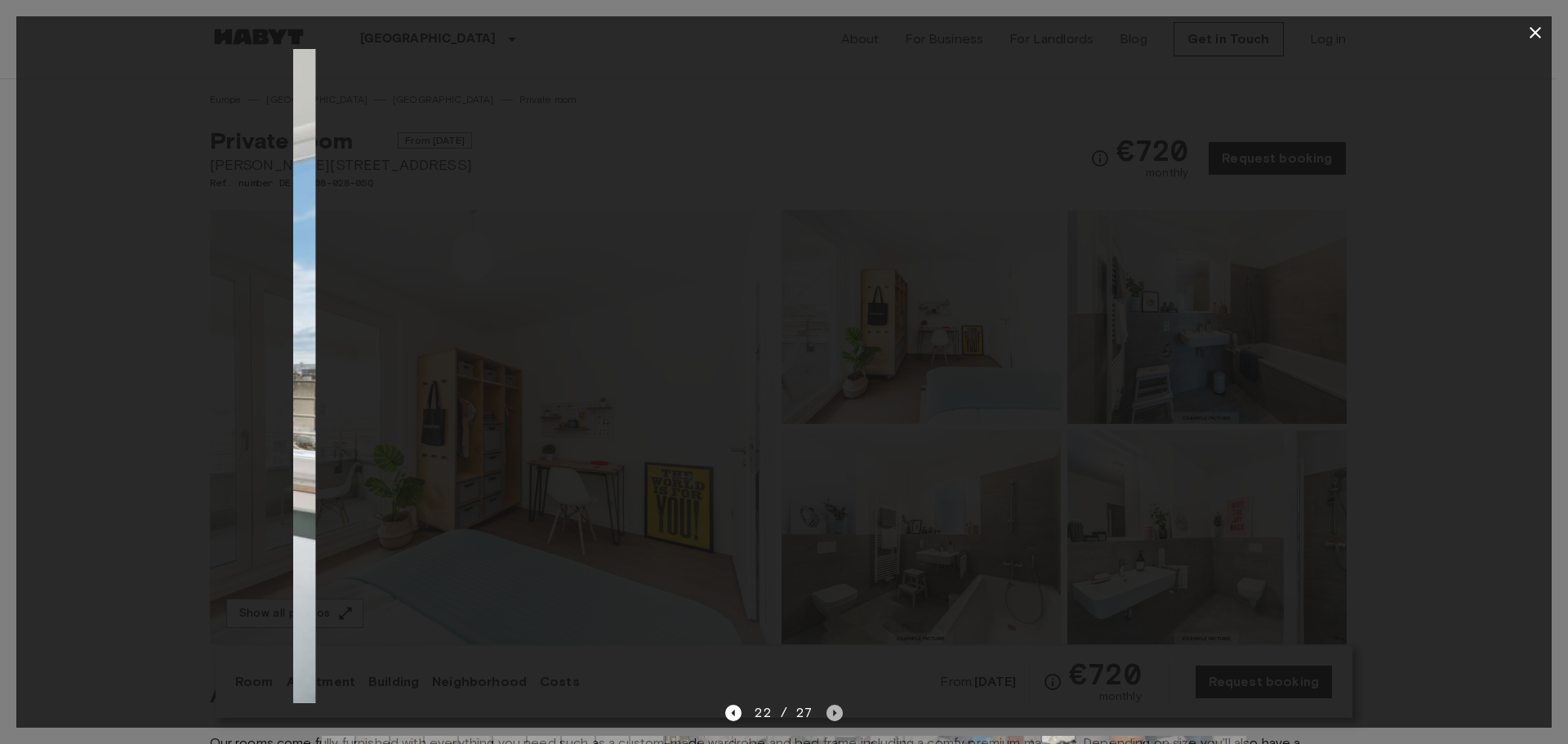
click at [826, 715] on icon "Next image" at bounding box center [833, 712] width 16 height 16
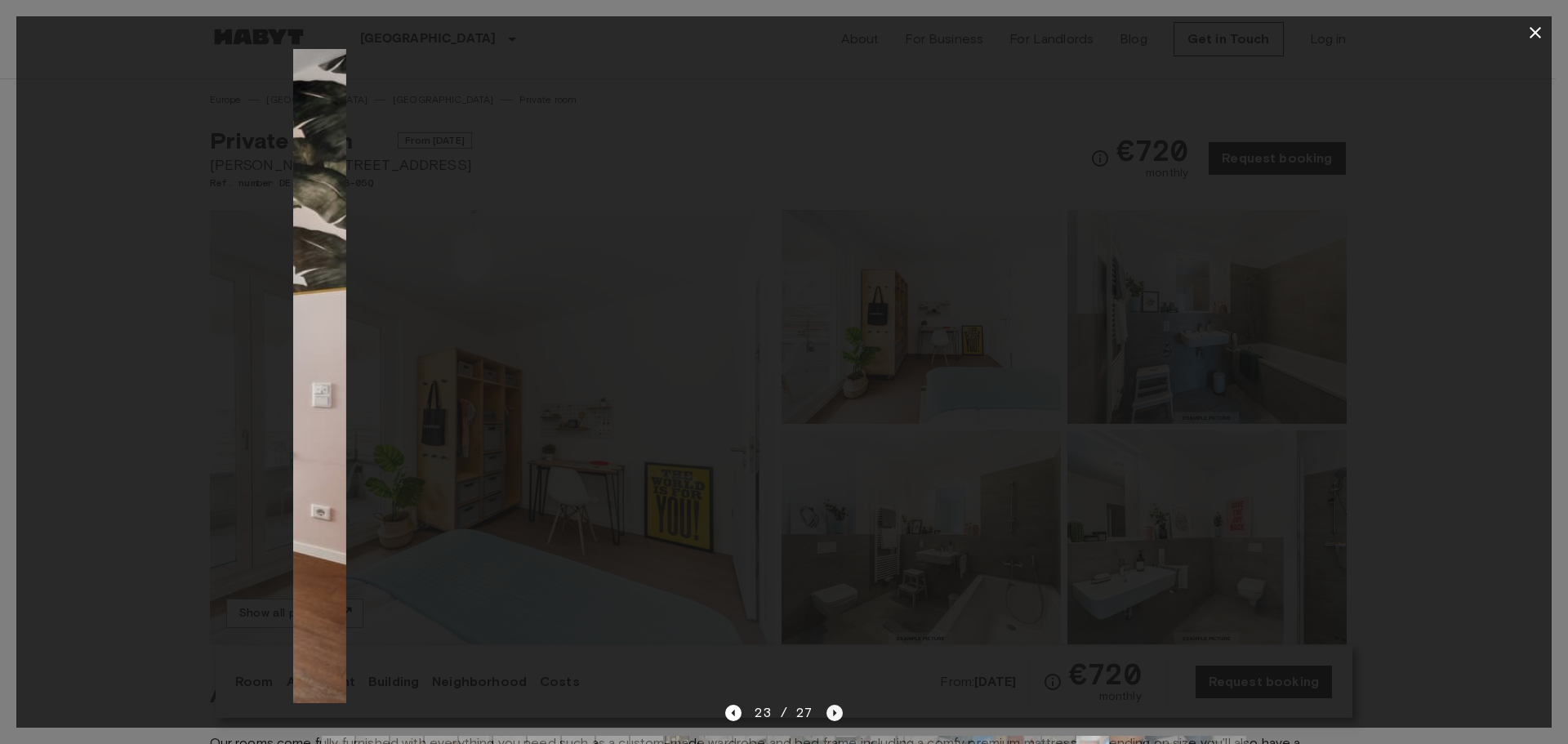
click at [826, 715] on icon "Next image" at bounding box center [833, 712] width 16 height 16
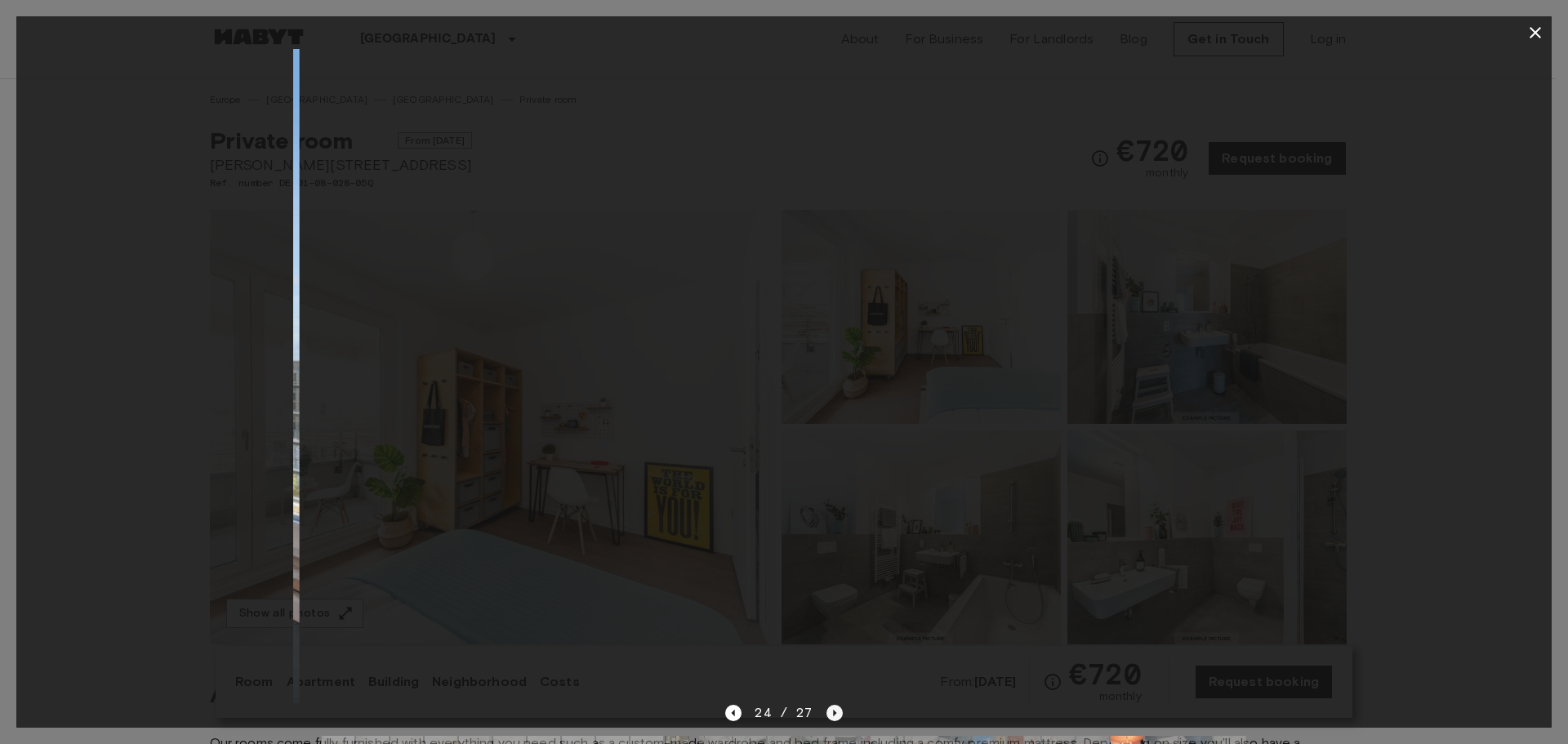
click at [826, 715] on icon "Next image" at bounding box center [833, 712] width 16 height 16
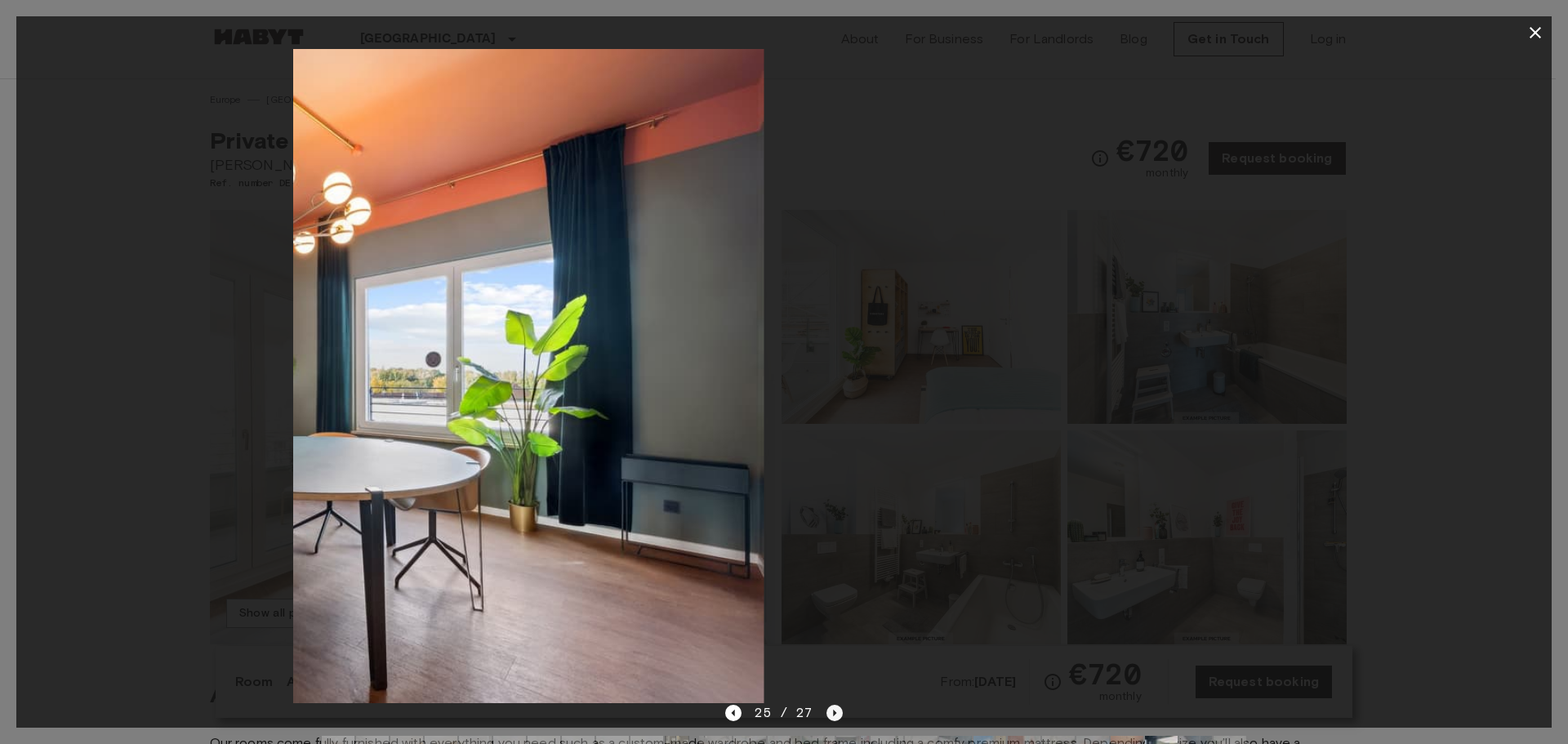
click at [826, 715] on icon "Next image" at bounding box center [833, 712] width 16 height 16
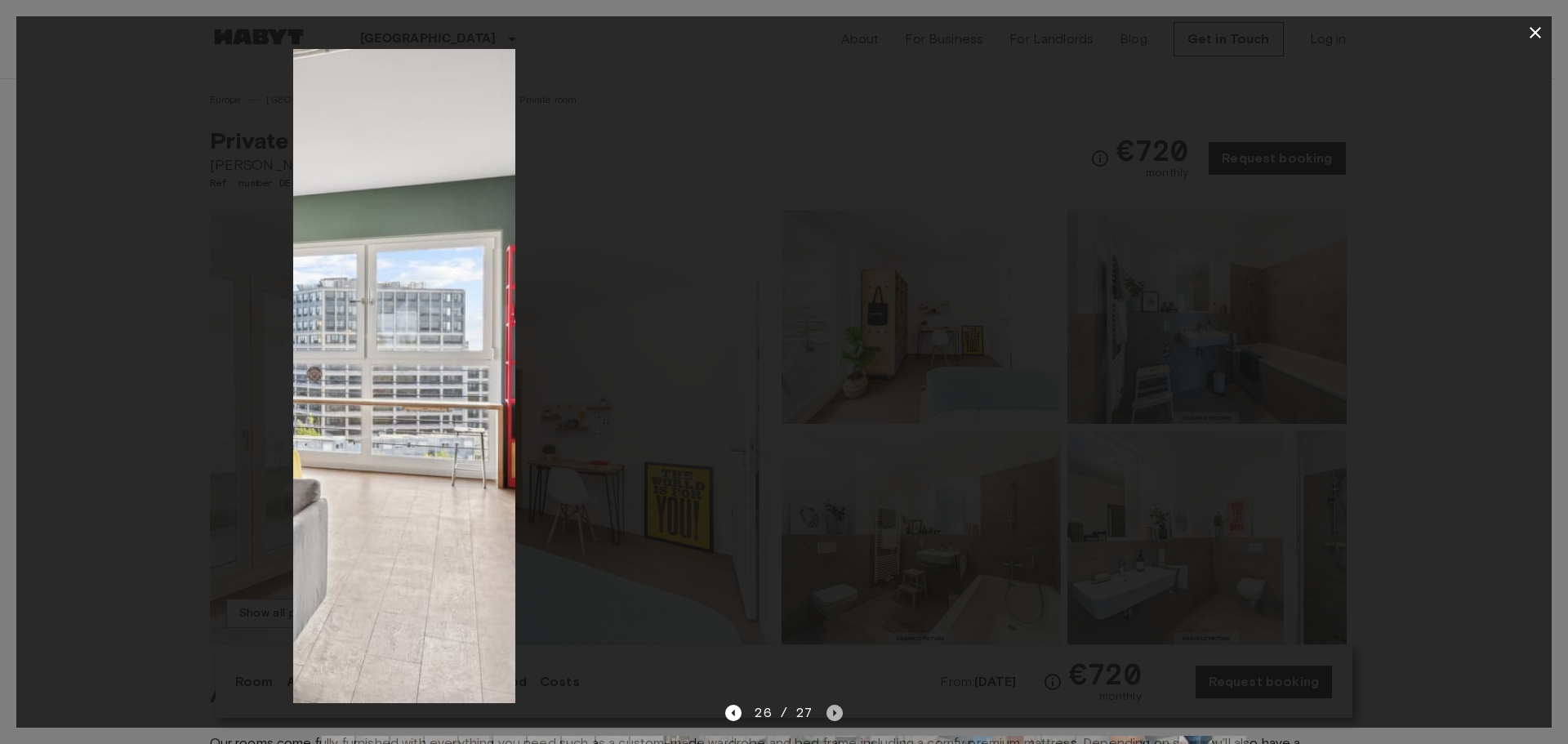
click at [826, 715] on icon "Next image" at bounding box center [833, 712] width 16 height 16
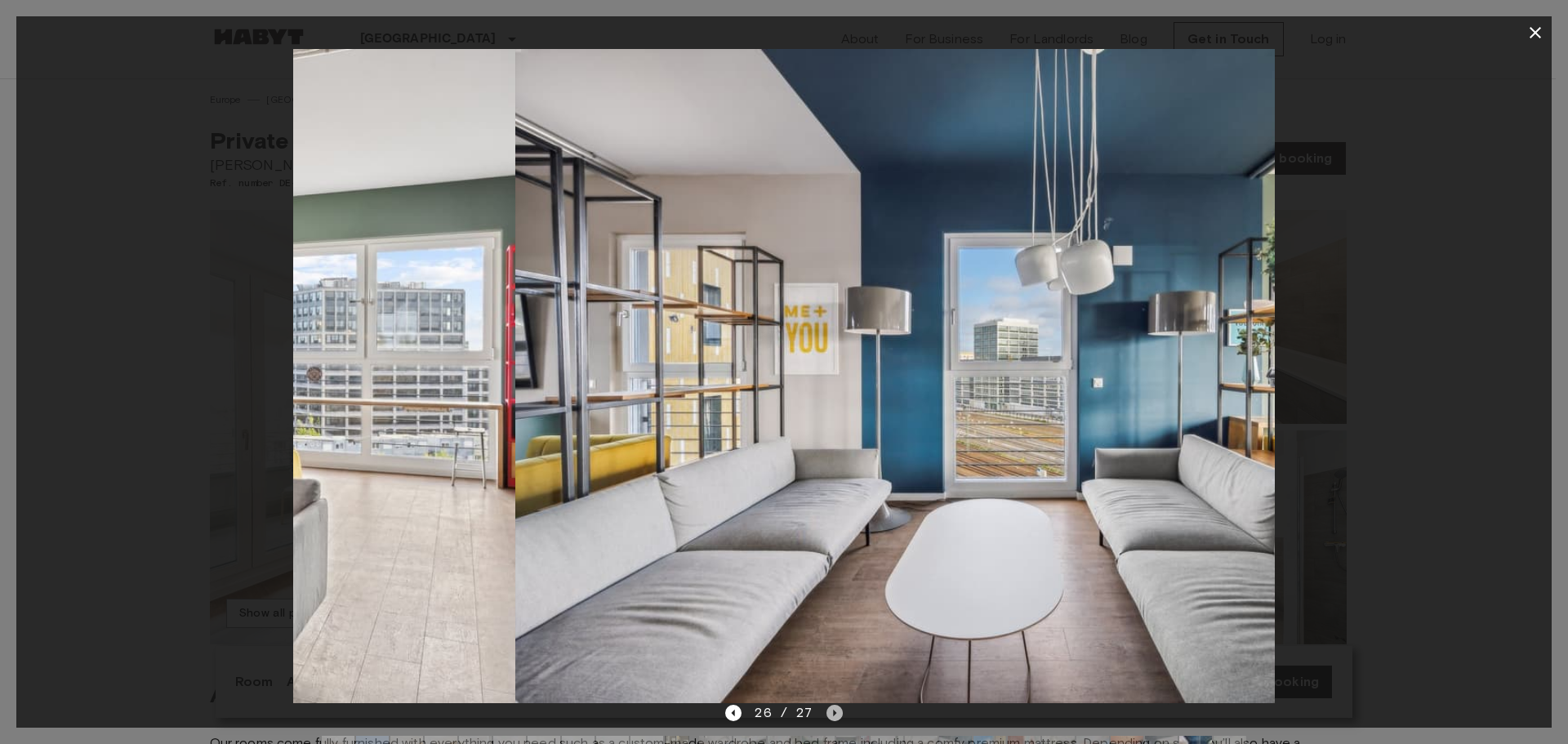
click at [825, 715] on div "26 / 27" at bounding box center [783, 712] width 117 height 19
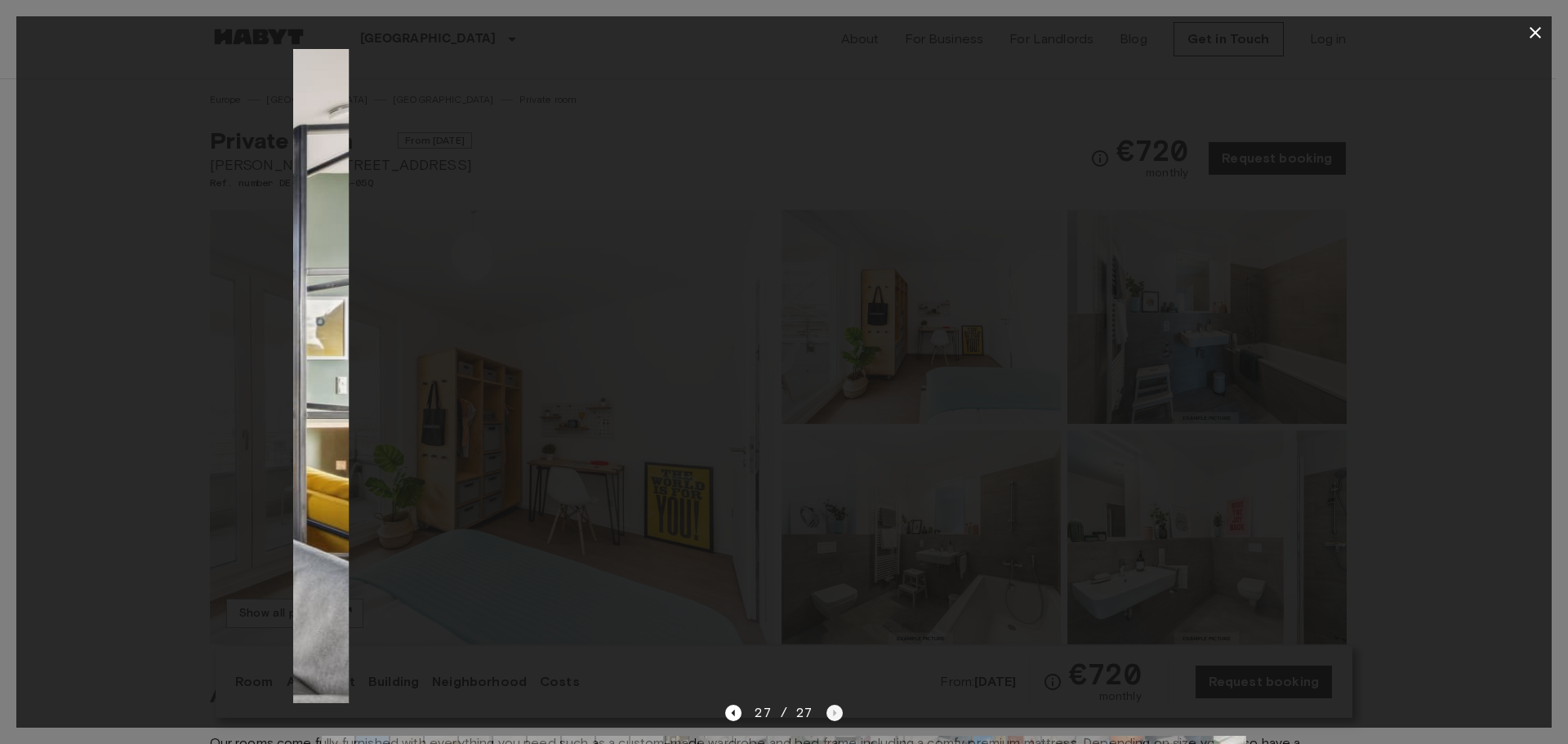
click at [825, 715] on div "27 / 27" at bounding box center [783, 712] width 117 height 19
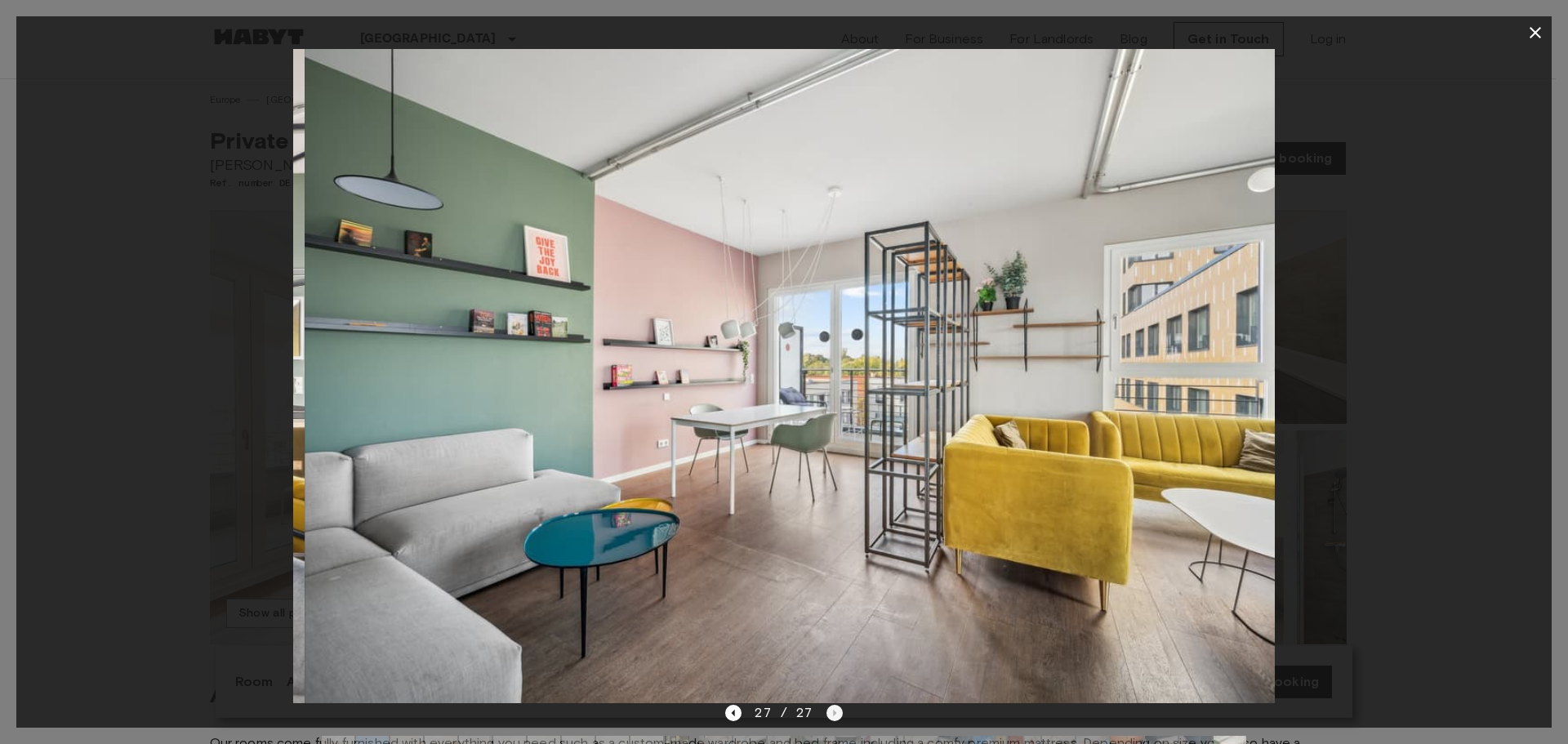
click at [825, 715] on div "27 / 27" at bounding box center [783, 712] width 117 height 19
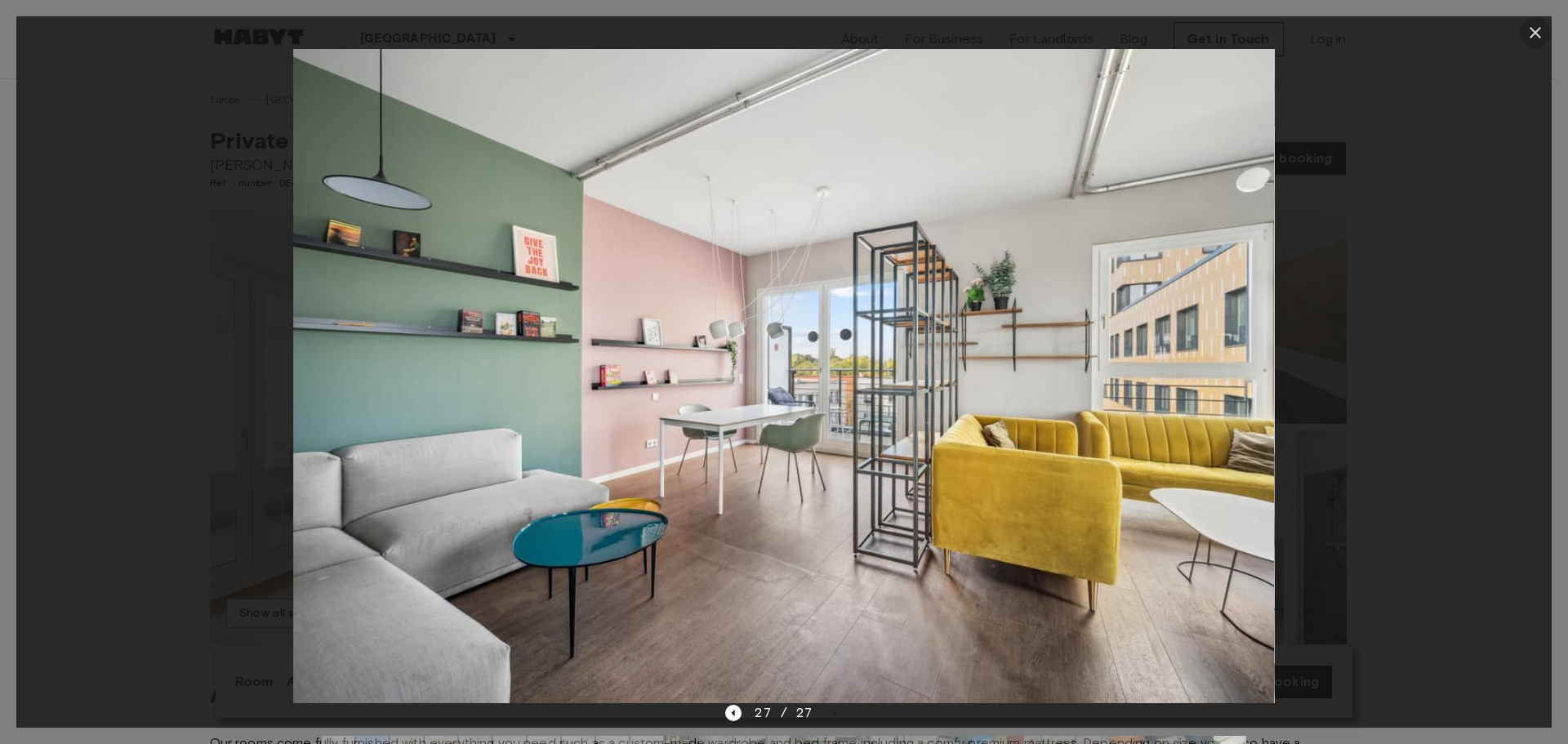
click at [1538, 34] on icon "button" at bounding box center [1534, 32] width 19 height 19
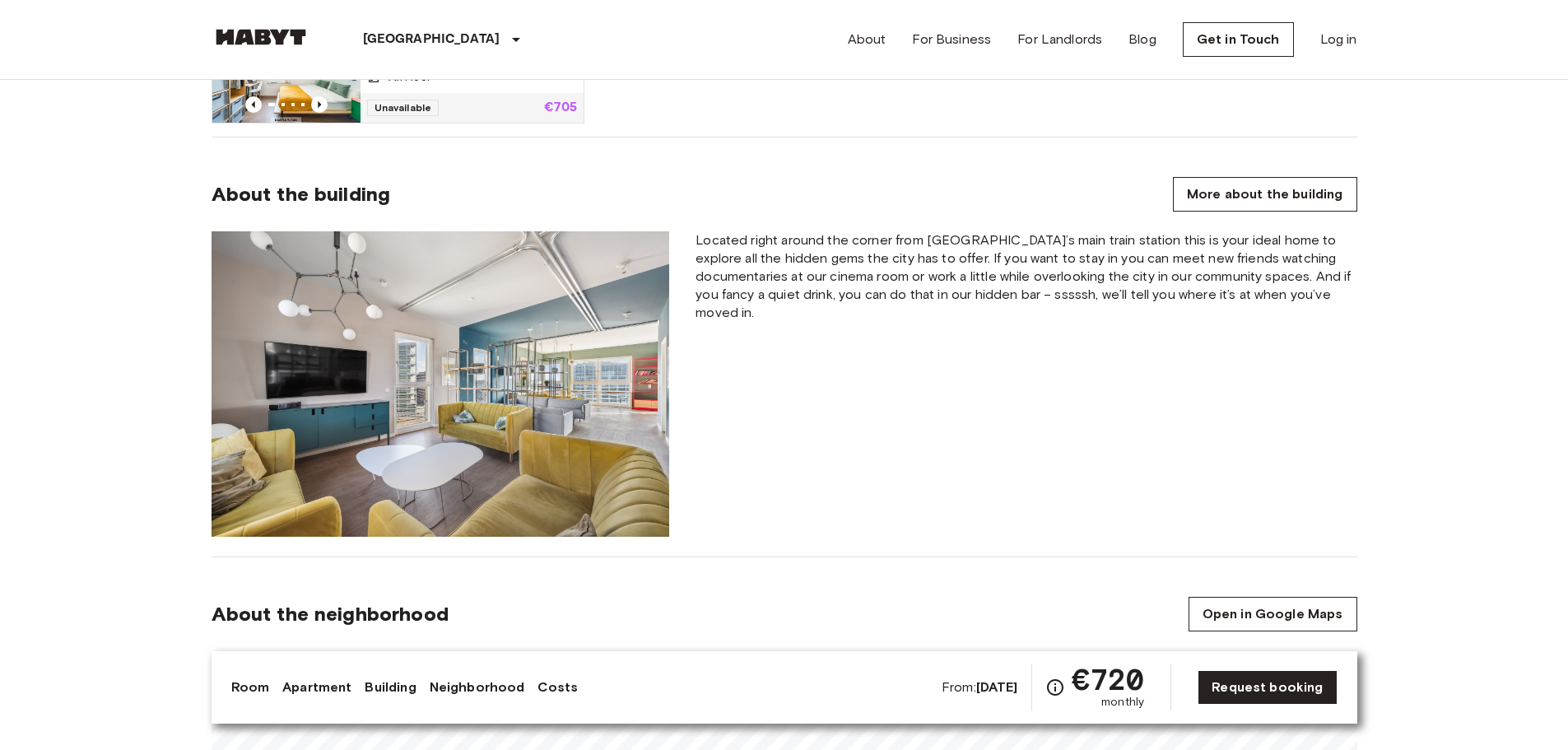
scroll to position [1564, 0]
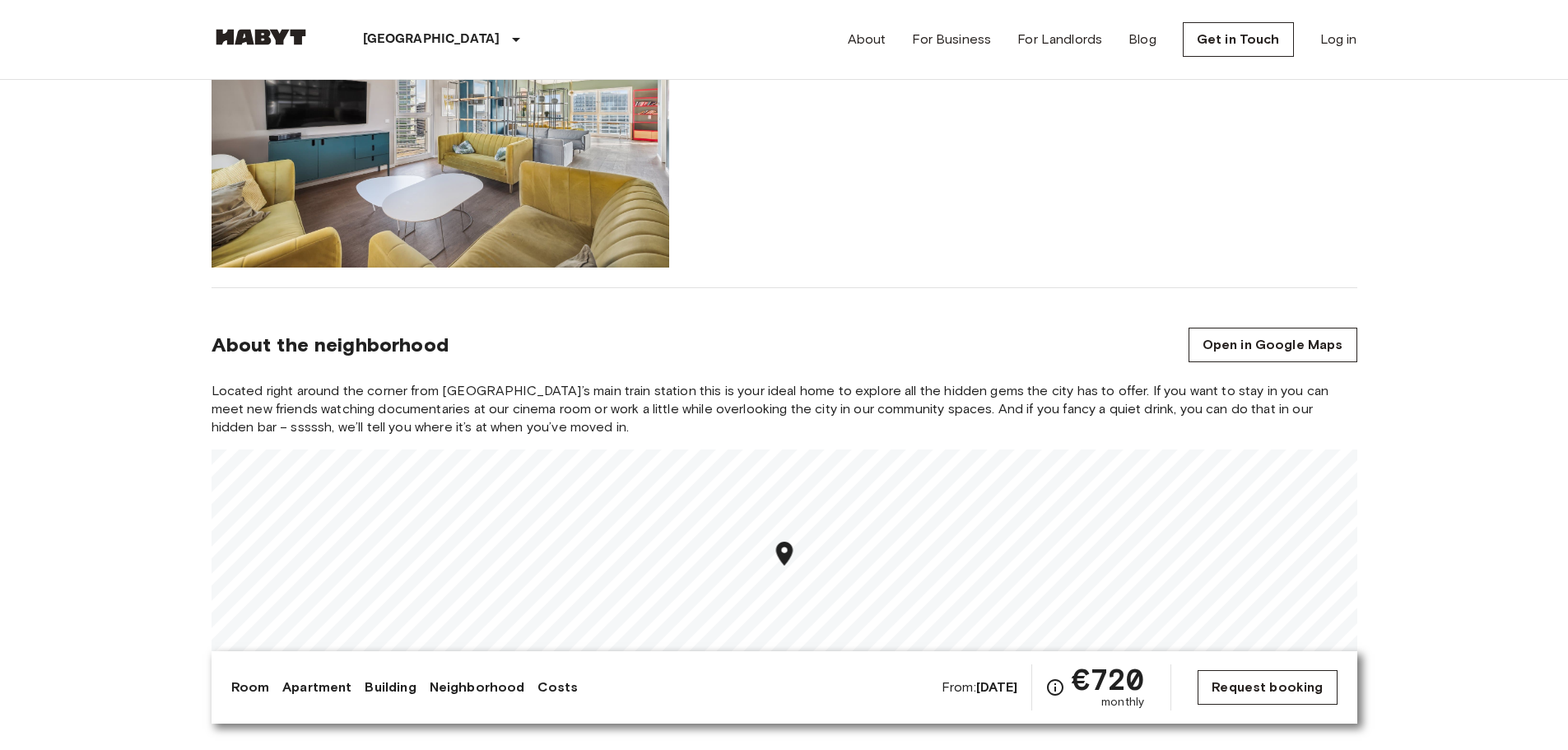
click at [1254, 692] on link "Request booking" at bounding box center [1267, 687] width 139 height 35
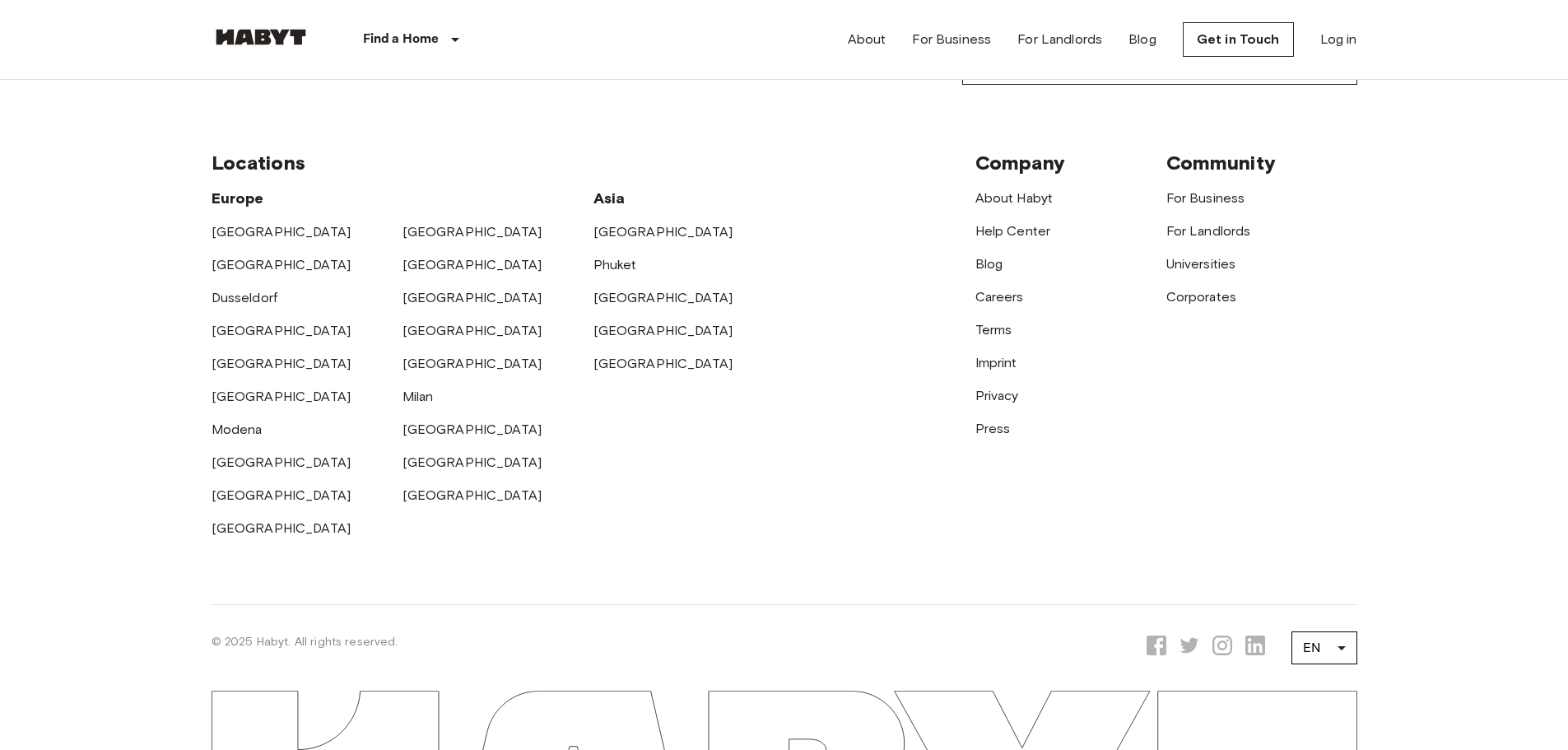
scroll to position [1200, 0]
